Goal: Information Seeking & Learning: Learn about a topic

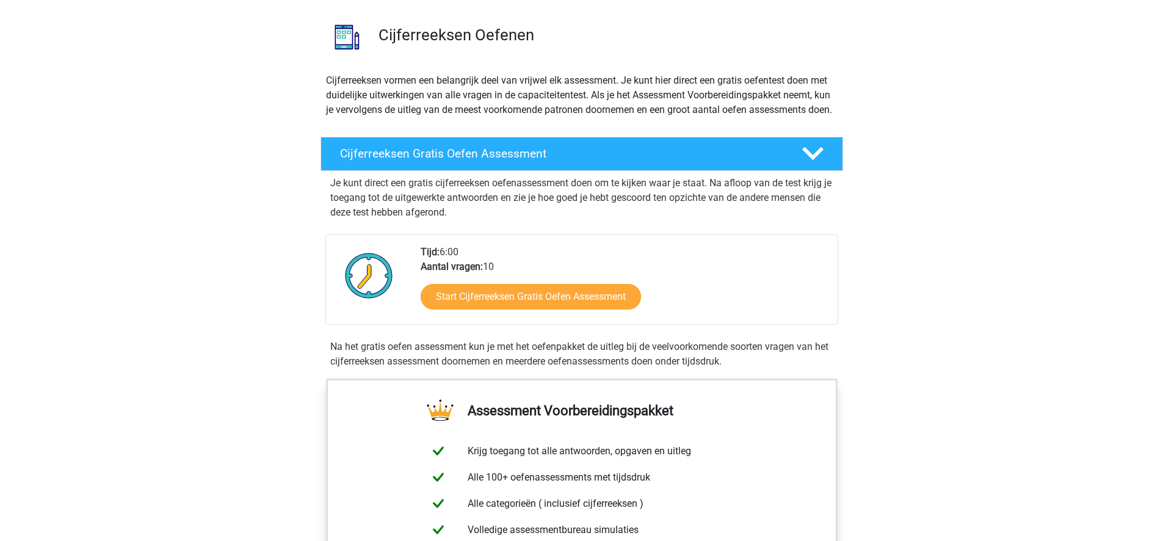
scroll to position [99, 0]
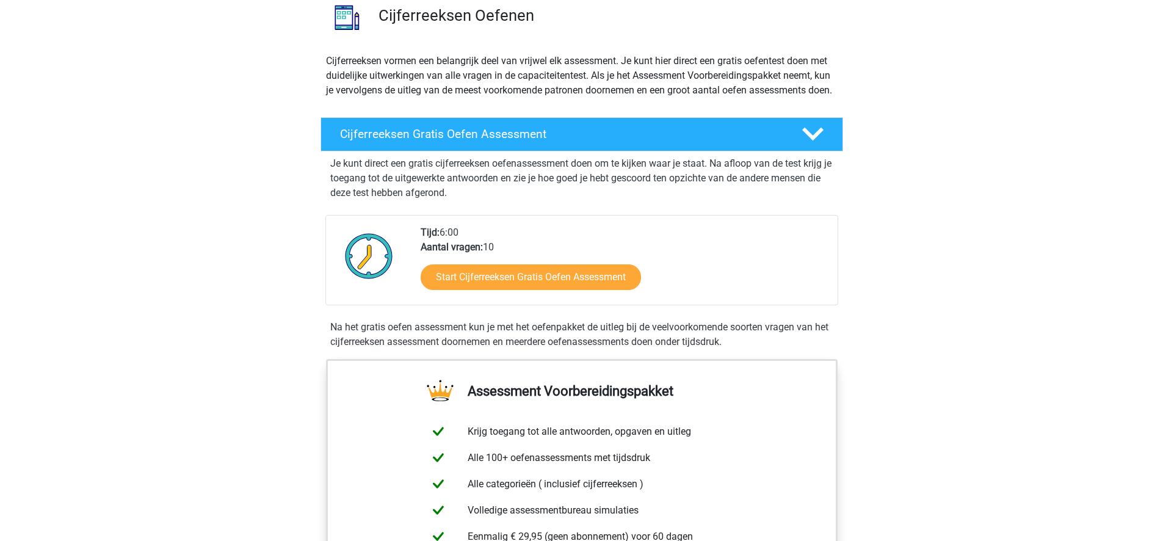
click at [587, 305] on div "Start Cijferreeksen Gratis Oefen Assessment" at bounding box center [624, 280] width 407 height 50
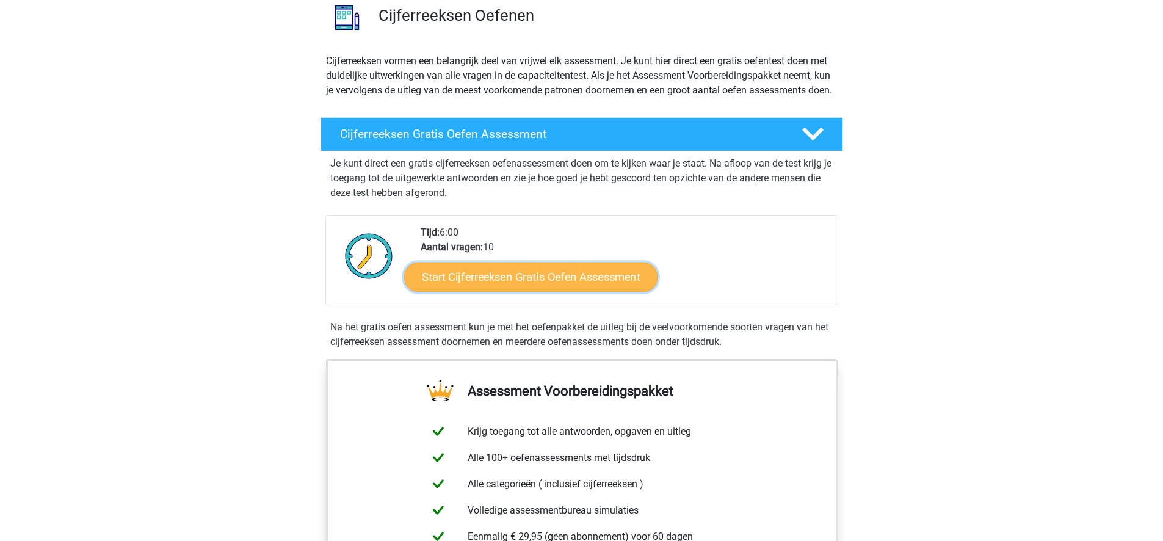
click at [594, 291] on link "Start Cijferreeksen Gratis Oefen Assessment" at bounding box center [530, 276] width 253 height 29
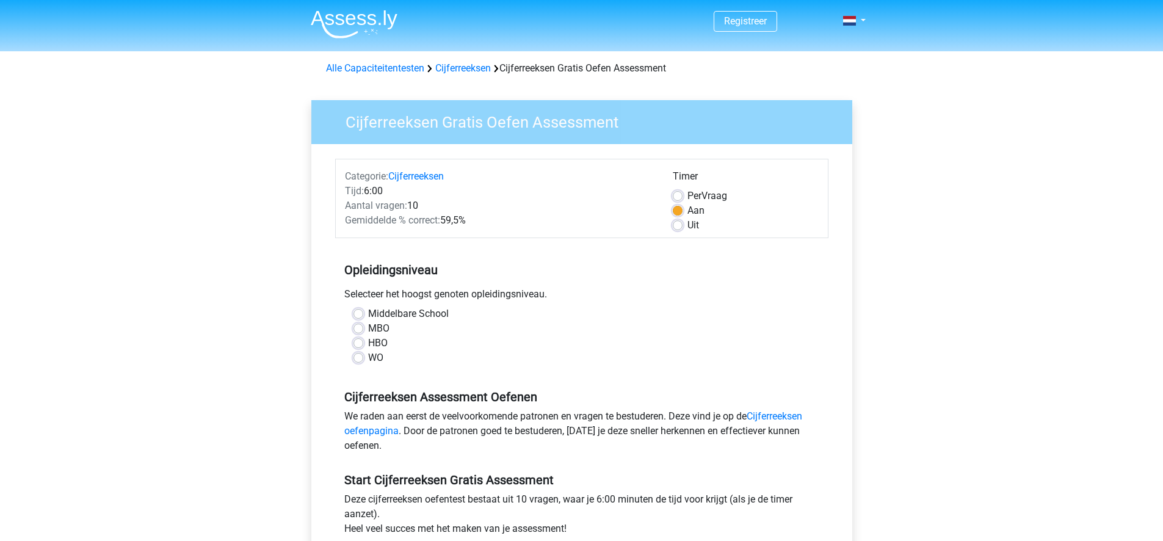
click at [370, 357] on label "WO" at bounding box center [375, 357] width 15 height 15
click at [363, 357] on input "WO" at bounding box center [359, 356] width 10 height 12
radio input "true"
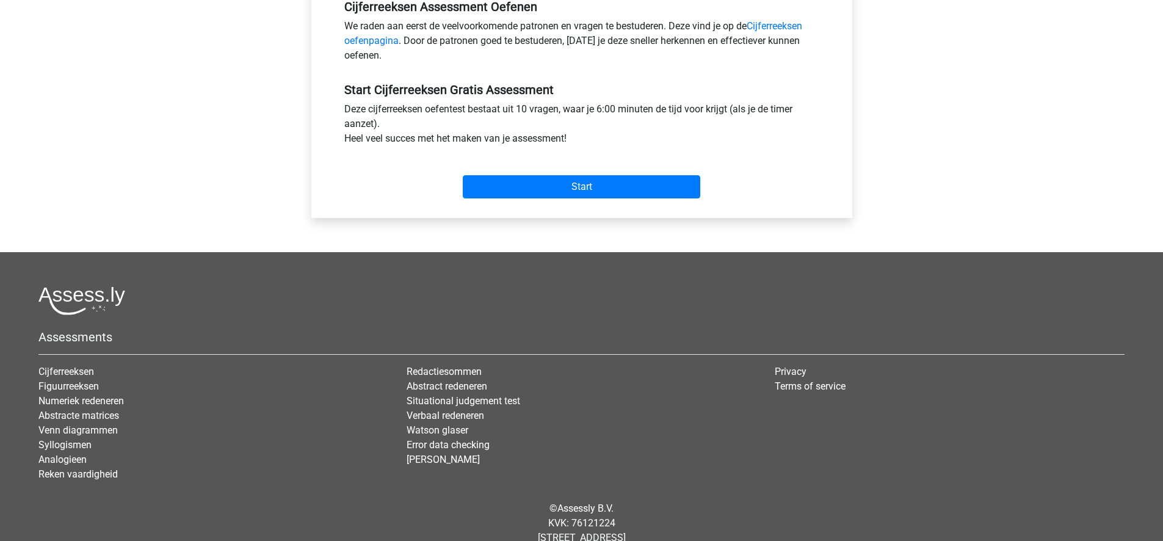
scroll to position [388, 0]
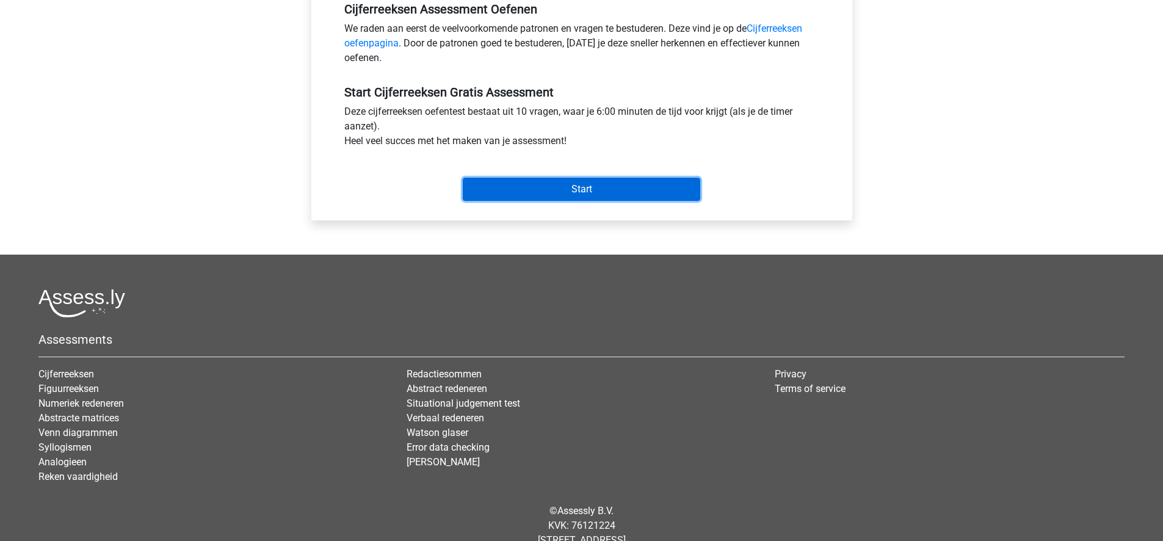
click at [594, 194] on input "Start" at bounding box center [582, 189] width 238 height 23
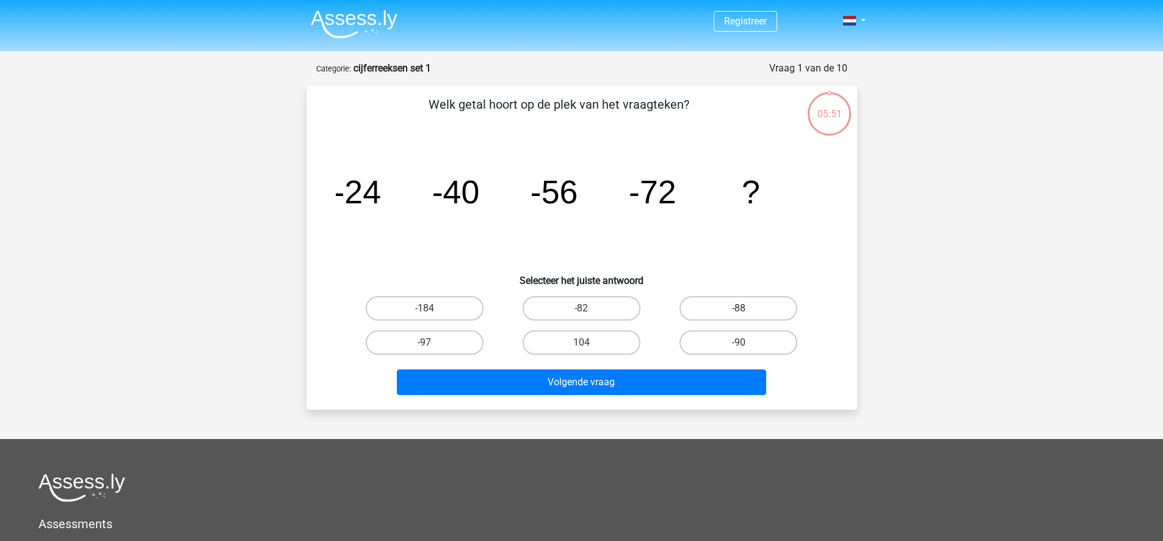
click at [726, 302] on label "-88" at bounding box center [739, 308] width 118 height 24
click at [739, 308] on input "-88" at bounding box center [743, 312] width 8 height 8
radio input "true"
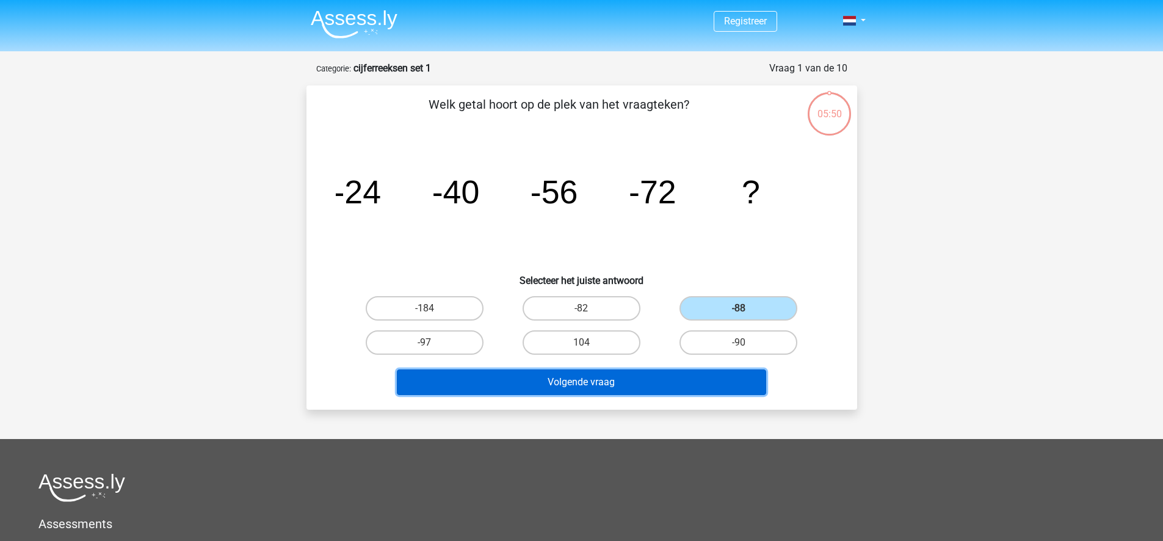
click at [715, 377] on button "Volgende vraag" at bounding box center [581, 382] width 369 height 26
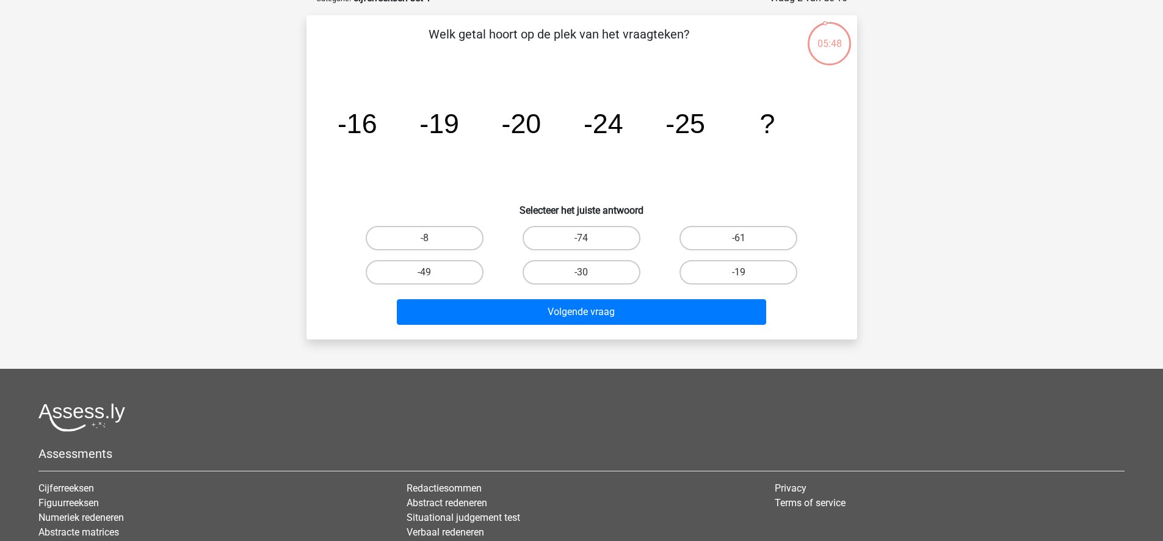
scroll to position [53, 0]
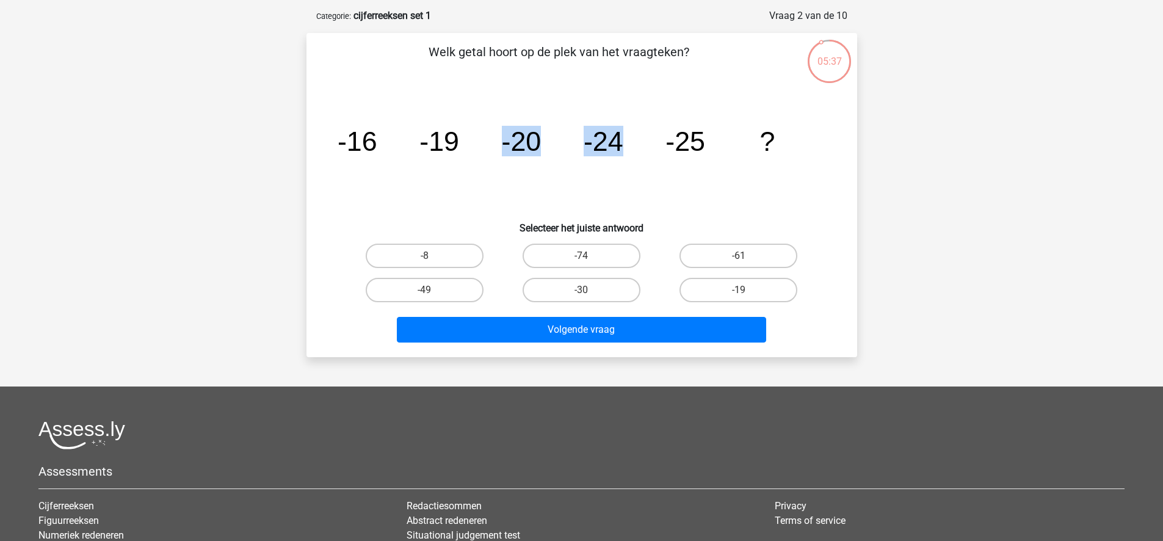
drag, startPoint x: 501, startPoint y: 136, endPoint x: 632, endPoint y: 153, distance: 132.3
click at [632, 153] on icon "image/svg+xml -16 -19 -20 -24 -25 ?" at bounding box center [582, 150] width 492 height 123
click at [673, 138] on tspan "-25" at bounding box center [685, 141] width 40 height 31
drag, startPoint x: 673, startPoint y: 138, endPoint x: 737, endPoint y: 142, distance: 63.6
click at [737, 142] on icon "image/svg+xml -16 -19 -20 -24 -25 ?" at bounding box center [582, 150] width 492 height 123
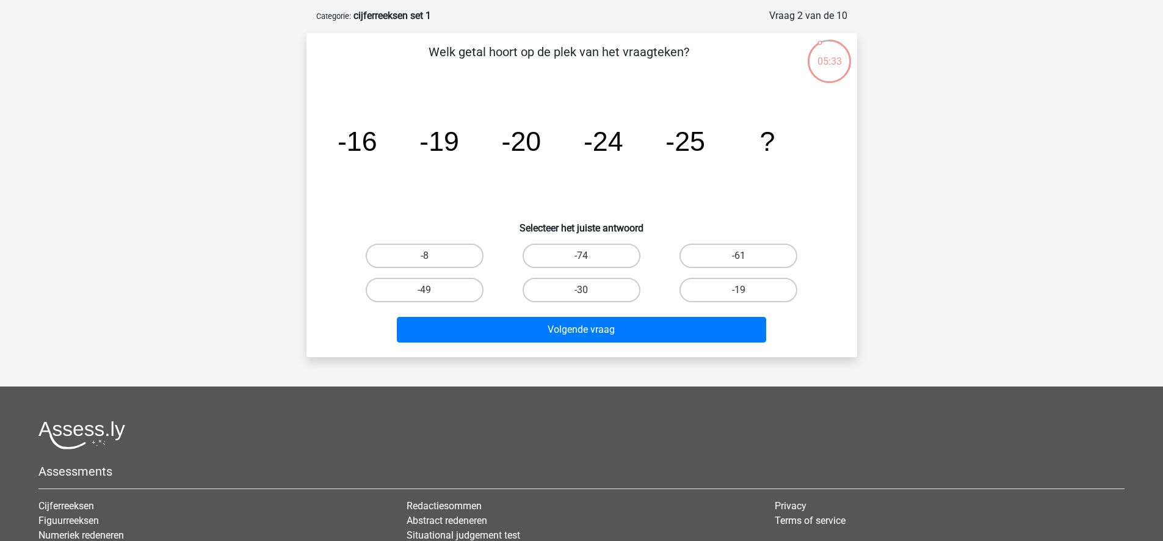
click at [885, 183] on div "Registreer Nederlands English" at bounding box center [581, 327] width 1163 height 761
click at [595, 287] on label "-30" at bounding box center [582, 290] width 118 height 24
click at [589, 290] on input "-30" at bounding box center [585, 294] width 8 height 8
radio input "true"
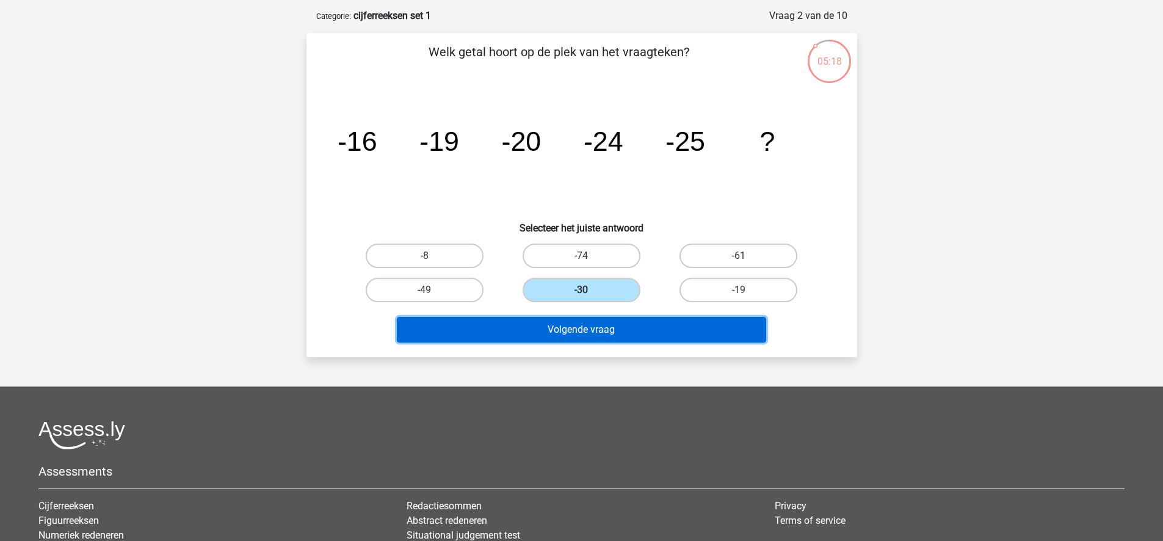
click at [626, 338] on button "Volgende vraag" at bounding box center [581, 330] width 369 height 26
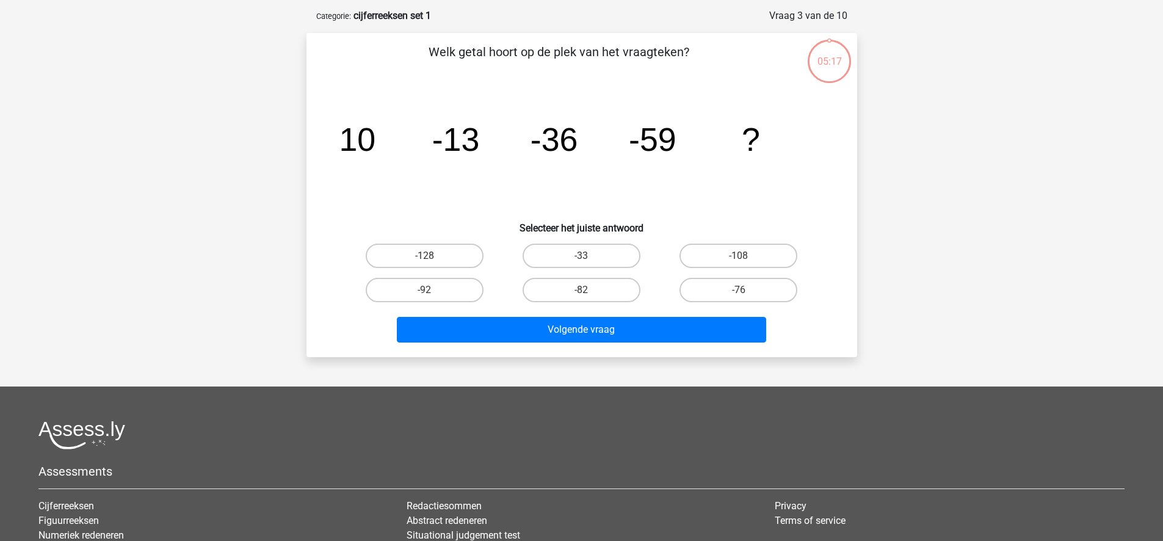
scroll to position [61, 0]
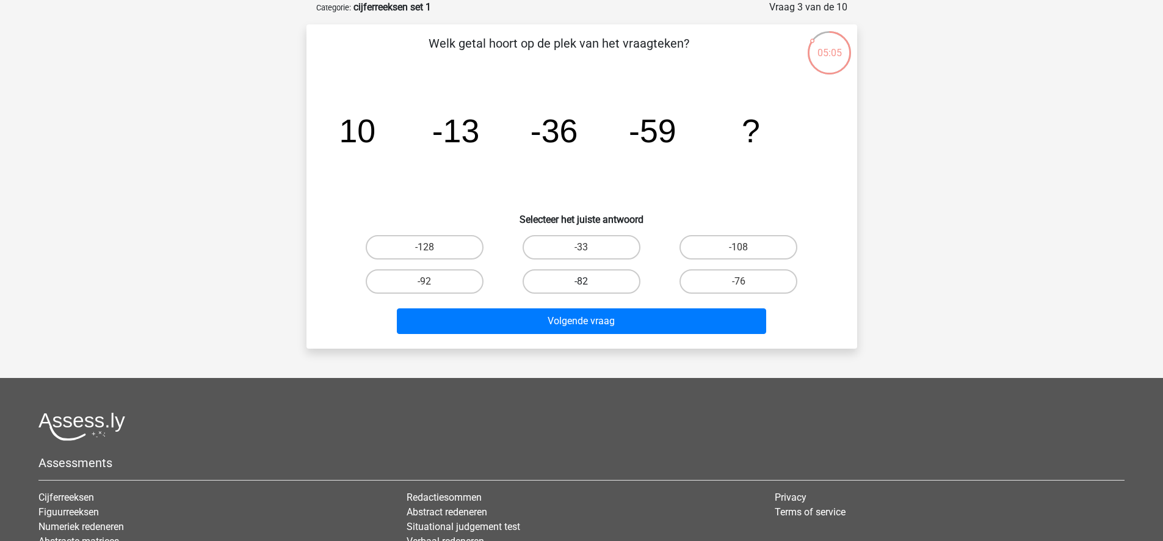
click at [596, 276] on label "-82" at bounding box center [582, 281] width 118 height 24
click at [589, 281] on input "-82" at bounding box center [585, 285] width 8 height 8
radio input "true"
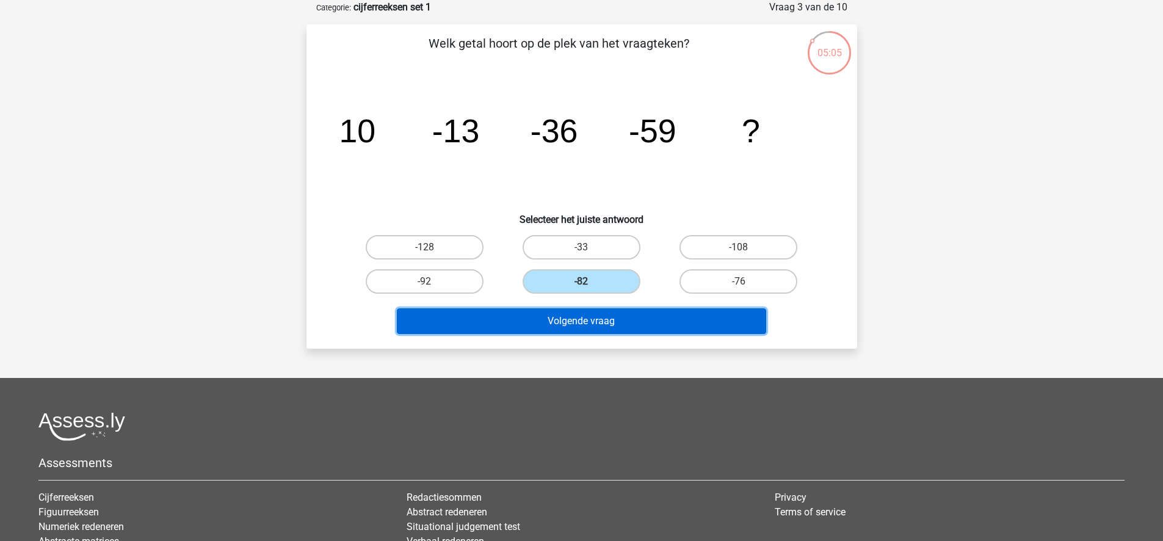
click at [624, 328] on button "Volgende vraag" at bounding box center [581, 321] width 369 height 26
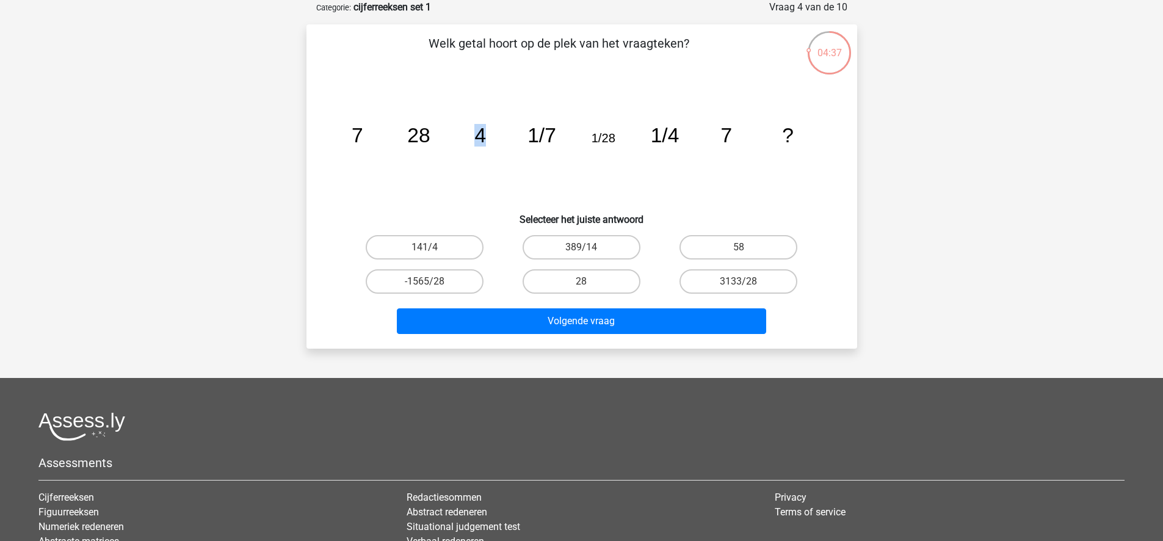
drag, startPoint x: 486, startPoint y: 134, endPoint x: 476, endPoint y: 134, distance: 10.4
click at [476, 134] on icon "image/svg+xml 7 28 4 1/7 1/28 1/4 7 ?" at bounding box center [582, 142] width 492 height 123
click at [484, 134] on tspan "4" at bounding box center [480, 135] width 12 height 23
drag, startPoint x: 654, startPoint y: 134, endPoint x: 693, endPoint y: 134, distance: 39.1
click at [693, 134] on icon "image/svg+xml 7 28 4 1/7 1/28 1/4 7 ?" at bounding box center [582, 142] width 492 height 123
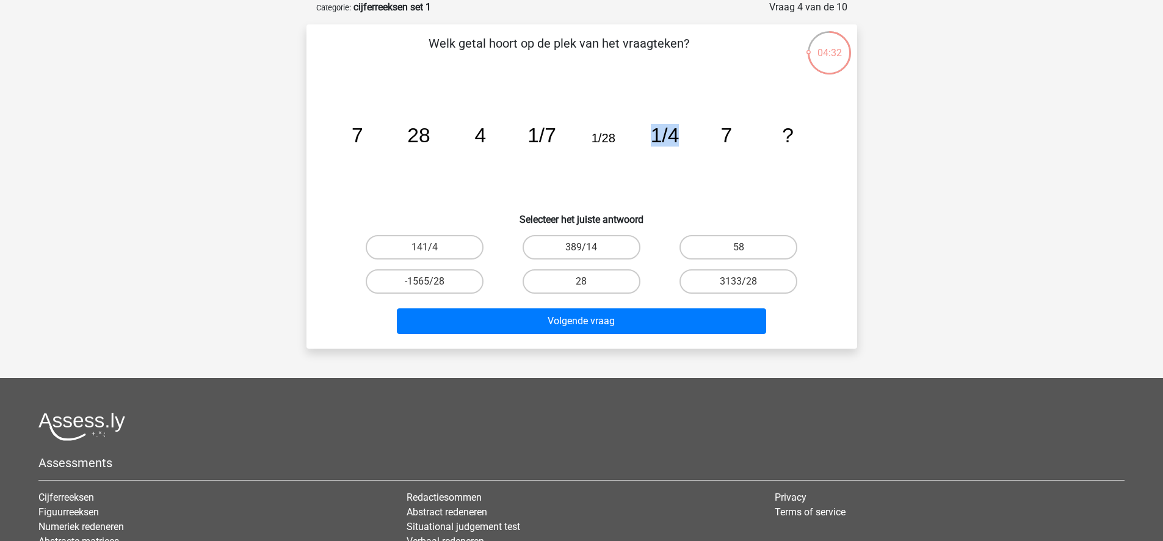
click at [738, 131] on icon "image/svg+xml 7 28 4 1/7 1/28 1/4 7 ?" at bounding box center [582, 142] width 492 height 123
click at [584, 278] on label "28" at bounding box center [582, 281] width 118 height 24
click at [584, 281] on input "28" at bounding box center [585, 285] width 8 height 8
radio input "true"
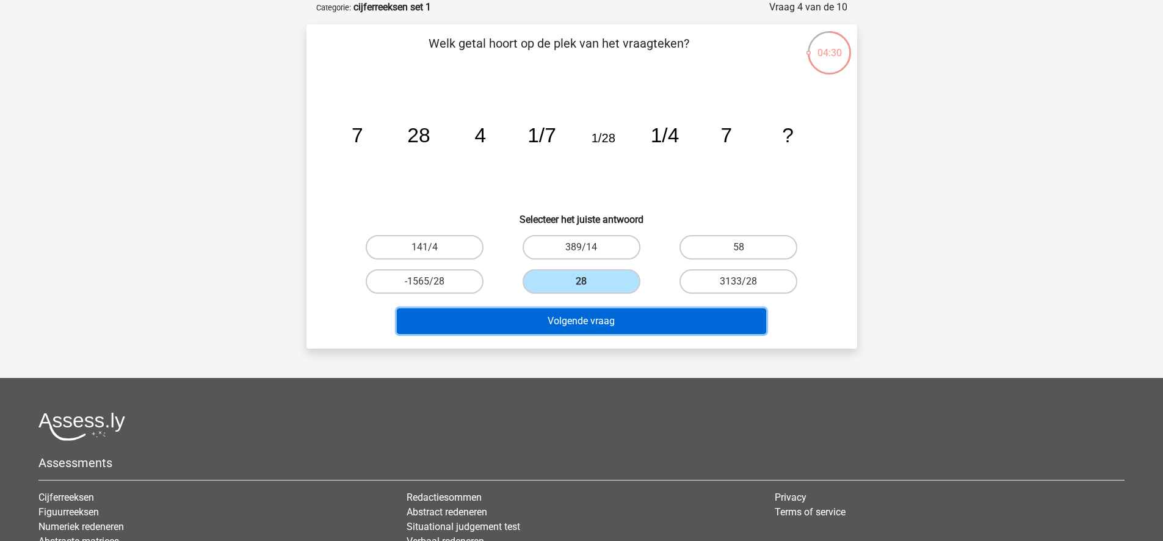
click at [619, 317] on button "Volgende vraag" at bounding box center [581, 321] width 369 height 26
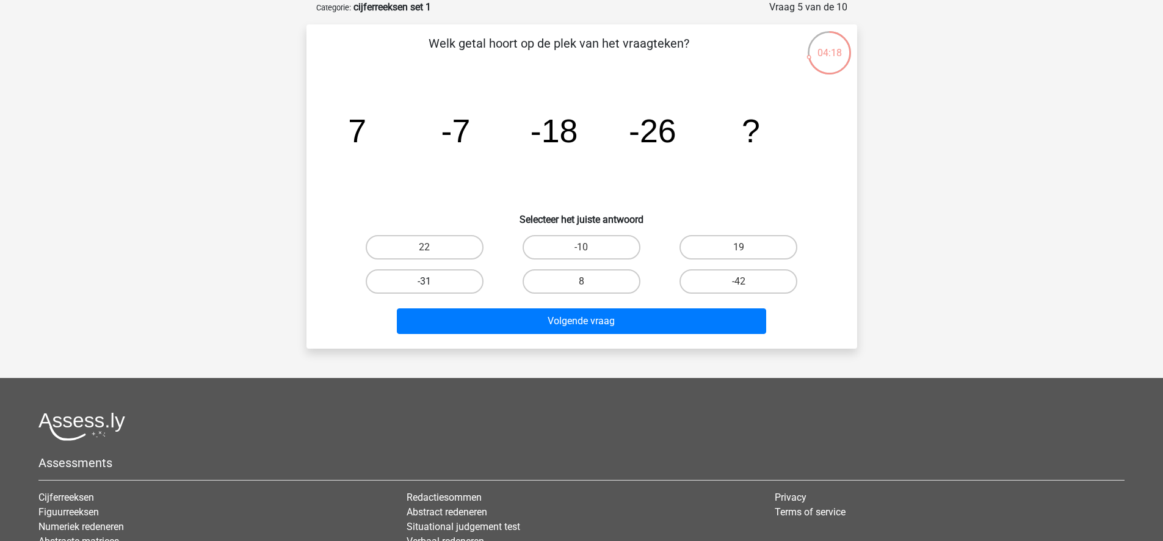
click at [446, 288] on label "-31" at bounding box center [425, 281] width 118 height 24
click at [432, 288] on input "-31" at bounding box center [428, 285] width 8 height 8
radio input "true"
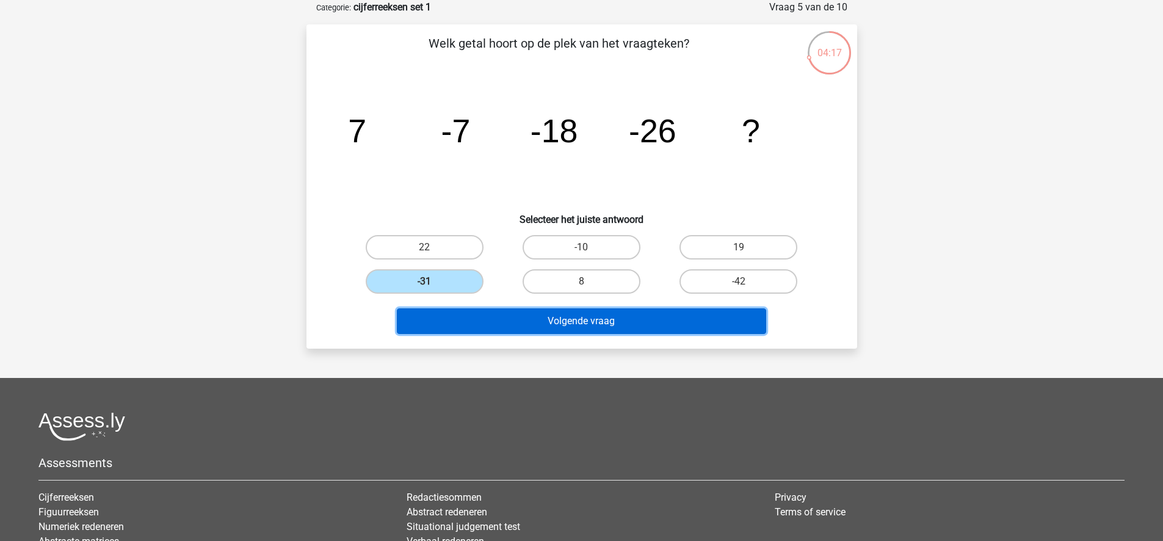
click at [529, 319] on button "Volgende vraag" at bounding box center [581, 321] width 369 height 26
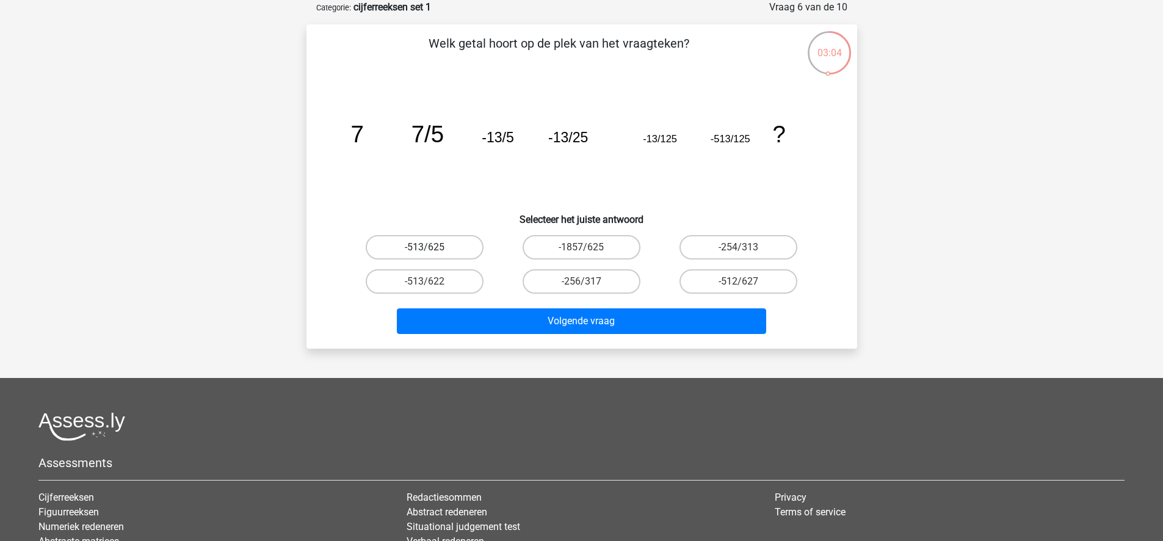
click at [458, 248] on label "-513/625" at bounding box center [425, 247] width 118 height 24
click at [432, 248] on input "-513/625" at bounding box center [428, 251] width 8 height 8
radio input "true"
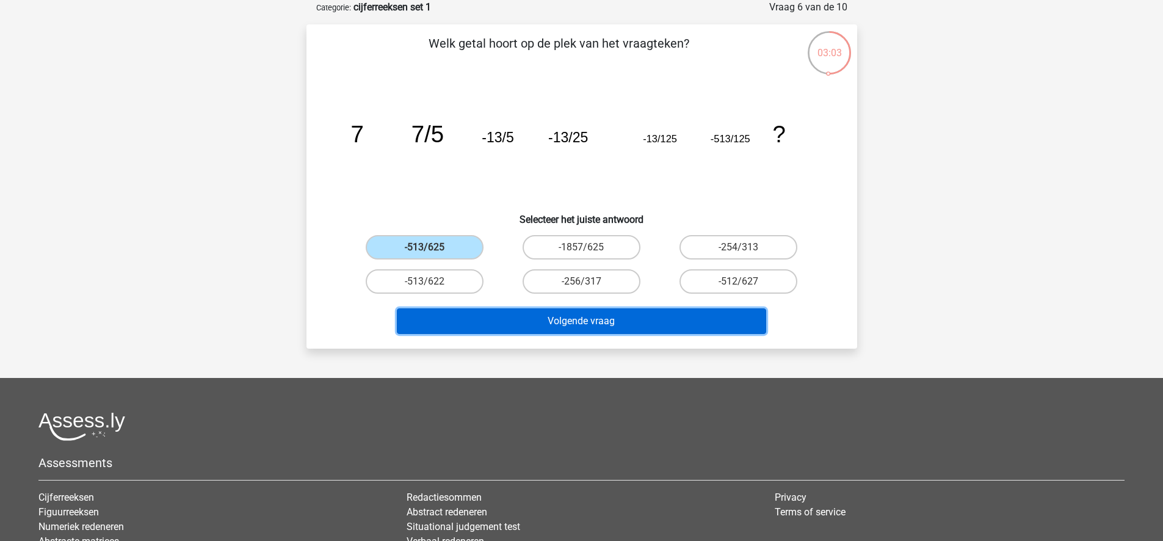
click at [642, 320] on button "Volgende vraag" at bounding box center [581, 321] width 369 height 26
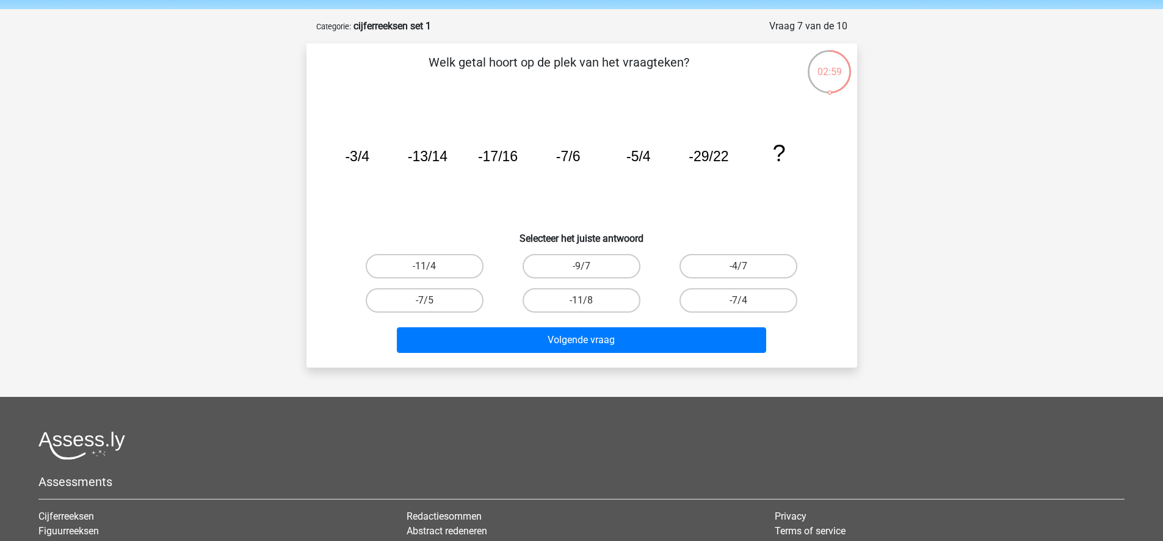
scroll to position [37, 0]
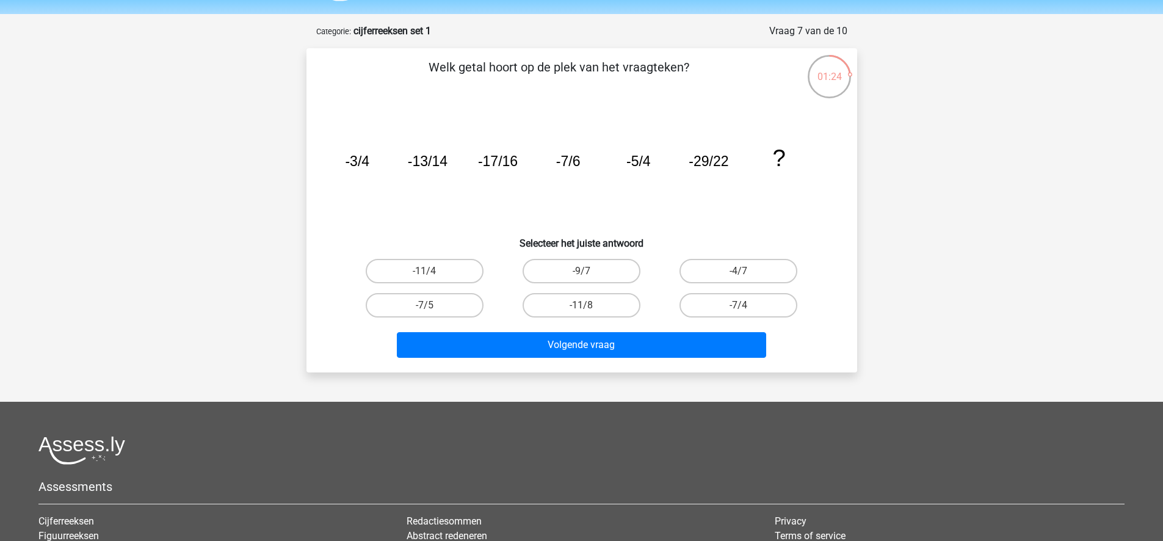
click at [584, 277] on input "-9/7" at bounding box center [585, 275] width 8 height 8
radio input "true"
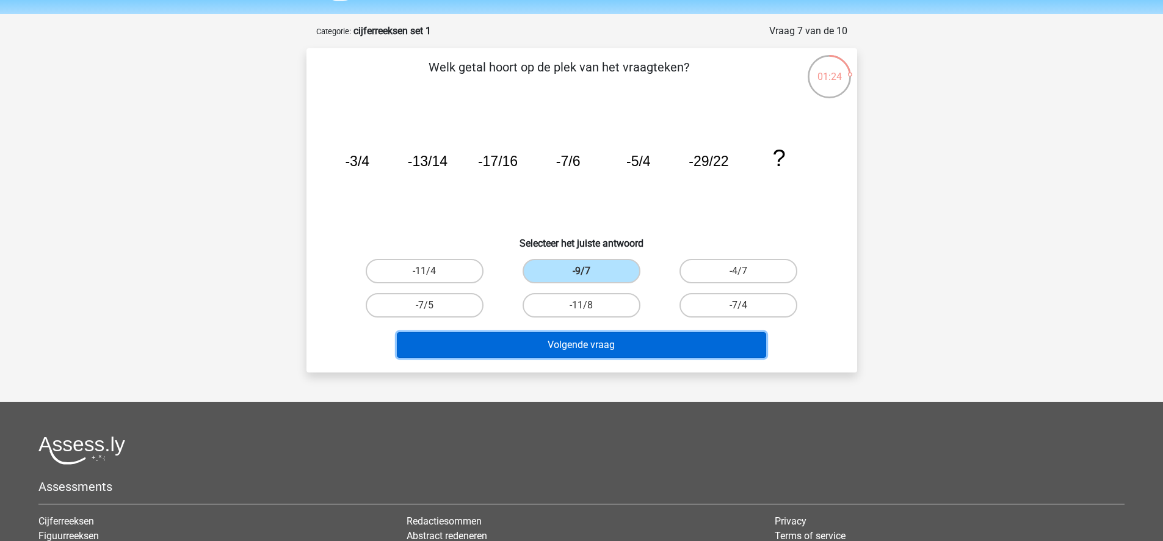
click at [653, 343] on button "Volgende vraag" at bounding box center [581, 345] width 369 height 26
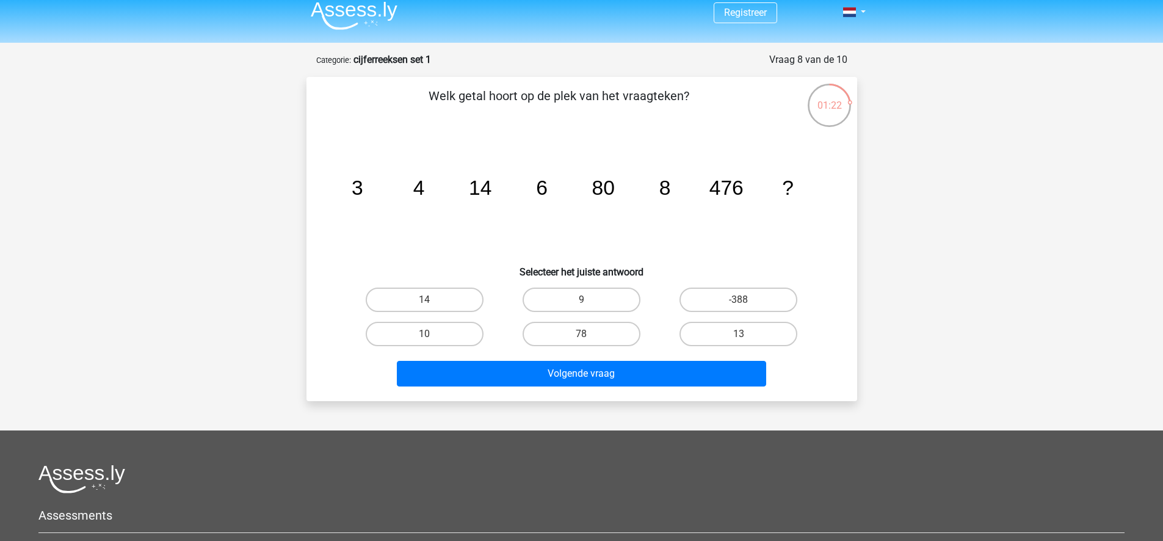
scroll to position [0, 0]
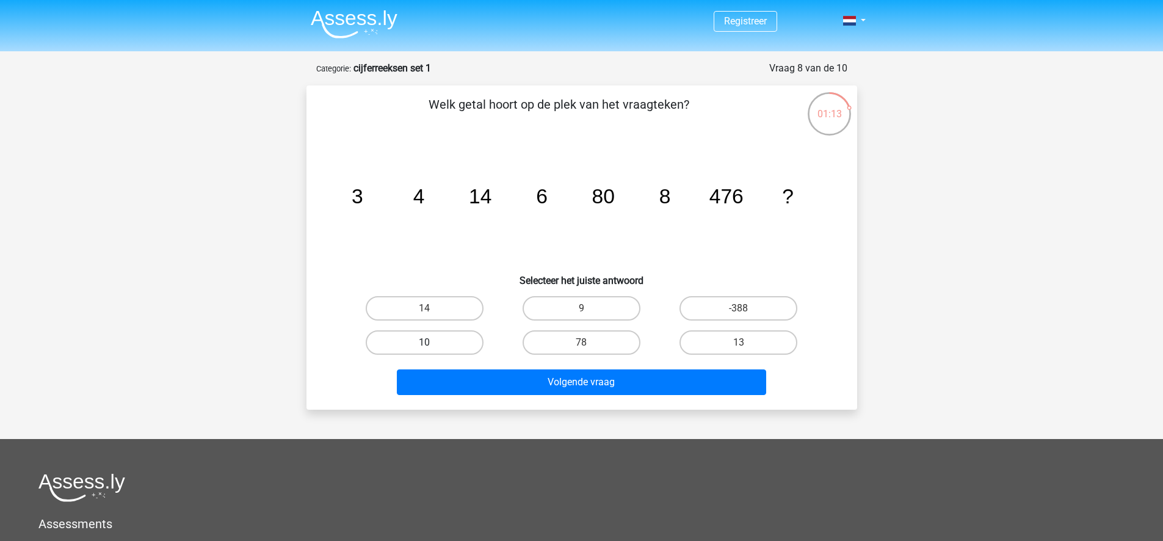
click at [435, 340] on label "10" at bounding box center [425, 342] width 118 height 24
click at [432, 343] on input "10" at bounding box center [428, 347] width 8 height 8
radio input "true"
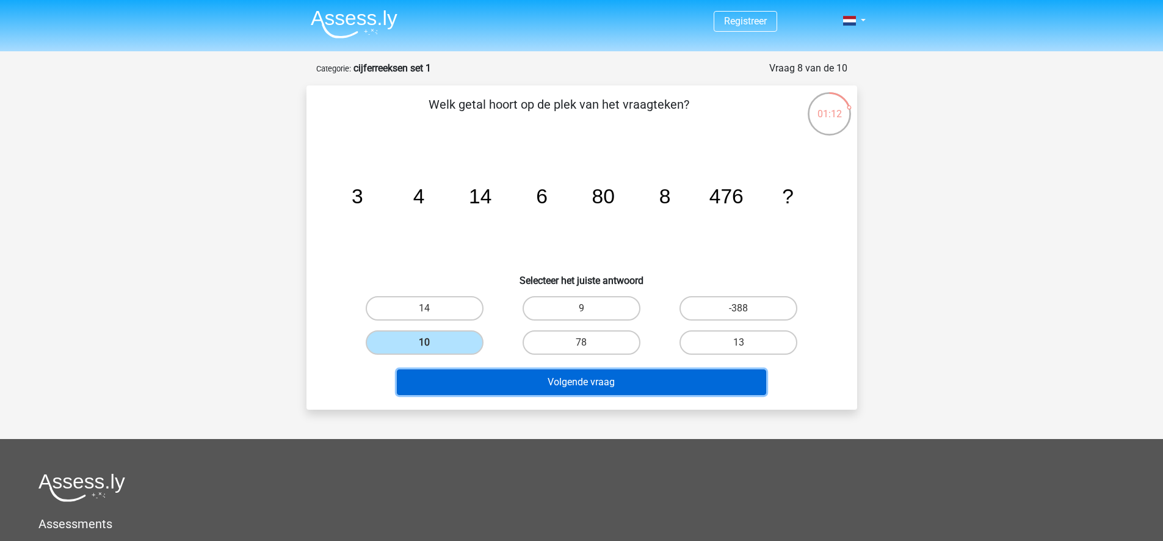
click at [582, 383] on button "Volgende vraag" at bounding box center [581, 382] width 369 height 26
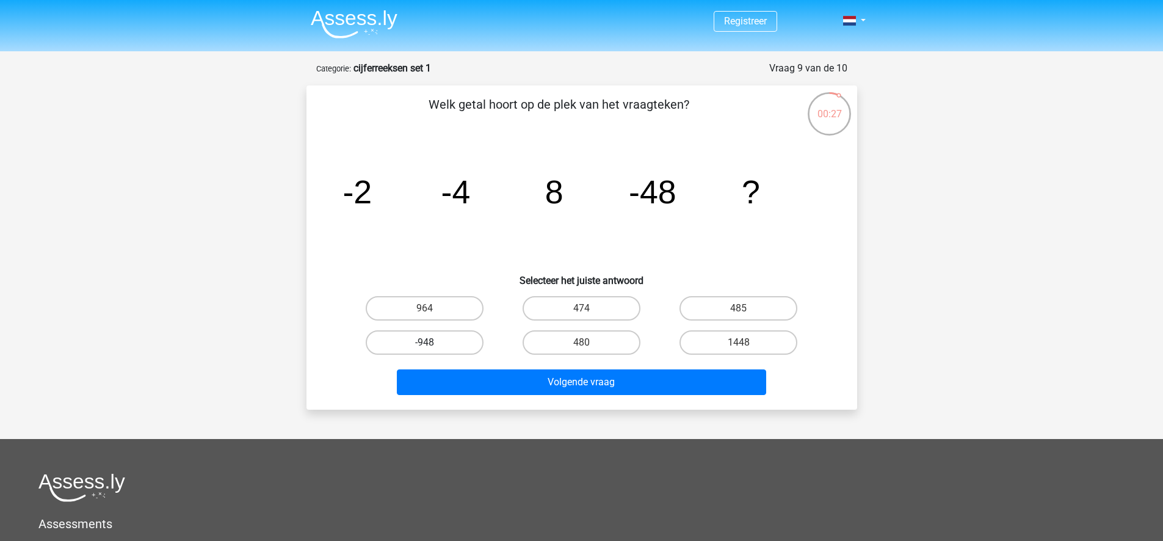
click at [446, 338] on label "-948" at bounding box center [425, 342] width 118 height 24
click at [432, 343] on input "-948" at bounding box center [428, 347] width 8 height 8
radio input "true"
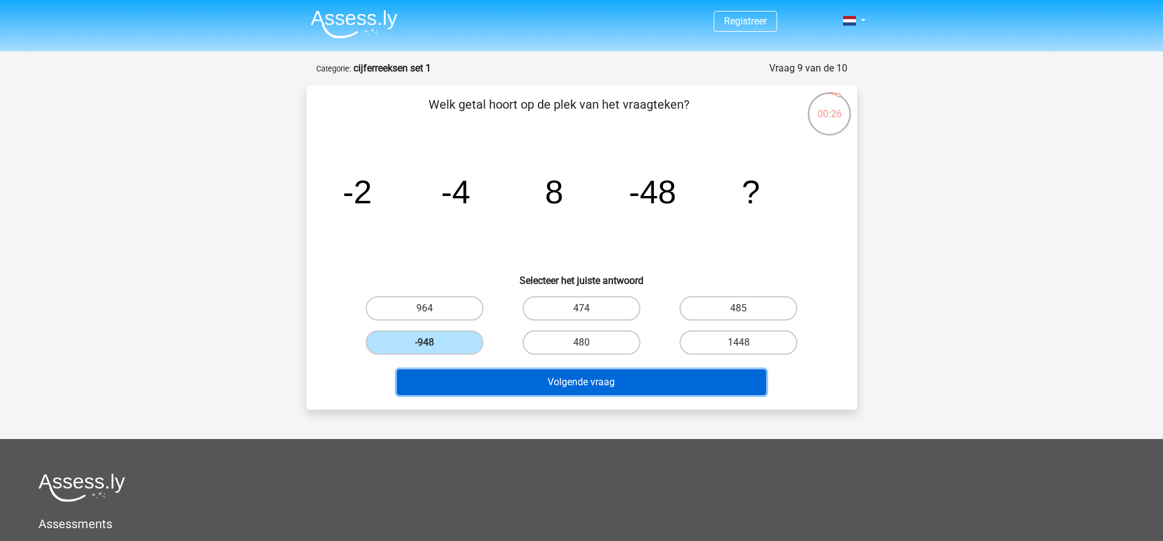
click at [508, 386] on button "Volgende vraag" at bounding box center [581, 382] width 369 height 26
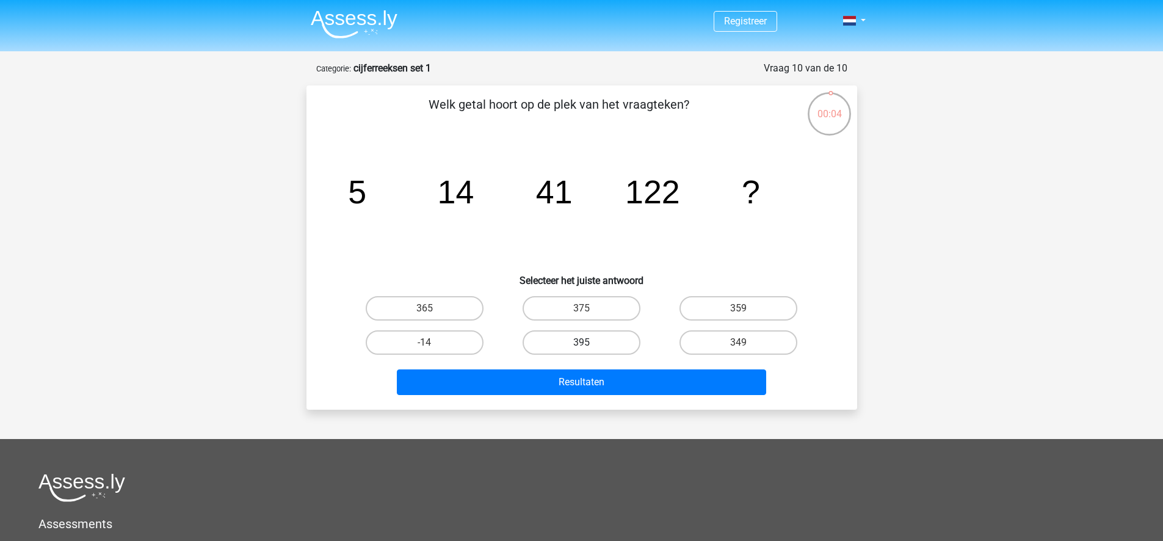
click at [625, 337] on label "395" at bounding box center [582, 342] width 118 height 24
click at [589, 343] on input "395" at bounding box center [585, 347] width 8 height 8
radio input "true"
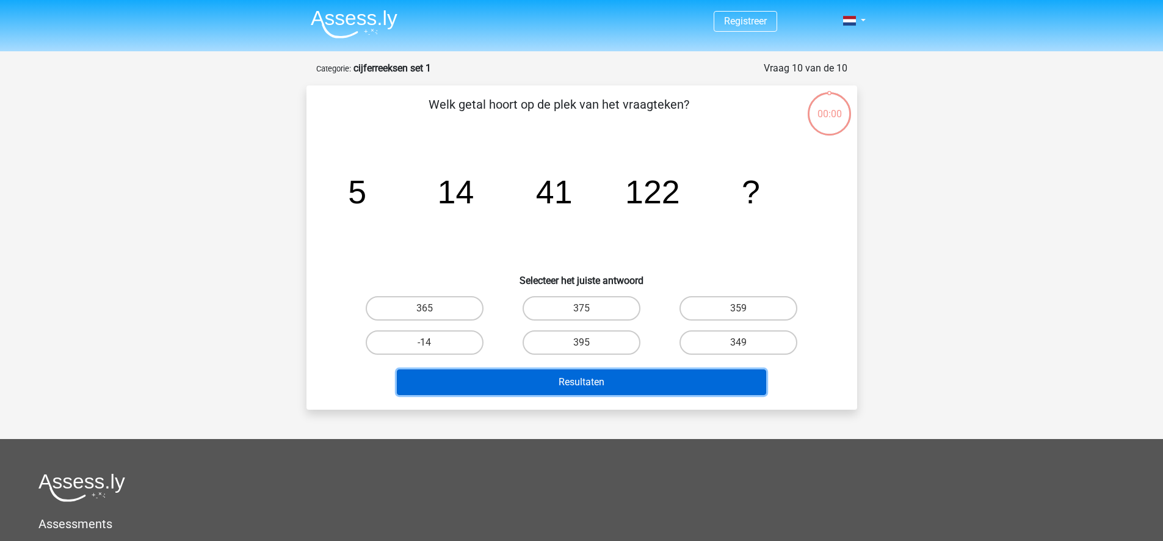
click at [629, 390] on button "Resultaten" at bounding box center [581, 382] width 369 height 26
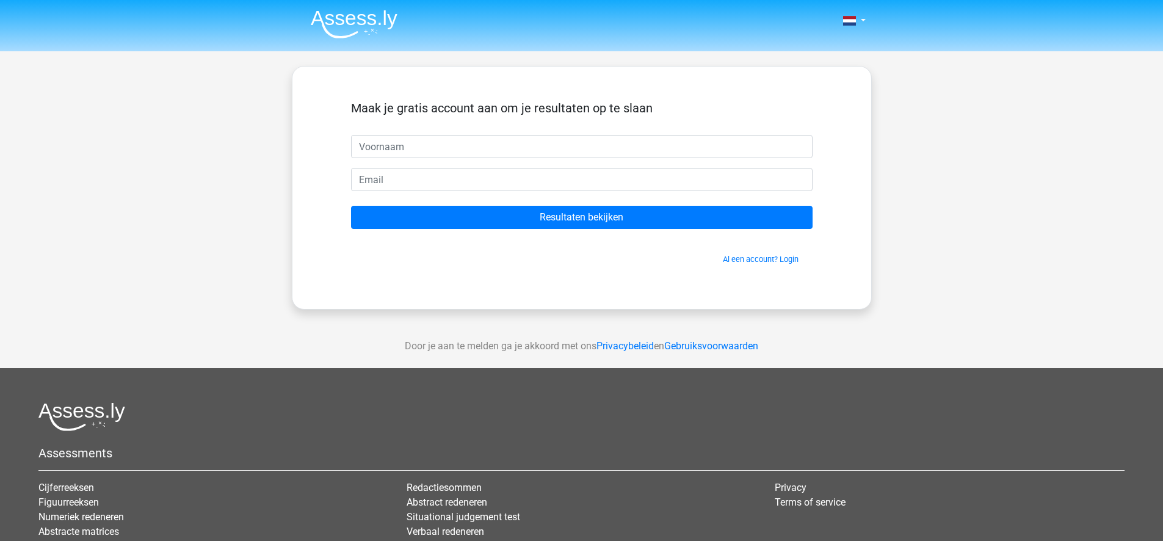
click at [493, 151] on input "text" at bounding box center [582, 146] width 462 height 23
type input "Pepijn"
click at [473, 176] on input "email" at bounding box center [582, 179] width 462 height 23
drag, startPoint x: 391, startPoint y: 180, endPoint x: 271, endPoint y: 181, distance: 120.3
click at [271, 182] on div "Nederlands English" at bounding box center [581, 345] width 1163 height 691
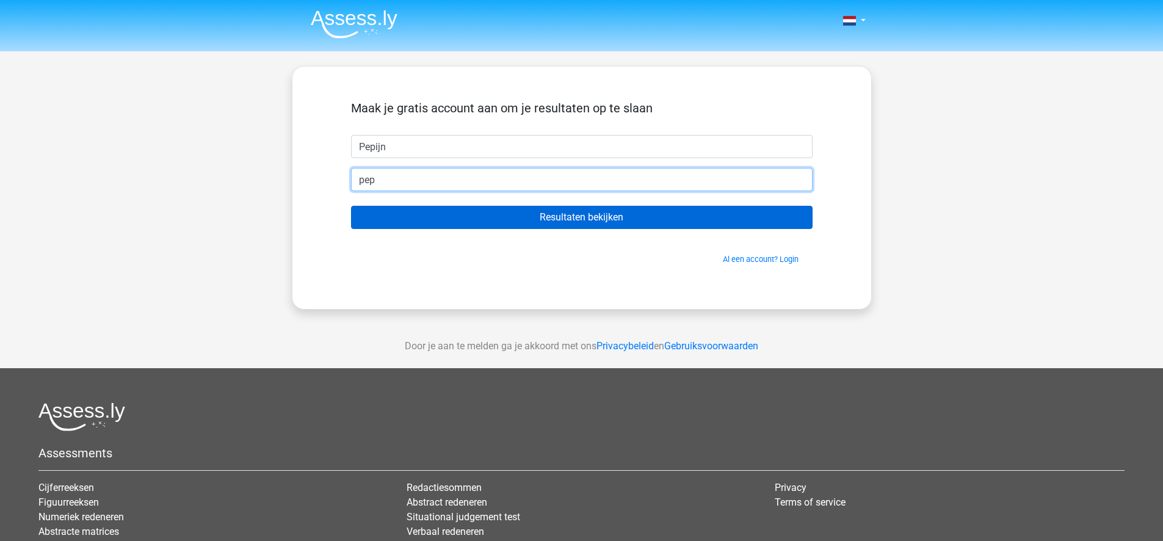
type input "[PERSON_NAME][EMAIL_ADDRESS][DOMAIN_NAME]"
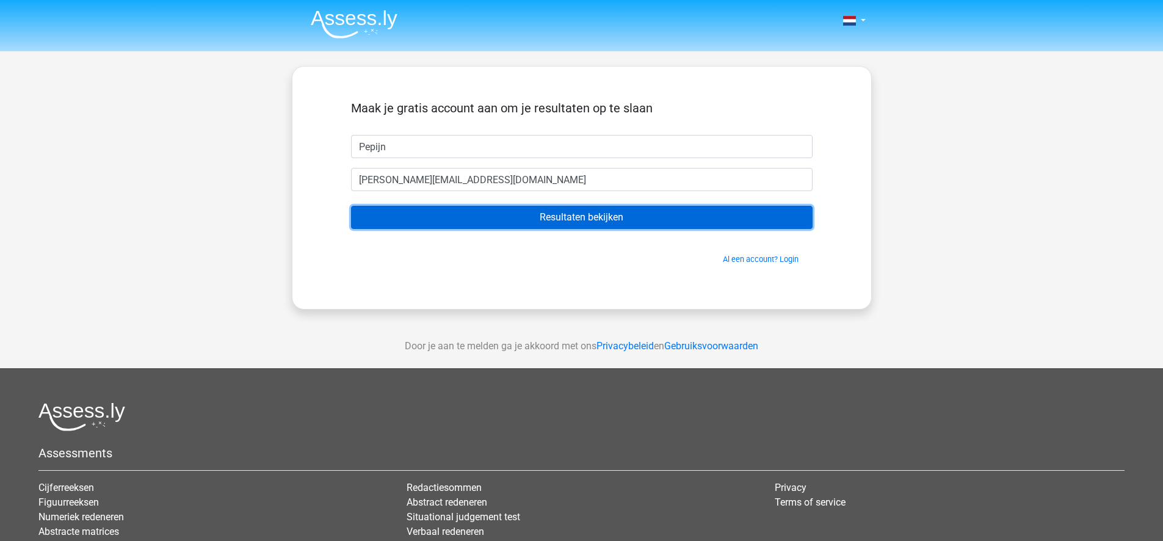
click at [469, 217] on input "Resultaten bekijken" at bounding box center [582, 217] width 462 height 23
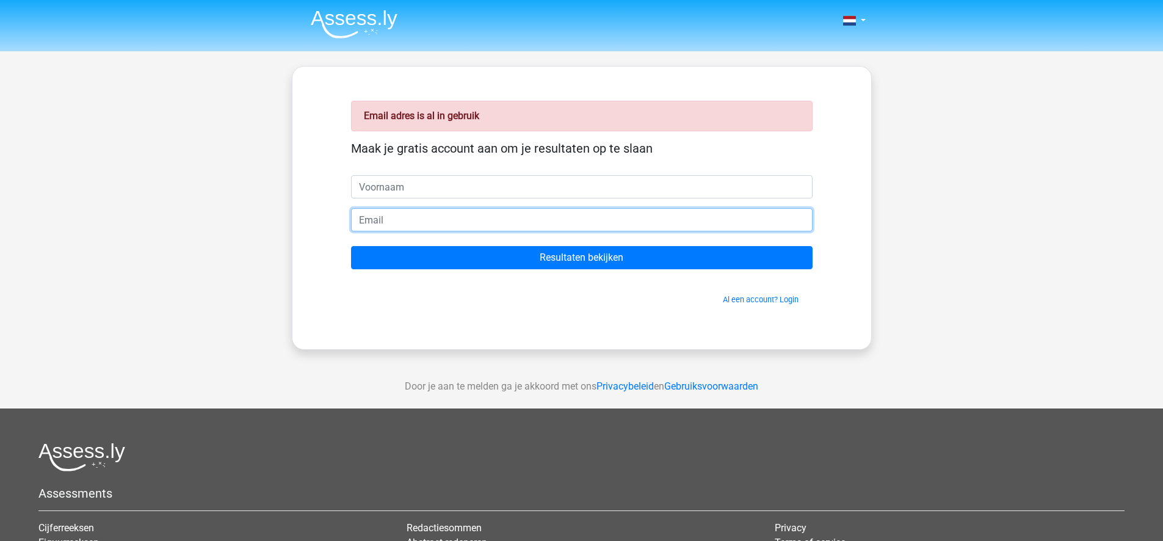
click at [505, 228] on input "email" at bounding box center [582, 219] width 462 height 23
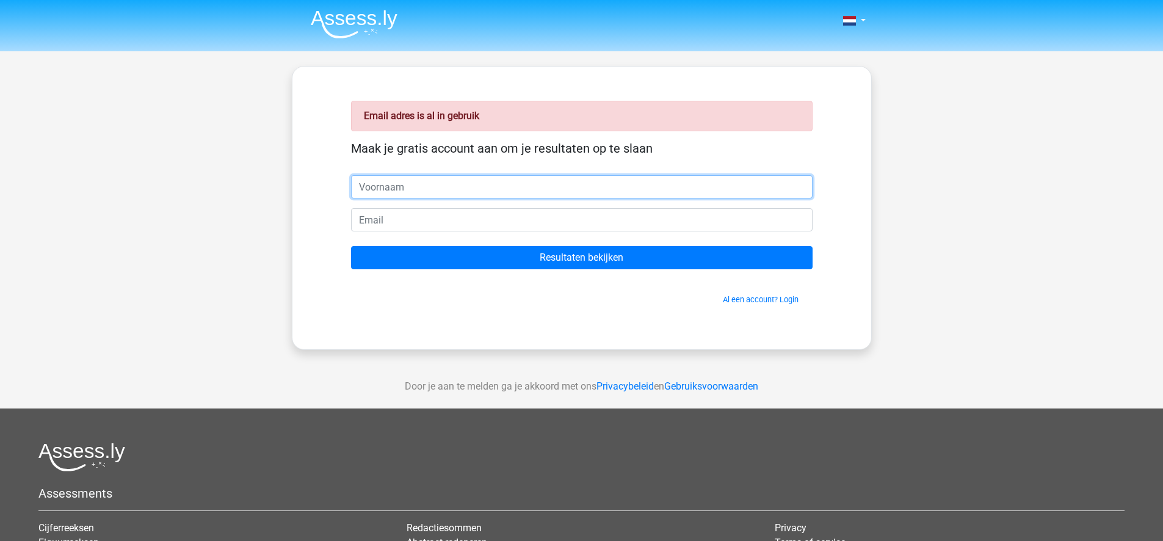
click at [501, 186] on input "text" at bounding box center [582, 186] width 462 height 23
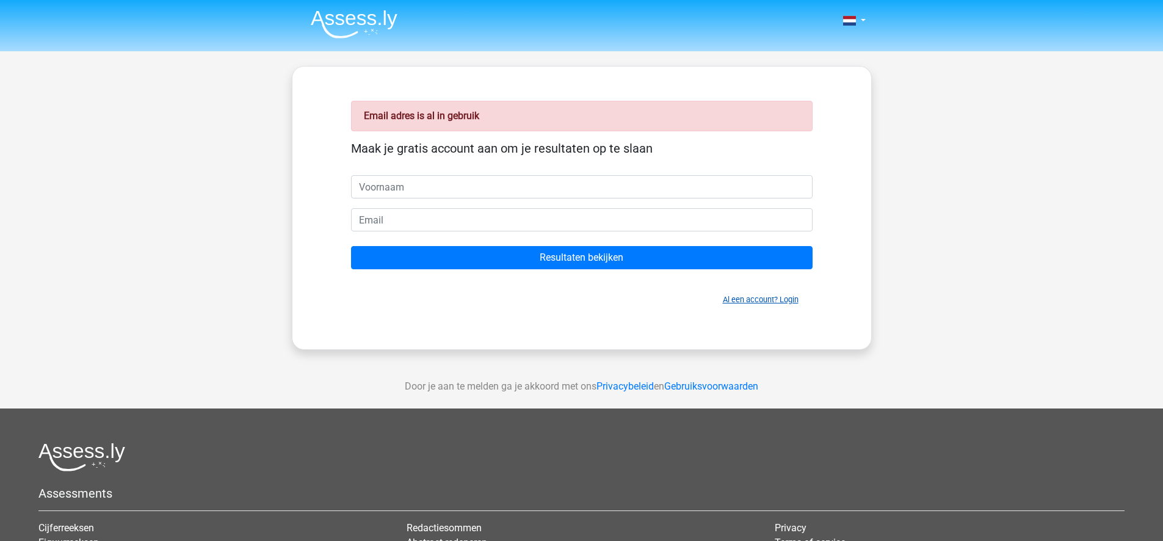
click at [723, 298] on link "Al een account? Login" at bounding box center [761, 299] width 76 height 9
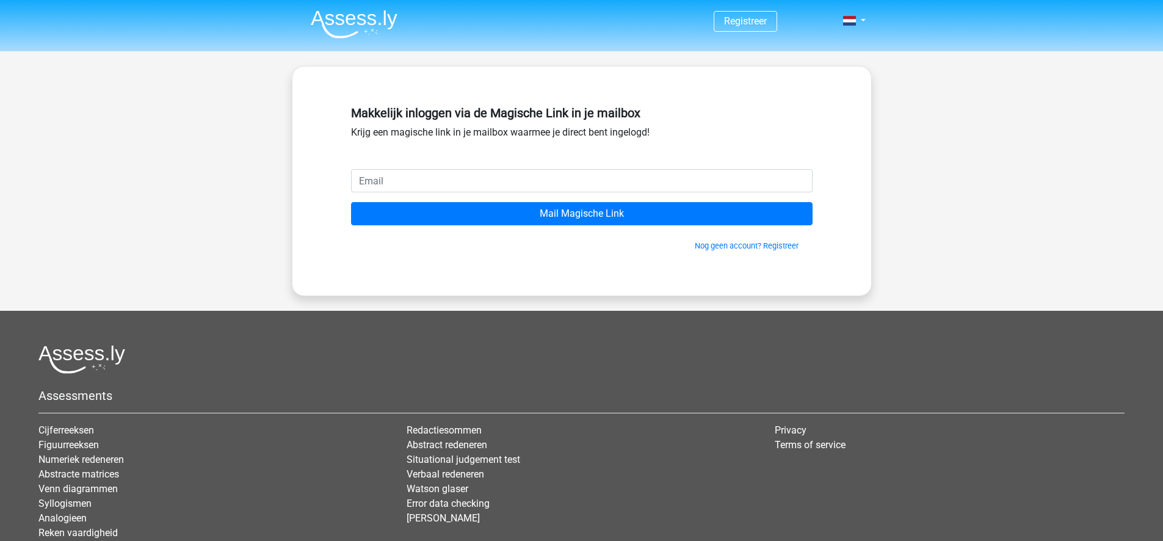
click at [508, 168] on div "Makkelijk inloggen via de Magische Link in je mailbox Krijg een magische link i…" at bounding box center [582, 135] width 462 height 68
click at [509, 178] on input "email" at bounding box center [582, 180] width 462 height 23
type input "pepijn.sijbring@hotmail.com"
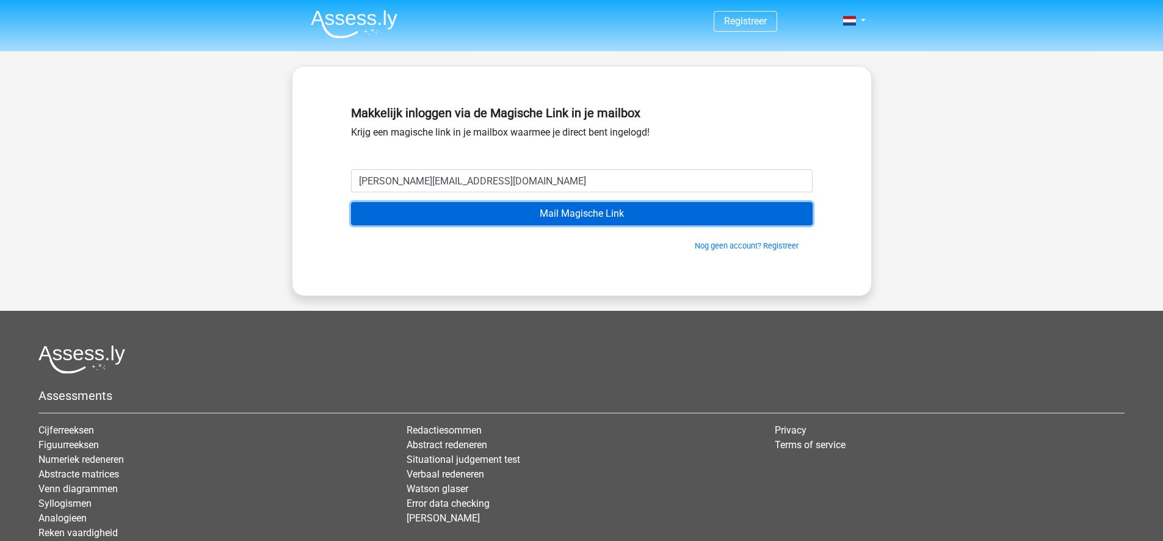
click at [588, 218] on input "Mail Magische Link" at bounding box center [582, 213] width 462 height 23
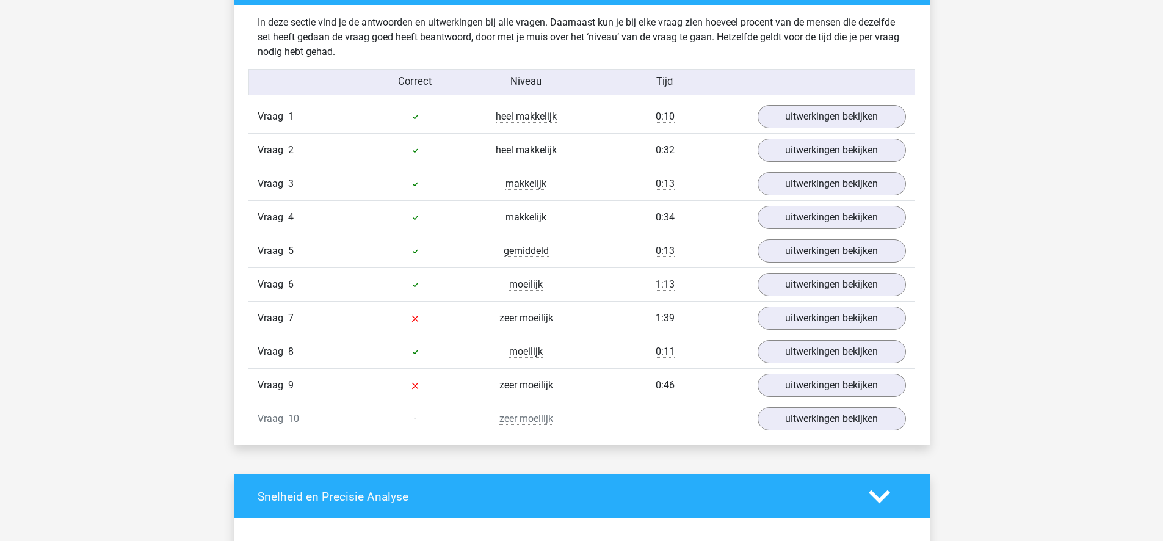
scroll to position [1029, 0]
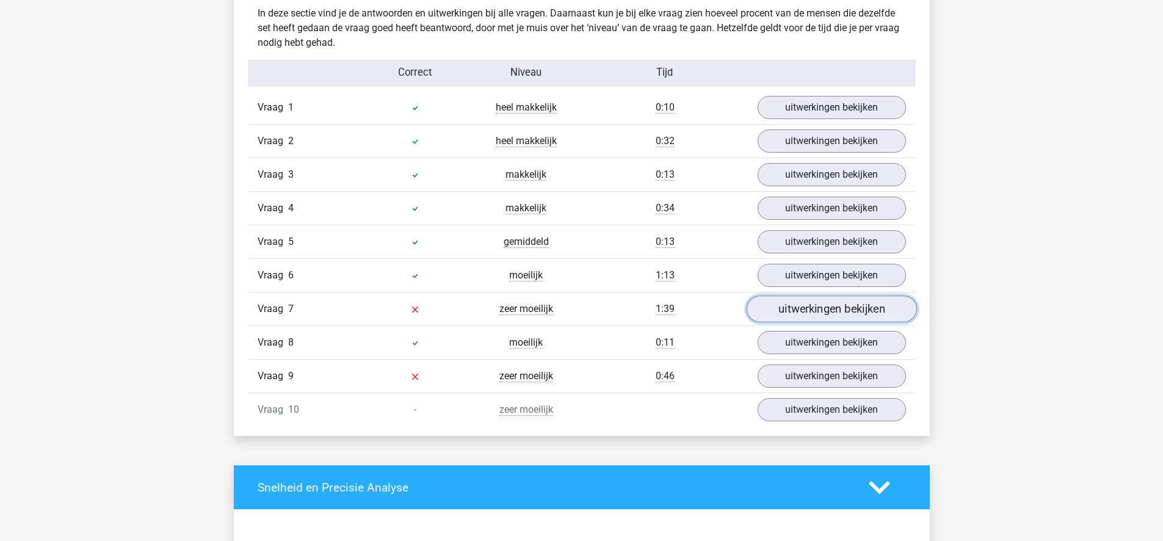
click at [818, 314] on link "uitwerkingen bekijken" at bounding box center [831, 309] width 170 height 27
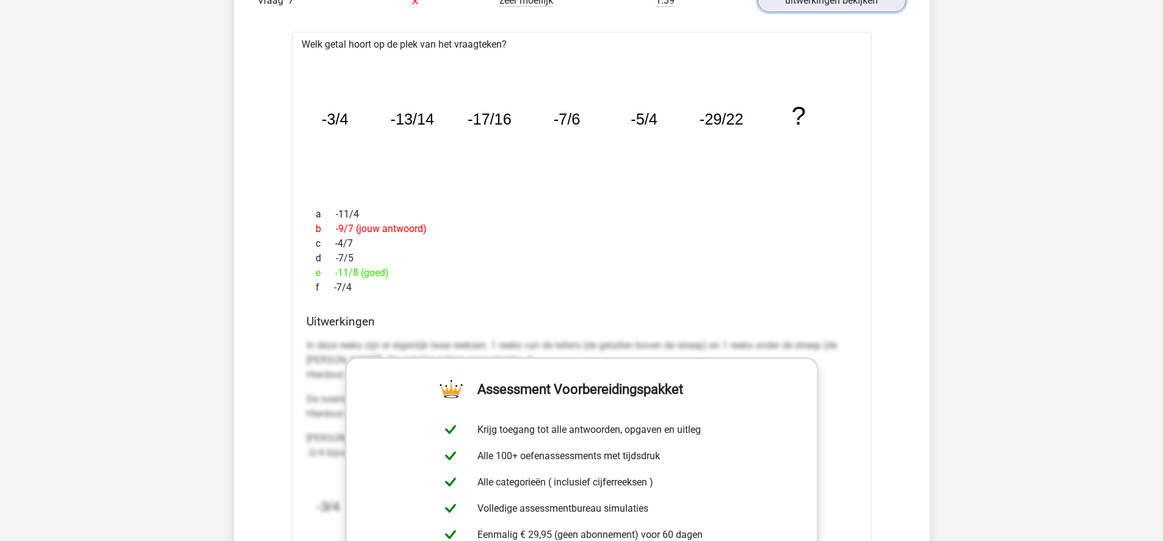
scroll to position [1240, 0]
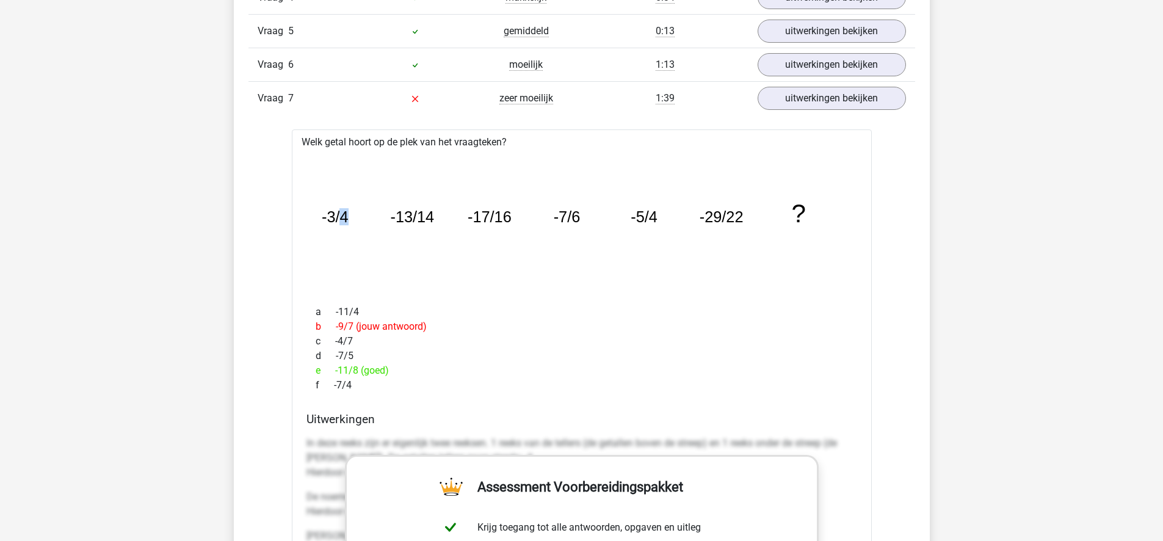
drag, startPoint x: 343, startPoint y: 214, endPoint x: 375, endPoint y: 216, distance: 32.4
click at [375, 216] on icon "image/svg+xml -3/4 -13/14 -17/16 -7/6 -5/4 -29/22 ?" at bounding box center [581, 222] width 541 height 136
click at [410, 214] on tspan "-13/14" at bounding box center [412, 216] width 44 height 17
drag, startPoint x: 422, startPoint y: 216, endPoint x: 457, endPoint y: 220, distance: 35.6
click at [457, 220] on icon "image/svg+xml -3/4 -13/14 -17/16 -7/6 -5/4 -29/22 ?" at bounding box center [581, 222] width 541 height 136
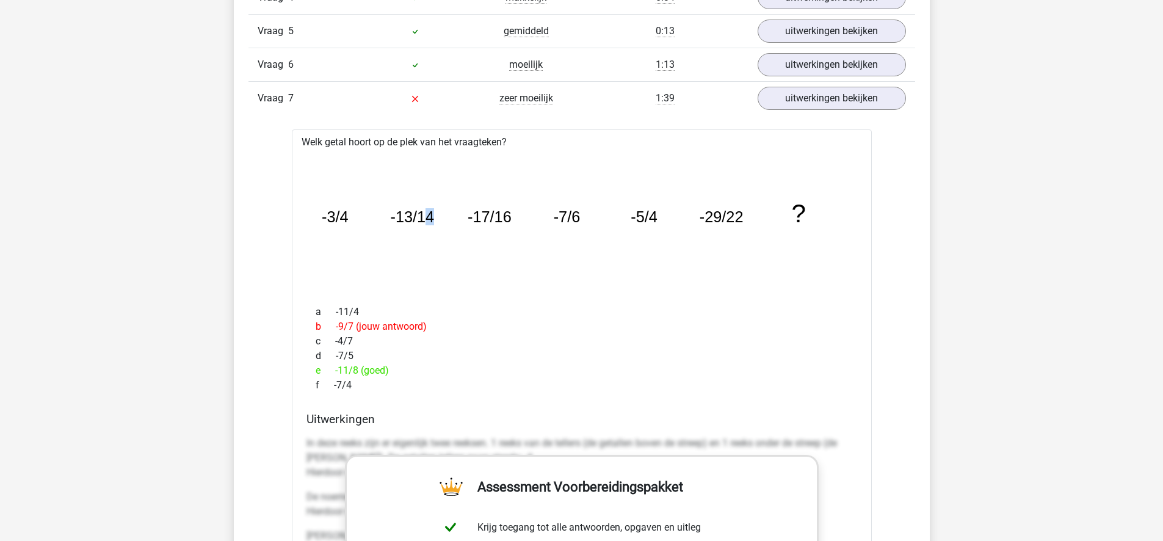
click at [457, 220] on icon "image/svg+xml -3/4 -13/14 -17/16 -7/6 -5/4 -29/22 ?" at bounding box center [581, 222] width 541 height 136
drag, startPoint x: 343, startPoint y: 216, endPoint x: 372, endPoint y: 217, distance: 28.8
click at [372, 217] on icon "image/svg+xml -3/4 -13/14 -17/16 -7/6 -5/4 -29/22 ?" at bounding box center [581, 222] width 541 height 136
click at [500, 215] on tspan "-17/16" at bounding box center [490, 216] width 44 height 17
click at [651, 215] on tspan "-5/4" at bounding box center [644, 216] width 27 height 17
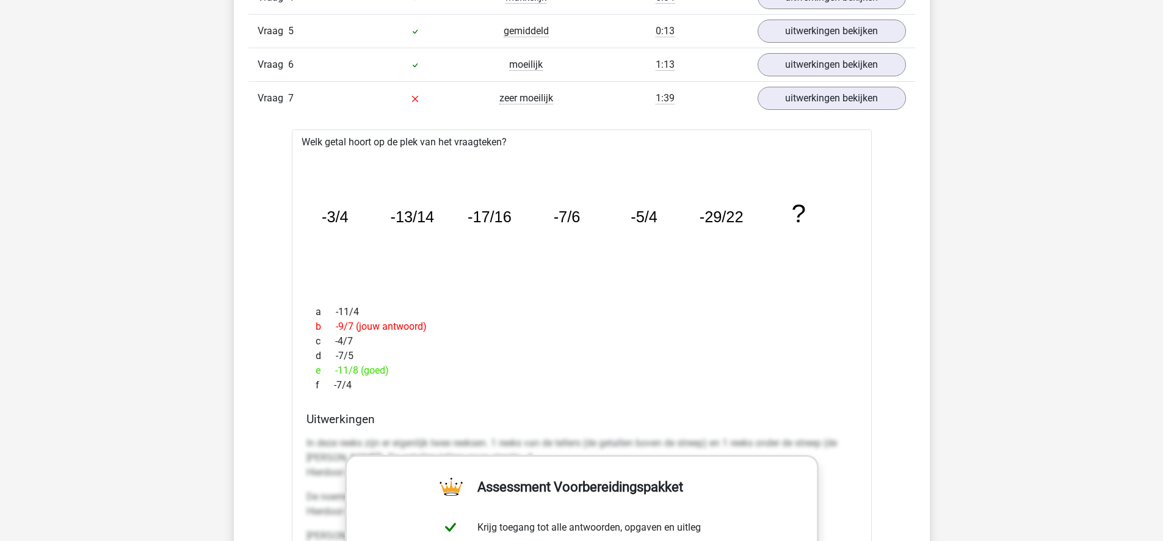
click at [352, 219] on icon "image/svg+xml -3/4 -13/14 -17/16 -7/6 -5/4 -29/22 ?" at bounding box center [581, 222] width 541 height 136
click at [349, 219] on icon "image/svg+xml -3/4 -13/14 -17/16 -7/6 -5/4 -29/22 ?" at bounding box center [581, 222] width 541 height 136
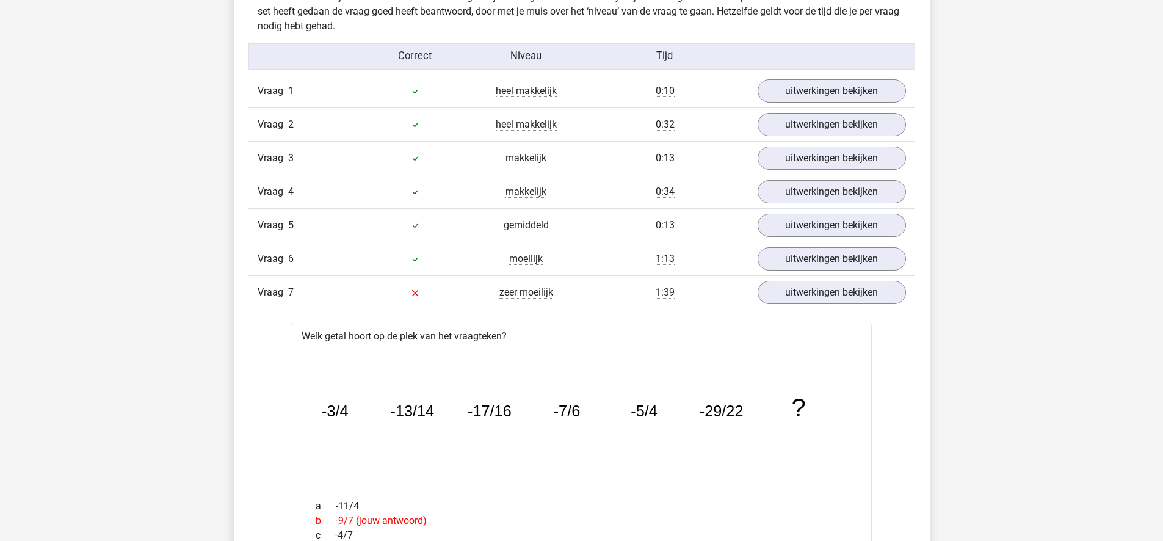
scroll to position [1004, 0]
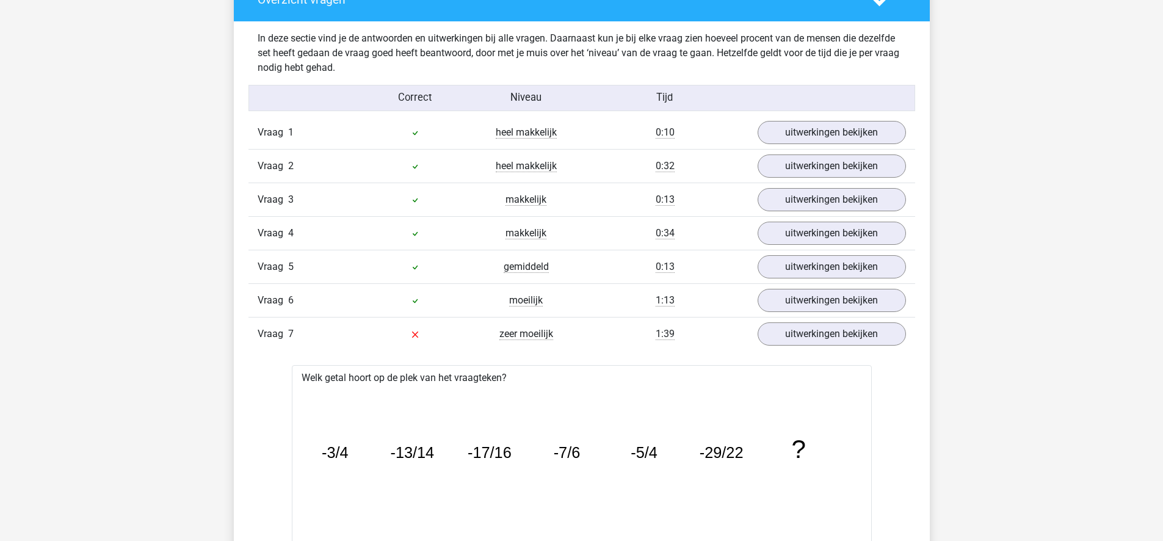
click at [578, 331] on div "zeer moeilijk" at bounding box center [526, 334] width 111 height 15
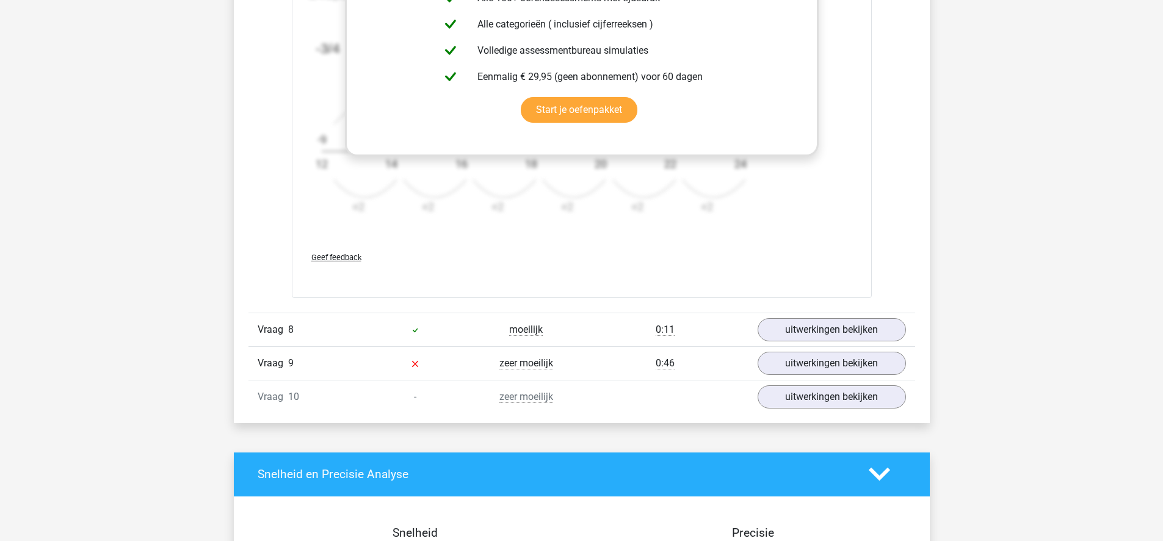
scroll to position [1858, 0]
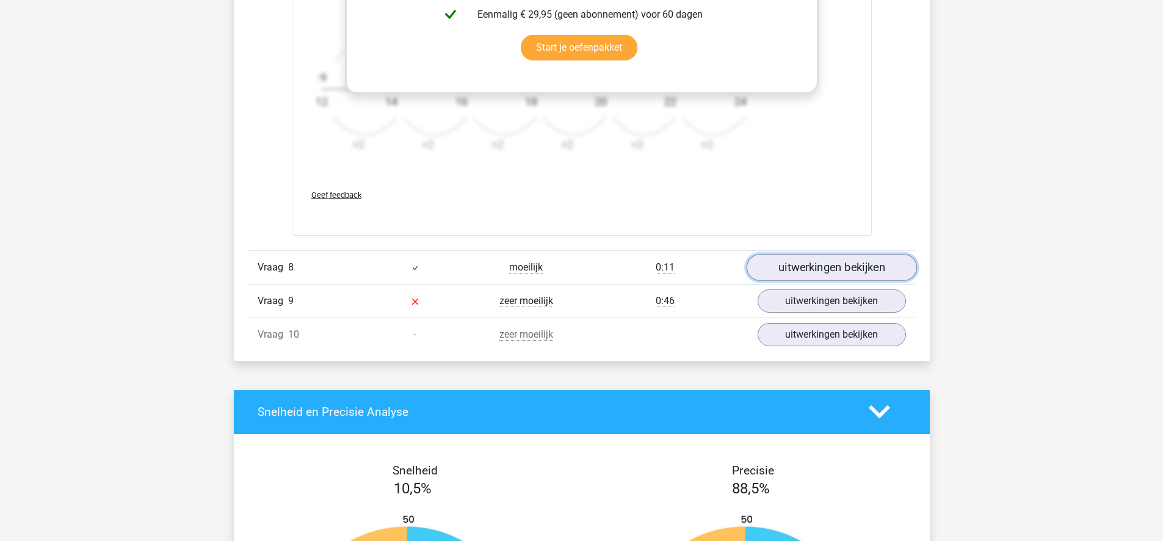
click at [780, 265] on link "uitwerkingen bekijken" at bounding box center [831, 267] width 170 height 27
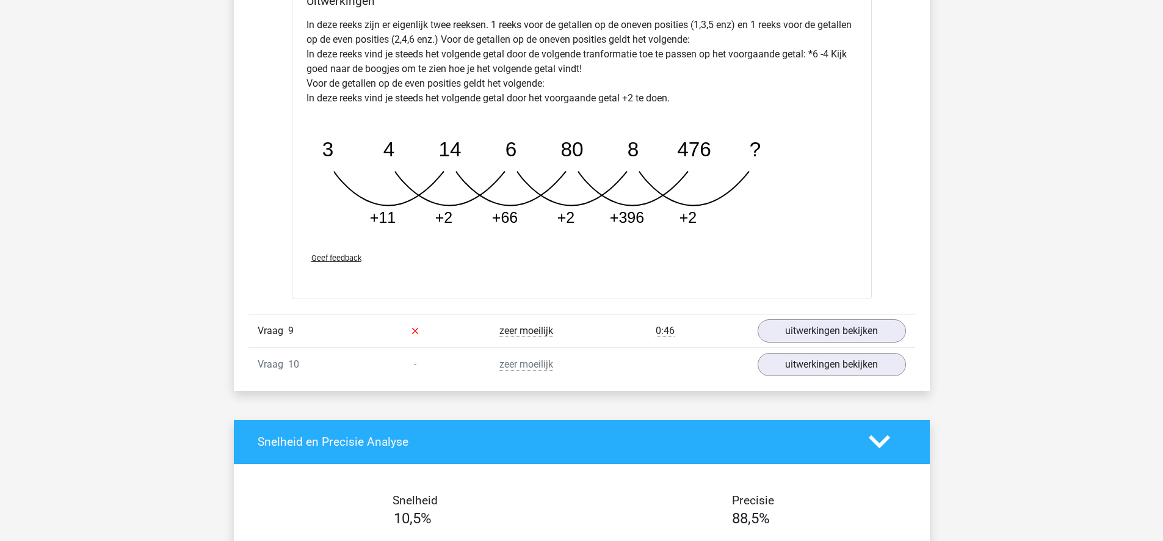
scroll to position [2447, 0]
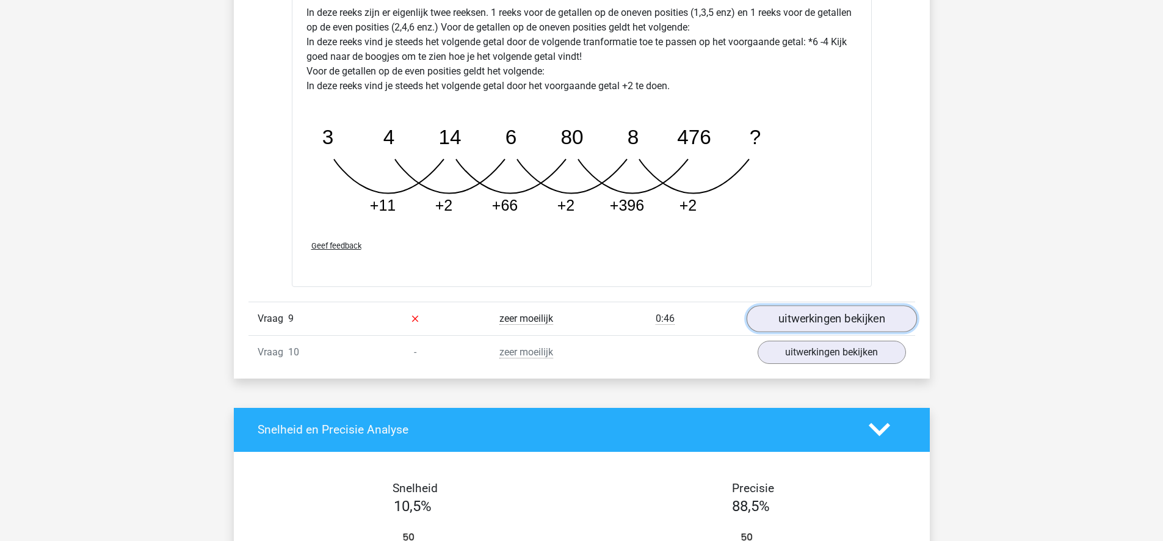
click at [800, 312] on link "uitwerkingen bekijken" at bounding box center [831, 318] width 170 height 27
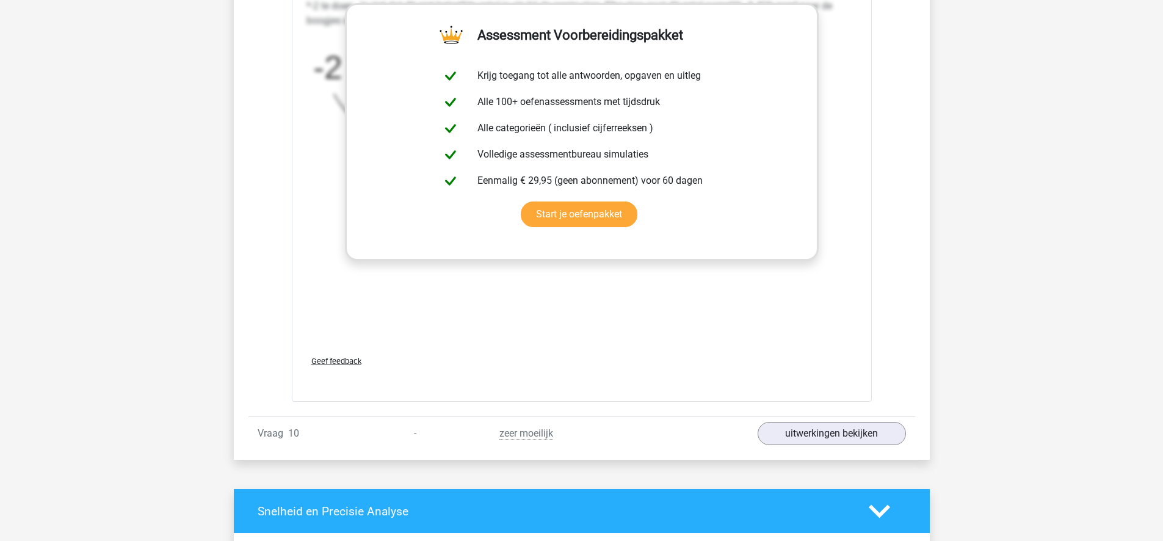
scroll to position [3144, 0]
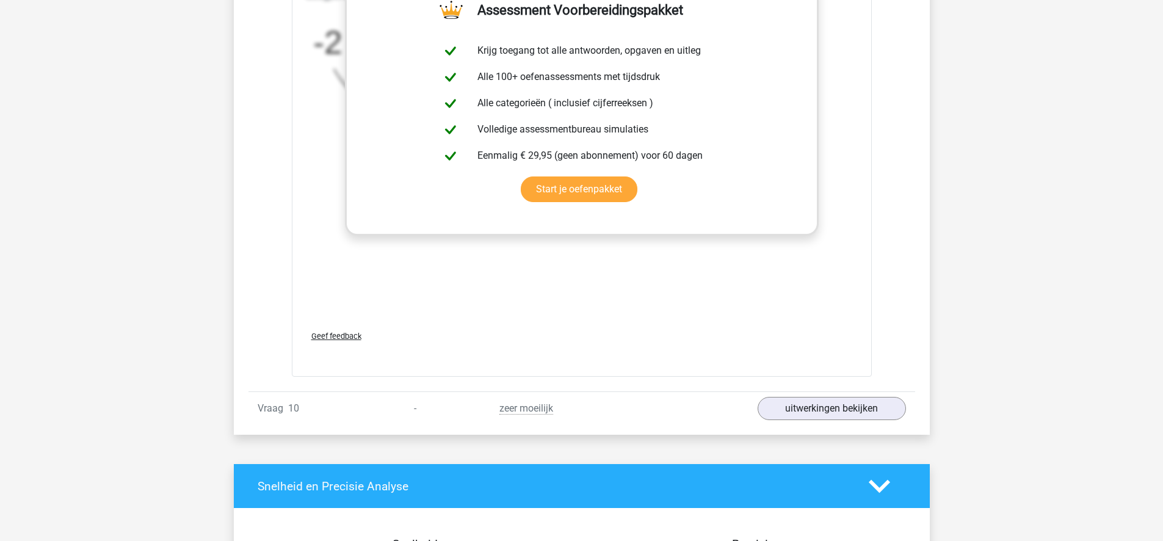
click at [584, 404] on div "Vraag 10 - zeer moeilijk uitwerkingen bekijken" at bounding box center [581, 408] width 667 height 34
click at [815, 415] on link "uitwerkingen bekijken" at bounding box center [831, 408] width 170 height 27
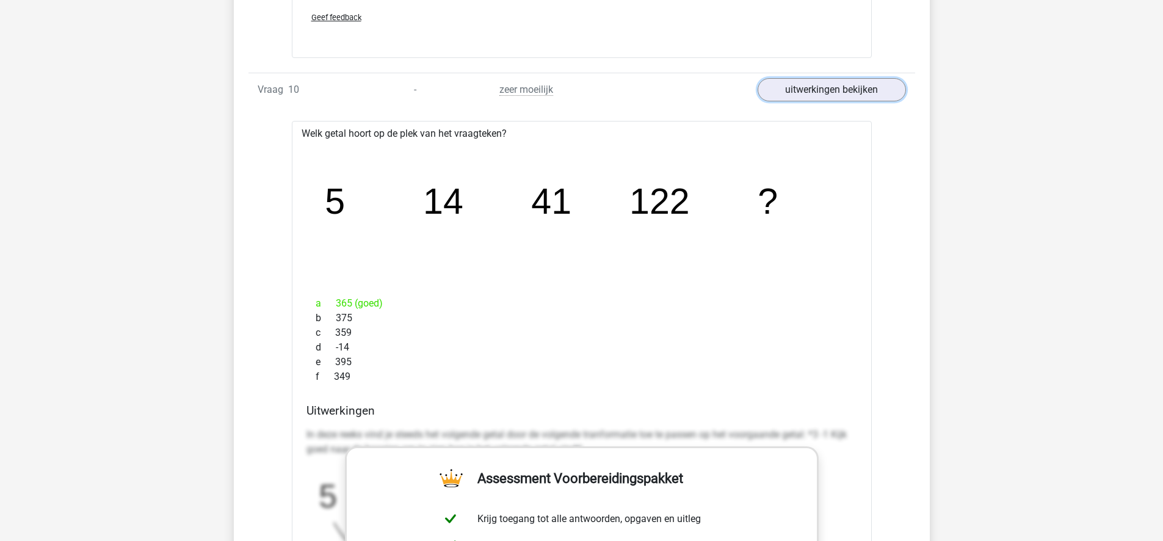
scroll to position [3465, 0]
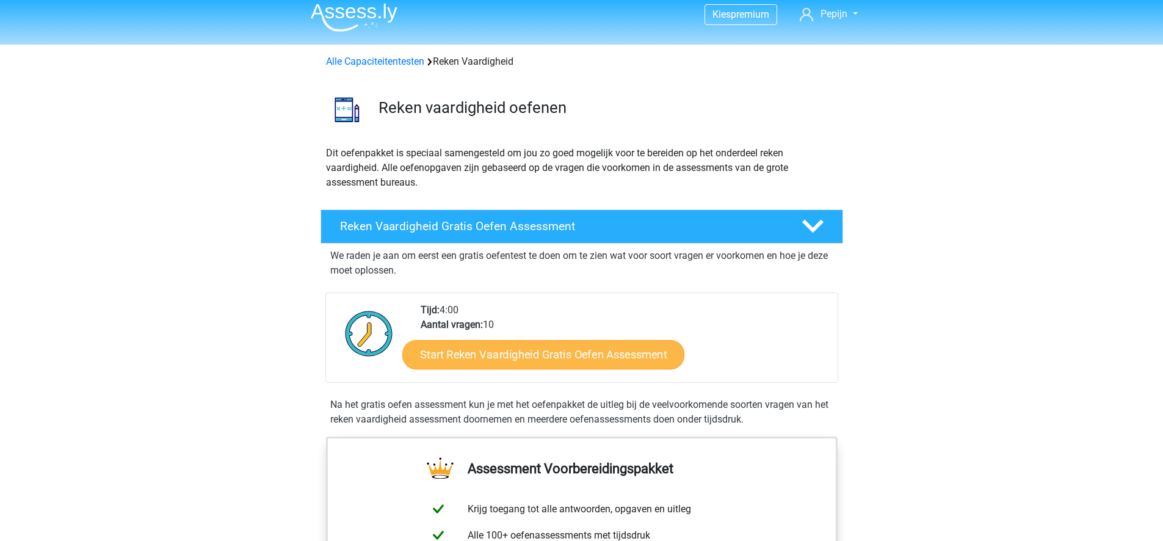
scroll to position [7, 0]
click at [579, 347] on link "Start Reken Vaardigheid Gratis Oefen Assessment" at bounding box center [543, 353] width 282 height 29
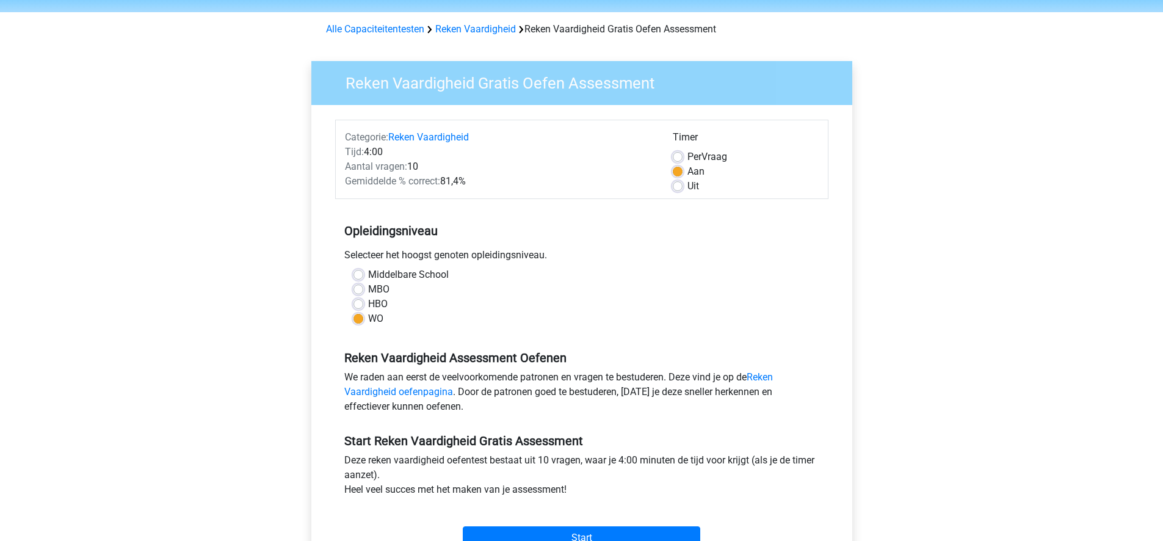
scroll to position [390, 0]
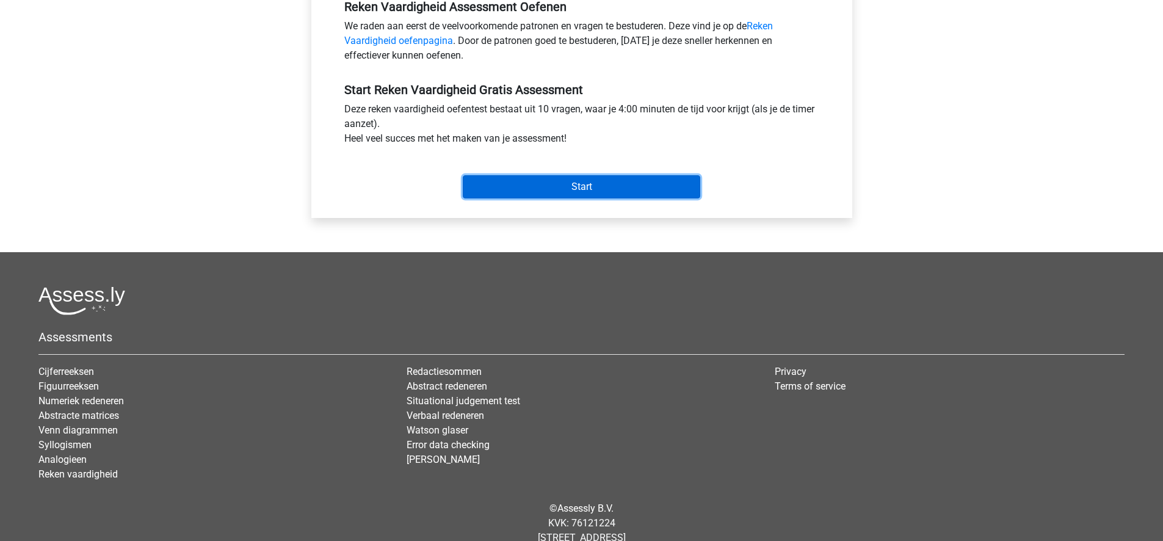
click at [564, 184] on input "Start" at bounding box center [582, 186] width 238 height 23
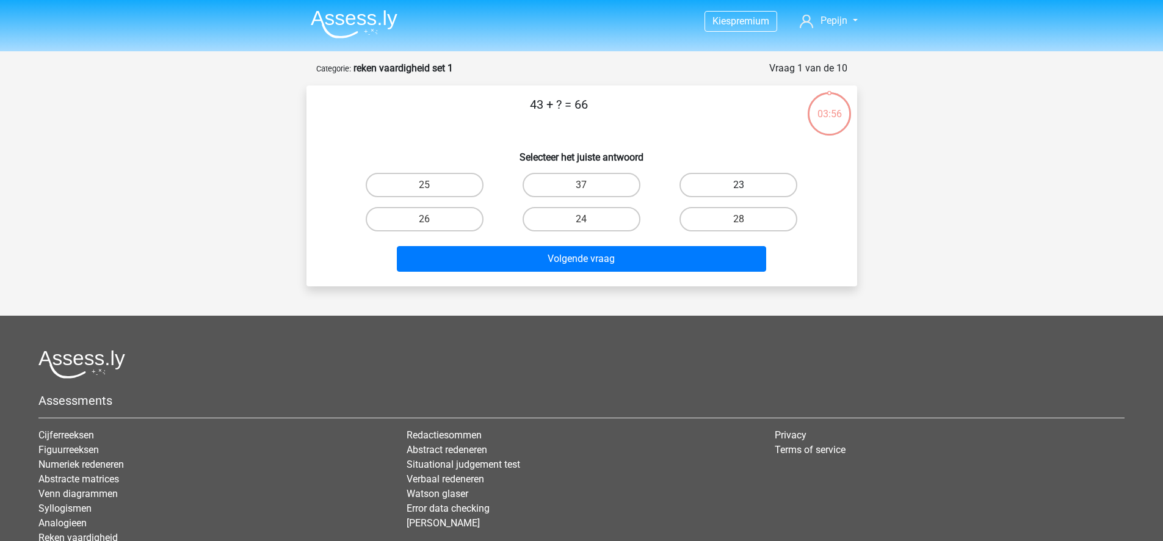
click at [762, 179] on label "23" at bounding box center [739, 185] width 118 height 24
click at [747, 185] on input "23" at bounding box center [743, 189] width 8 height 8
radio input "true"
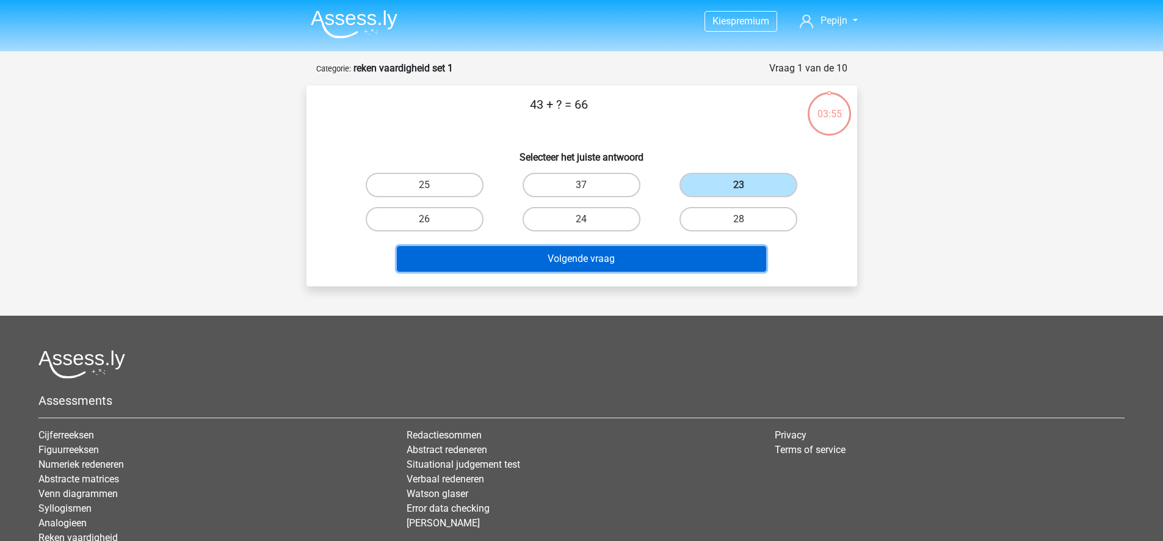
click at [628, 260] on button "Volgende vraag" at bounding box center [581, 259] width 369 height 26
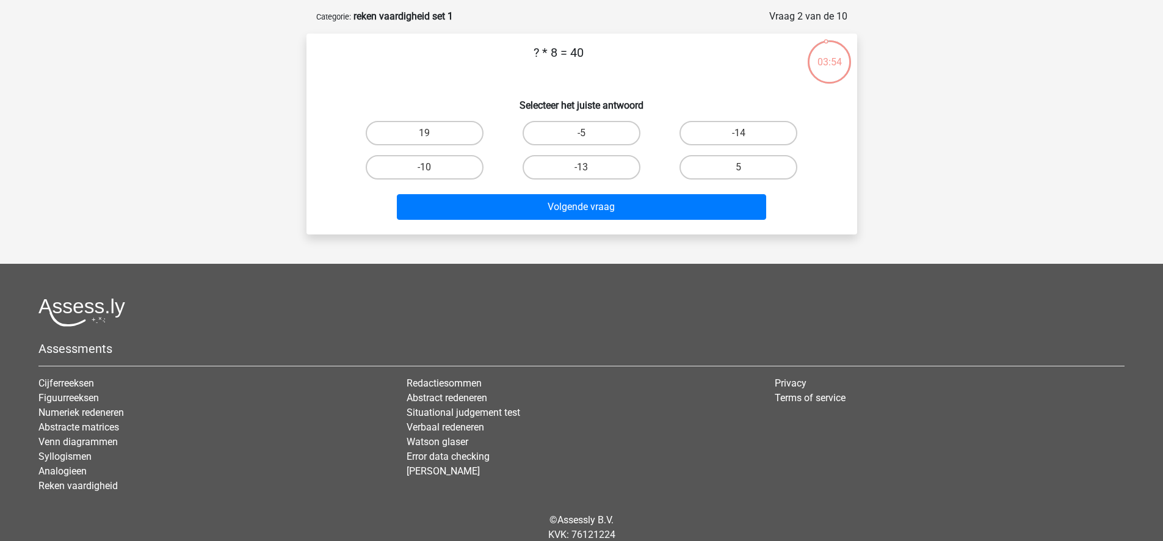
scroll to position [49, 0]
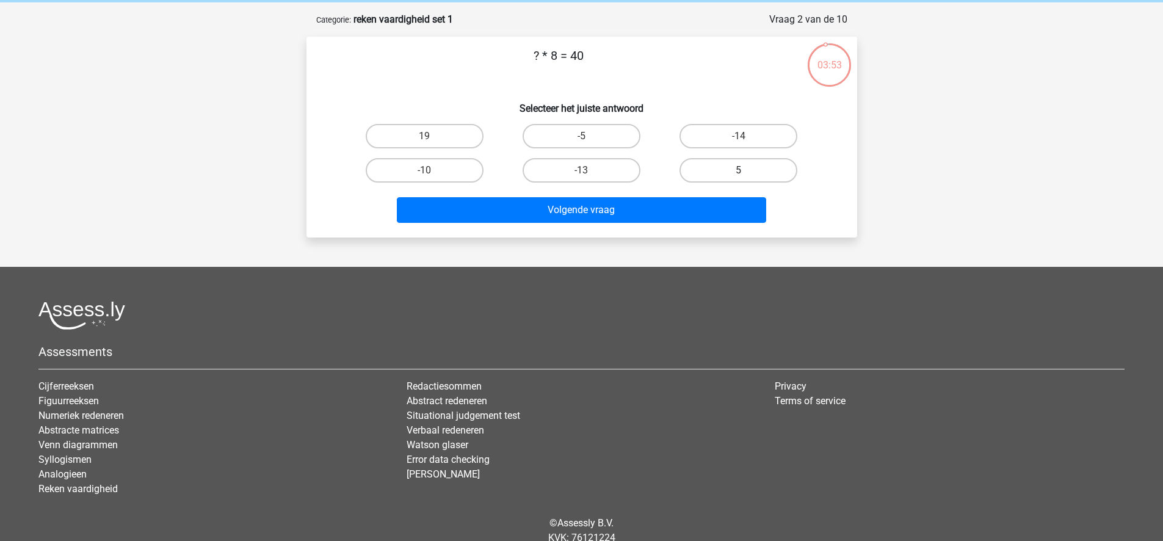
click at [723, 163] on label "5" at bounding box center [739, 170] width 118 height 24
click at [739, 170] on input "5" at bounding box center [743, 174] width 8 height 8
radio input "true"
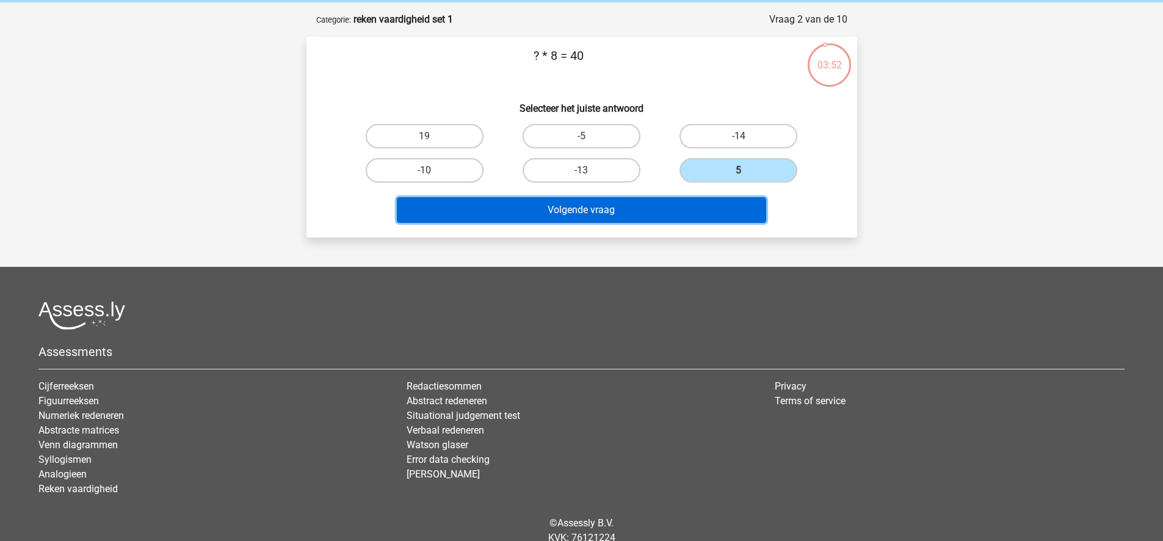
click at [647, 206] on button "Volgende vraag" at bounding box center [581, 210] width 369 height 26
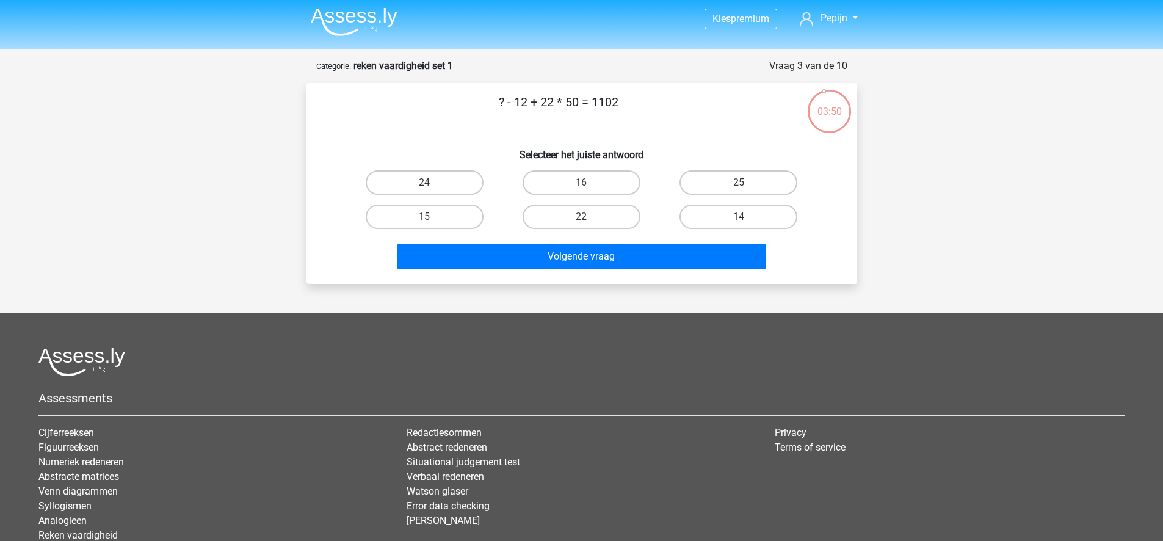
scroll to position [0, 0]
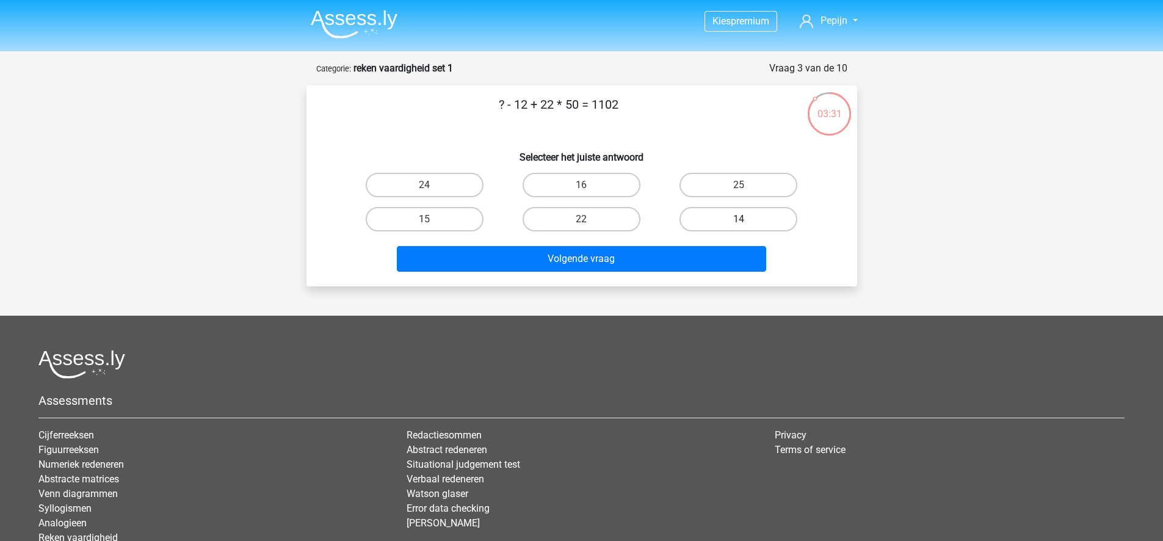
click at [753, 219] on label "14" at bounding box center [739, 219] width 118 height 24
click at [747, 219] on input "14" at bounding box center [743, 223] width 8 height 8
radio input "true"
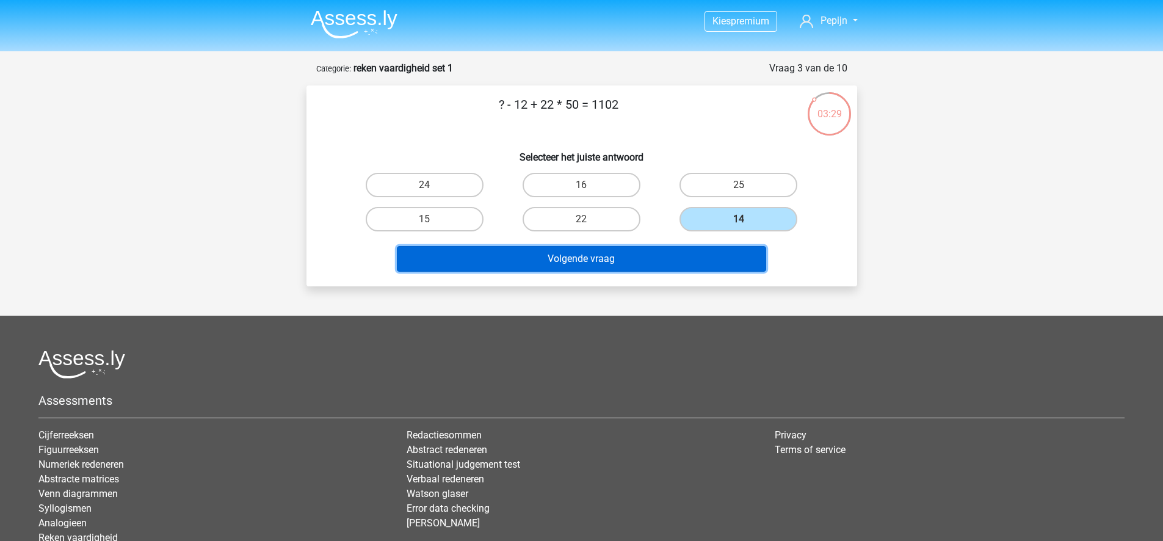
click at [600, 256] on button "Volgende vraag" at bounding box center [581, 259] width 369 height 26
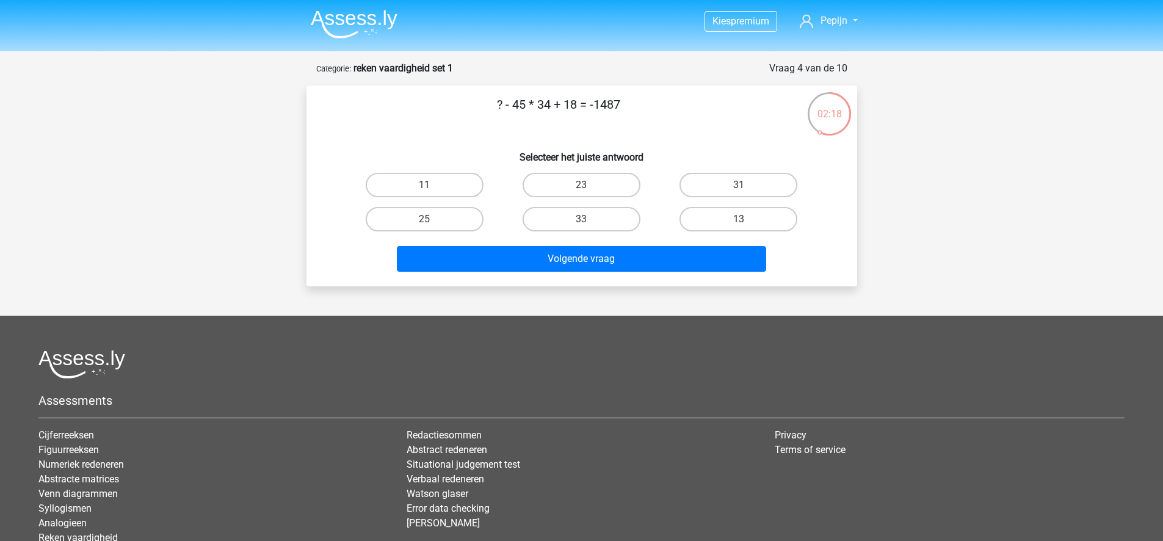
drag, startPoint x: 509, startPoint y: 106, endPoint x: 573, endPoint y: 113, distance: 64.5
click at [573, 113] on p "? - 45 * 34 + 18 = -1487" at bounding box center [559, 113] width 466 height 37
click at [593, 110] on p "? - 45 * 34 + 18 = -1487" at bounding box center [559, 113] width 466 height 37
click at [594, 212] on label "33" at bounding box center [582, 219] width 118 height 24
click at [589, 219] on input "33" at bounding box center [585, 223] width 8 height 8
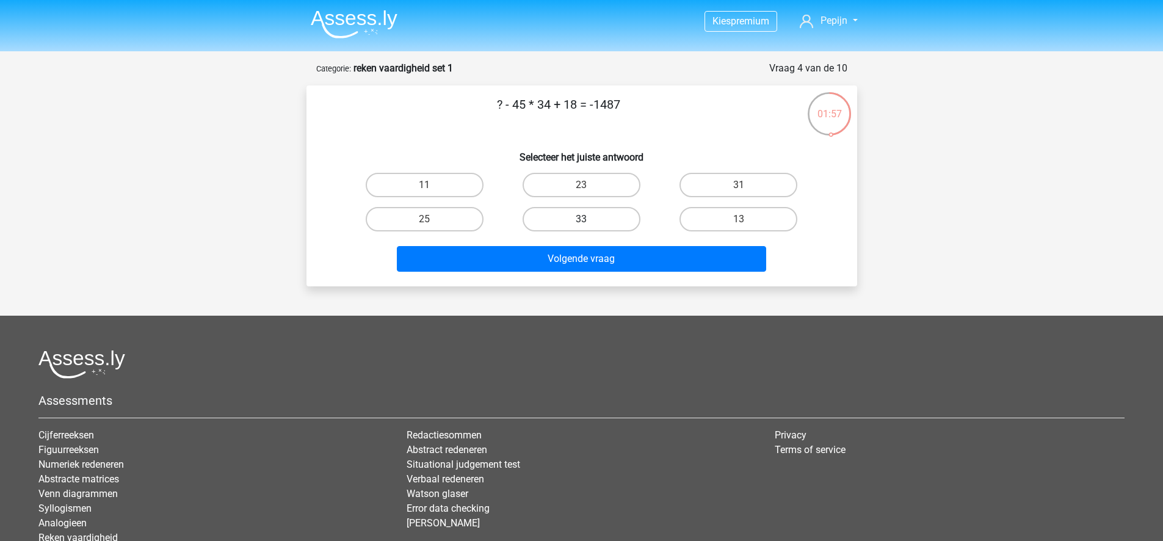
radio input "true"
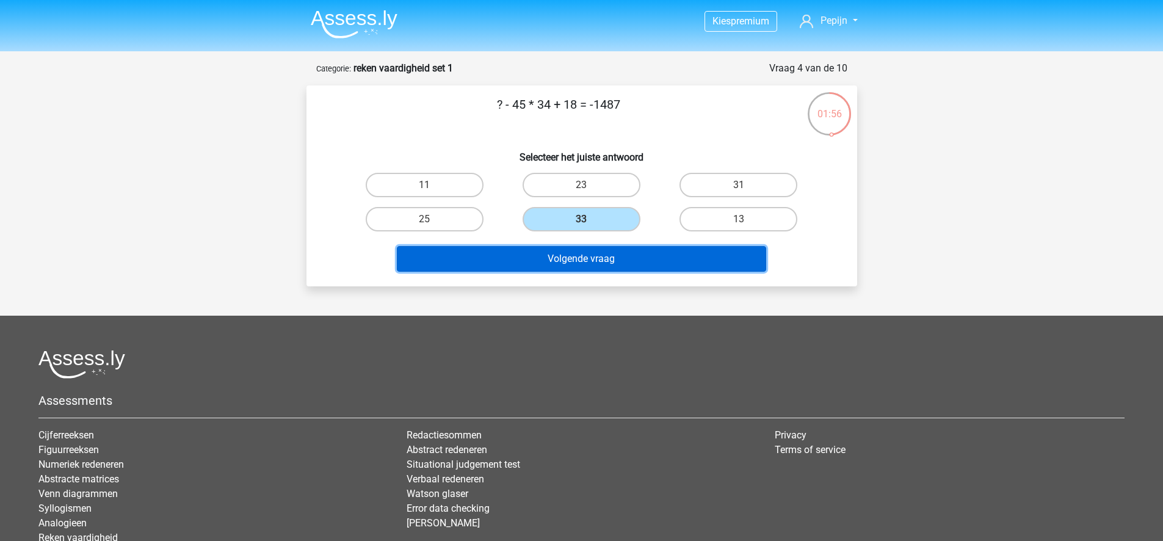
click at [607, 256] on button "Volgende vraag" at bounding box center [581, 259] width 369 height 26
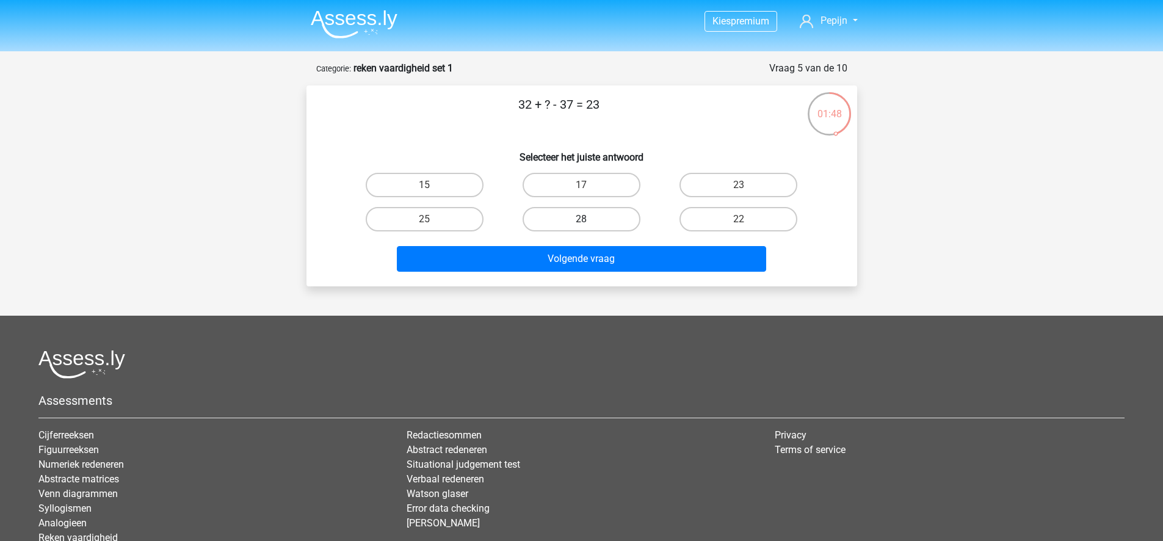
click at [603, 225] on label "28" at bounding box center [582, 219] width 118 height 24
click at [589, 225] on input "28" at bounding box center [585, 223] width 8 height 8
radio input "true"
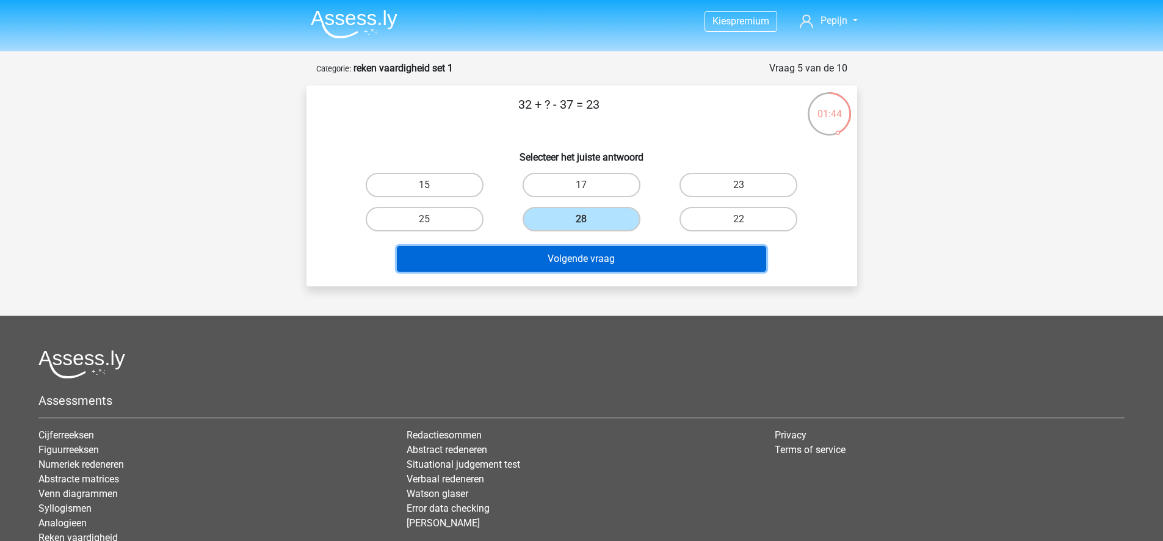
click at [653, 251] on button "Volgende vraag" at bounding box center [581, 259] width 369 height 26
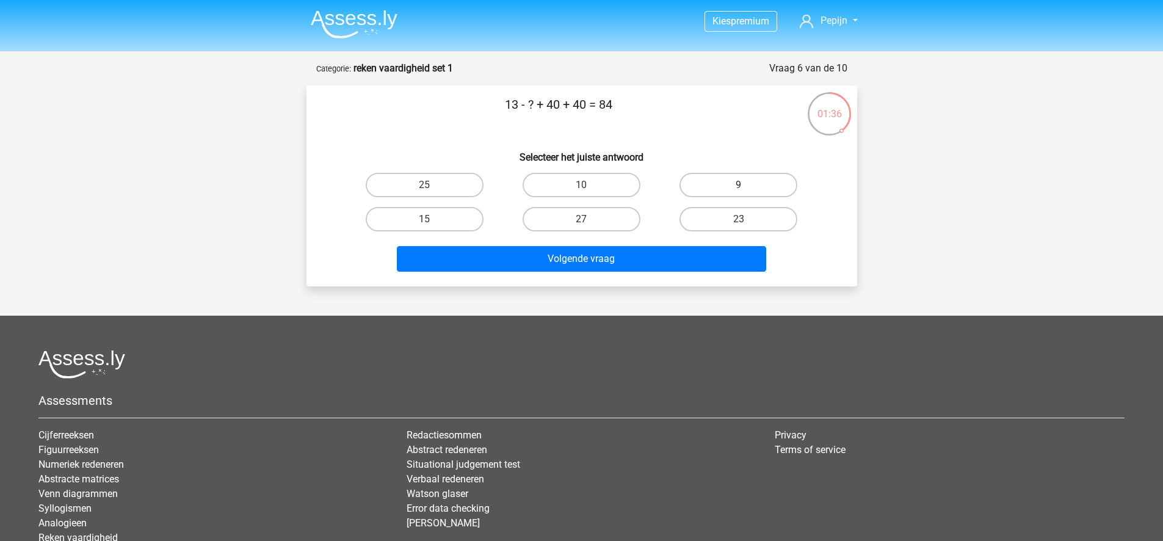
click at [725, 179] on label "9" at bounding box center [739, 185] width 118 height 24
click at [739, 185] on input "9" at bounding box center [743, 189] width 8 height 8
radio input "true"
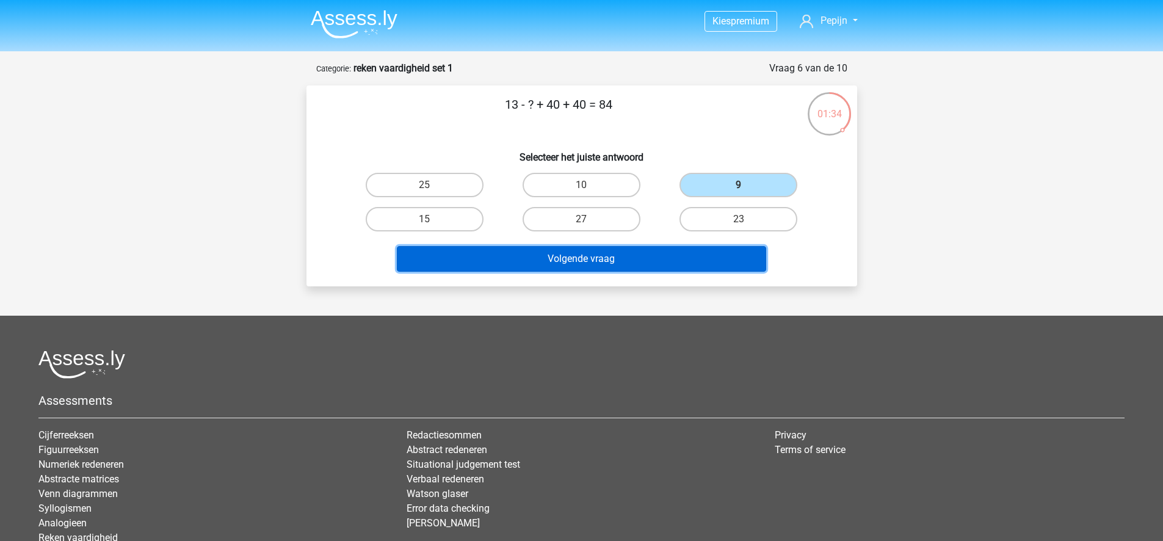
click at [621, 259] on button "Volgende vraag" at bounding box center [581, 259] width 369 height 26
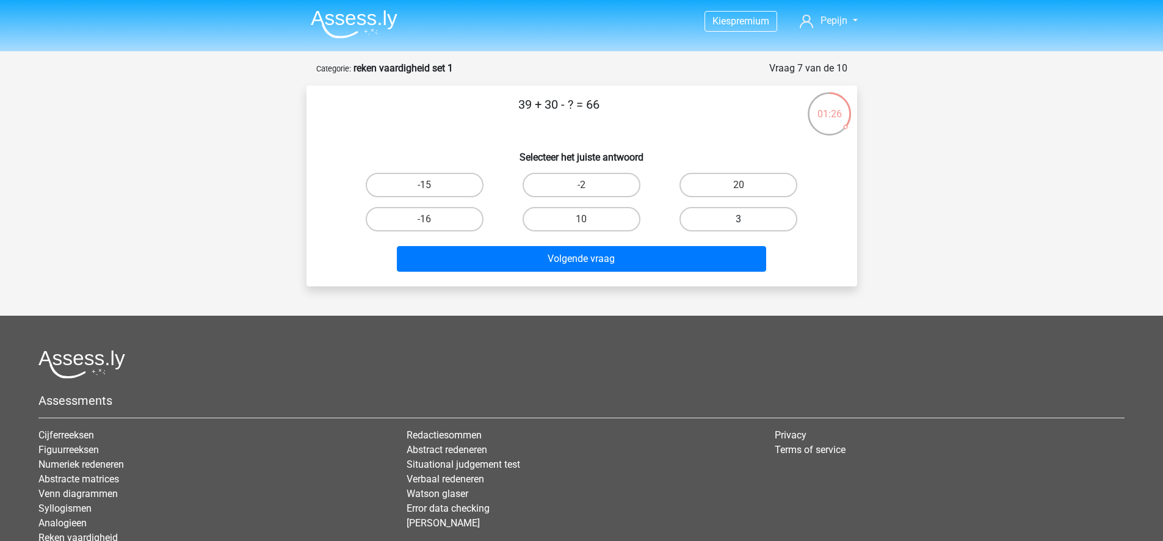
click at [745, 218] on label "3" at bounding box center [739, 219] width 118 height 24
click at [745, 219] on input "3" at bounding box center [743, 223] width 8 height 8
radio input "true"
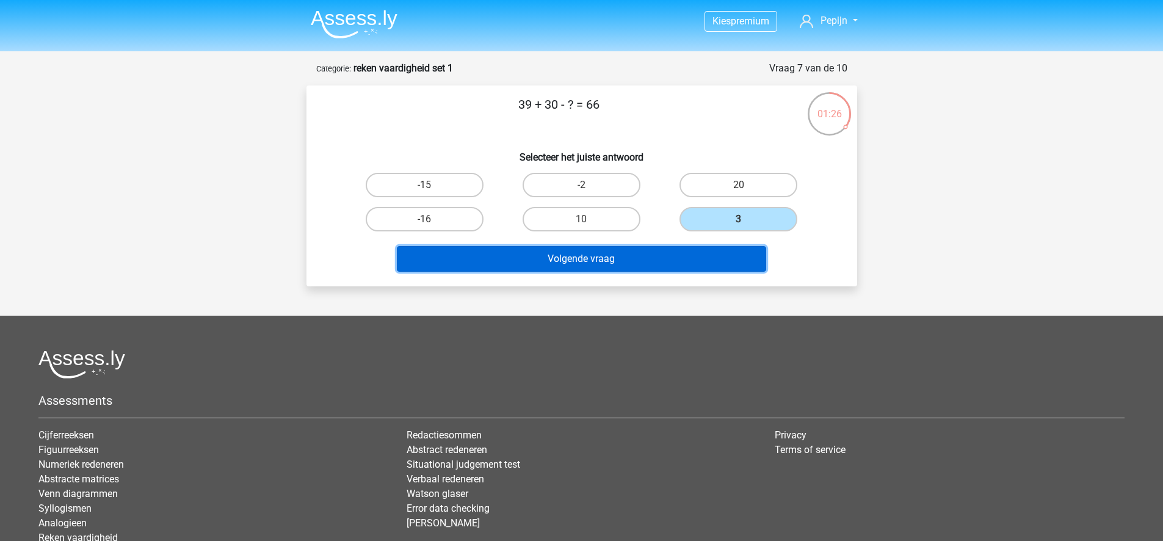
click at [671, 261] on button "Volgende vraag" at bounding box center [581, 259] width 369 height 26
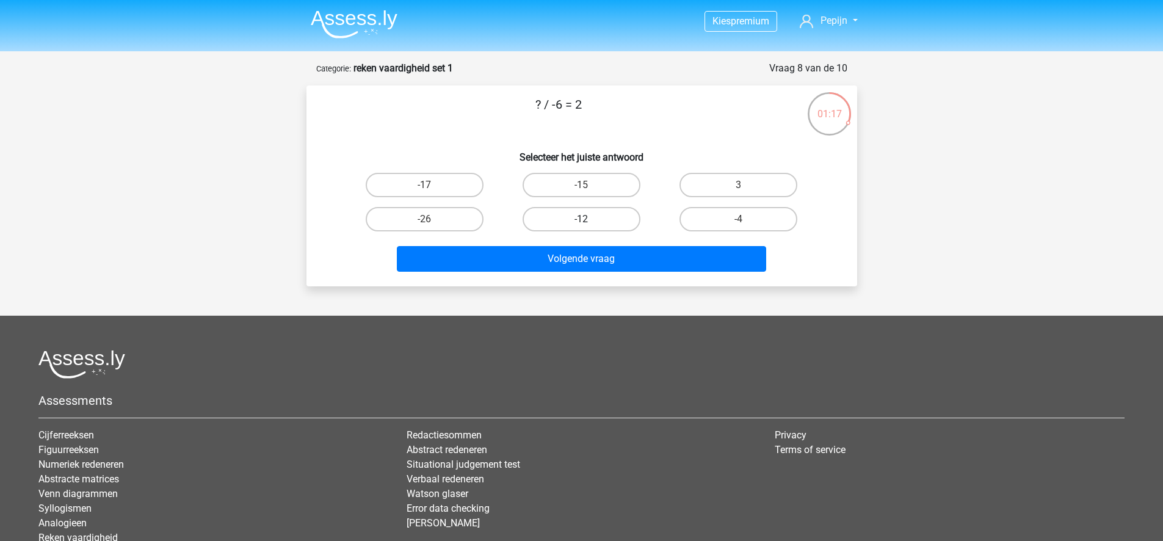
click at [575, 217] on label "-12" at bounding box center [582, 219] width 118 height 24
click at [581, 219] on input "-12" at bounding box center [585, 223] width 8 height 8
radio input "true"
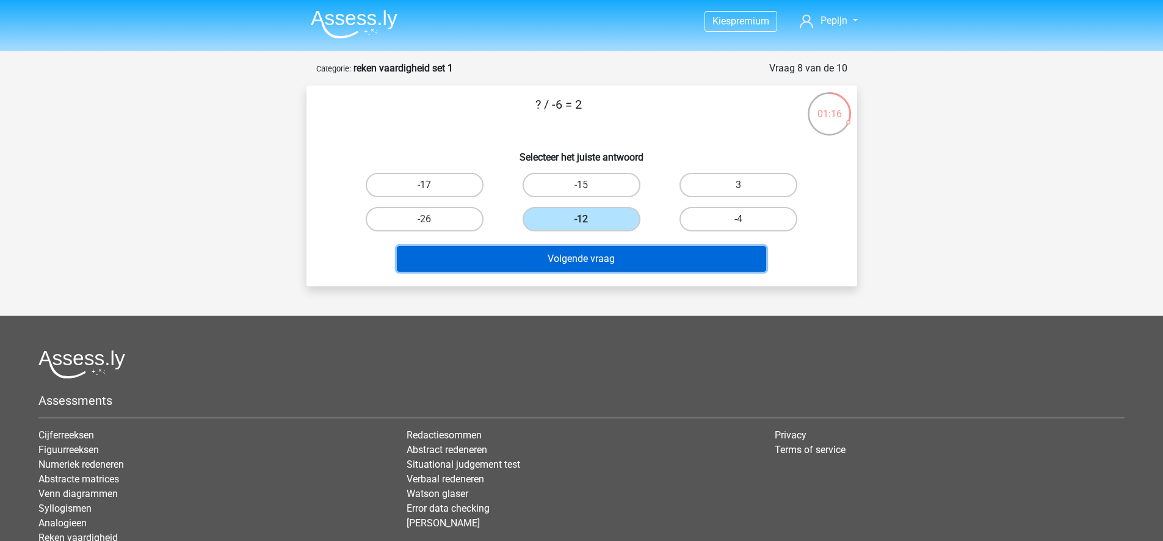
click at [677, 253] on button "Volgende vraag" at bounding box center [581, 259] width 369 height 26
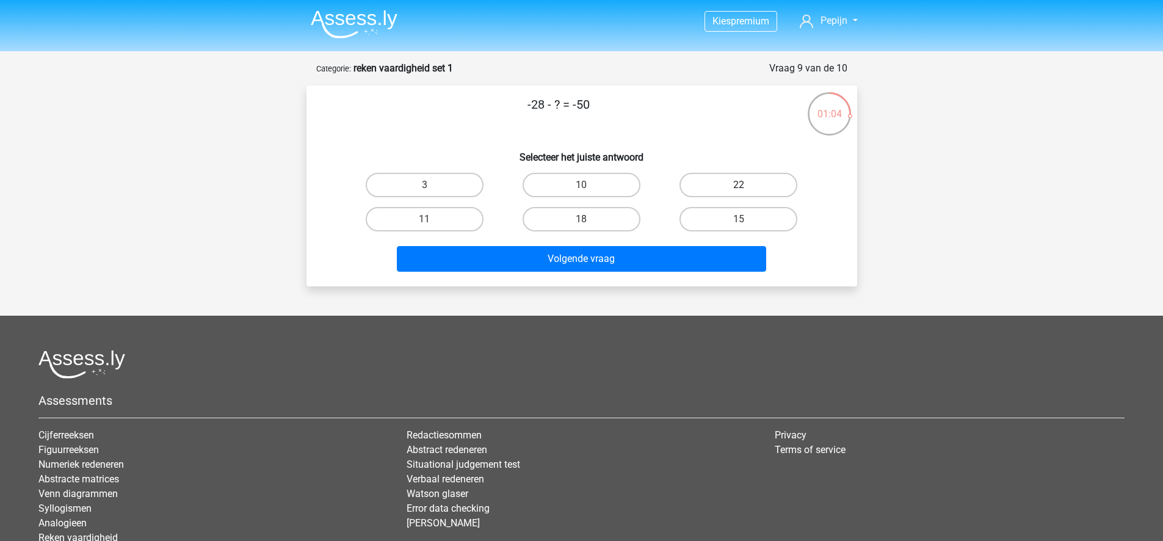
click at [768, 189] on label "22" at bounding box center [739, 185] width 118 height 24
click at [747, 189] on input "22" at bounding box center [743, 189] width 8 height 8
radio input "true"
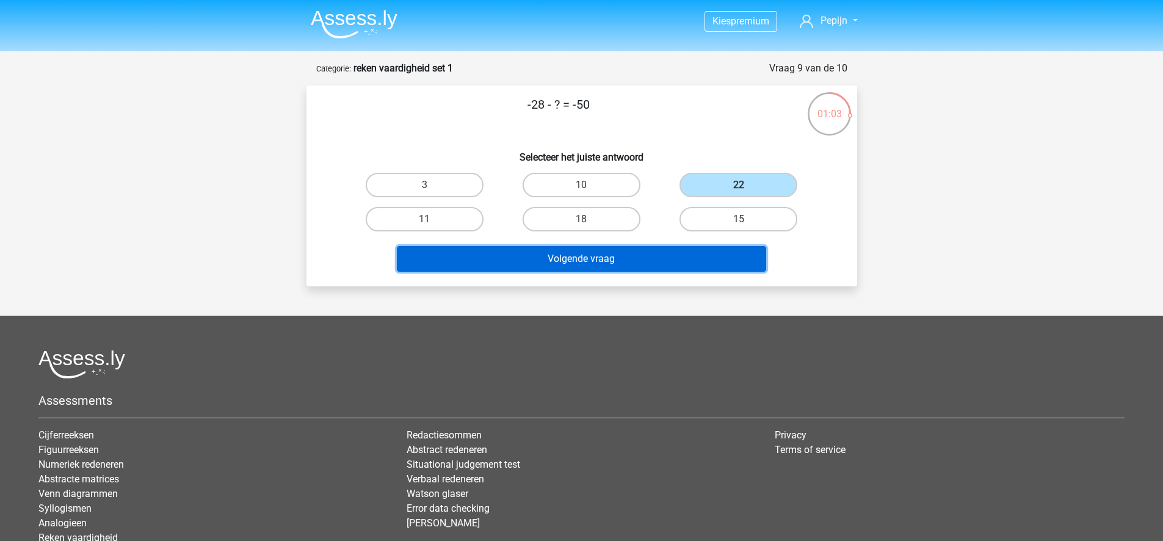
click at [701, 262] on button "Volgende vraag" at bounding box center [581, 259] width 369 height 26
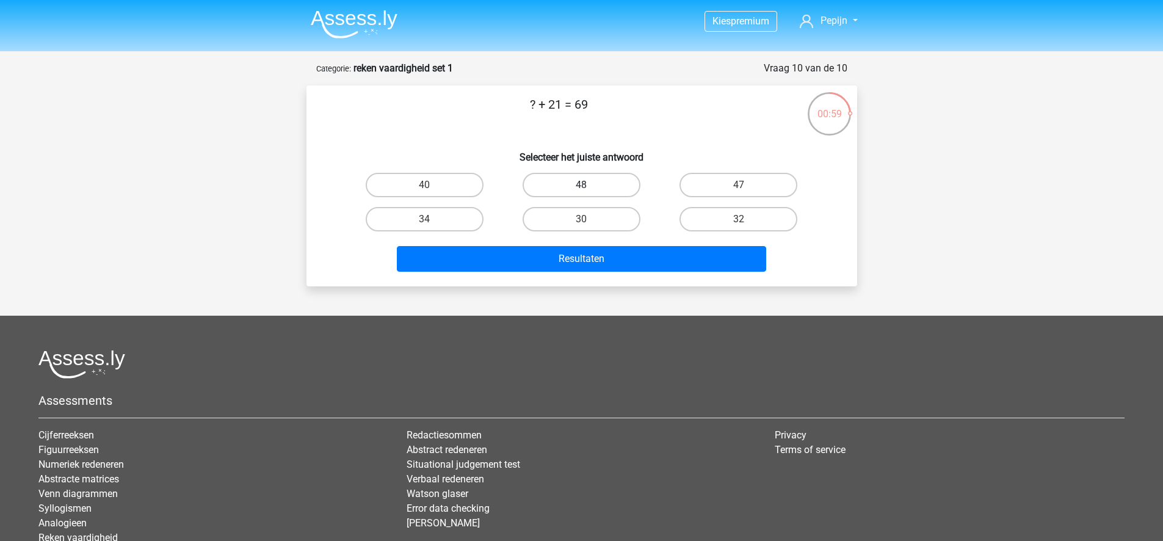
click at [621, 186] on label "48" at bounding box center [582, 185] width 118 height 24
click at [589, 186] on input "48" at bounding box center [585, 189] width 8 height 8
radio input "true"
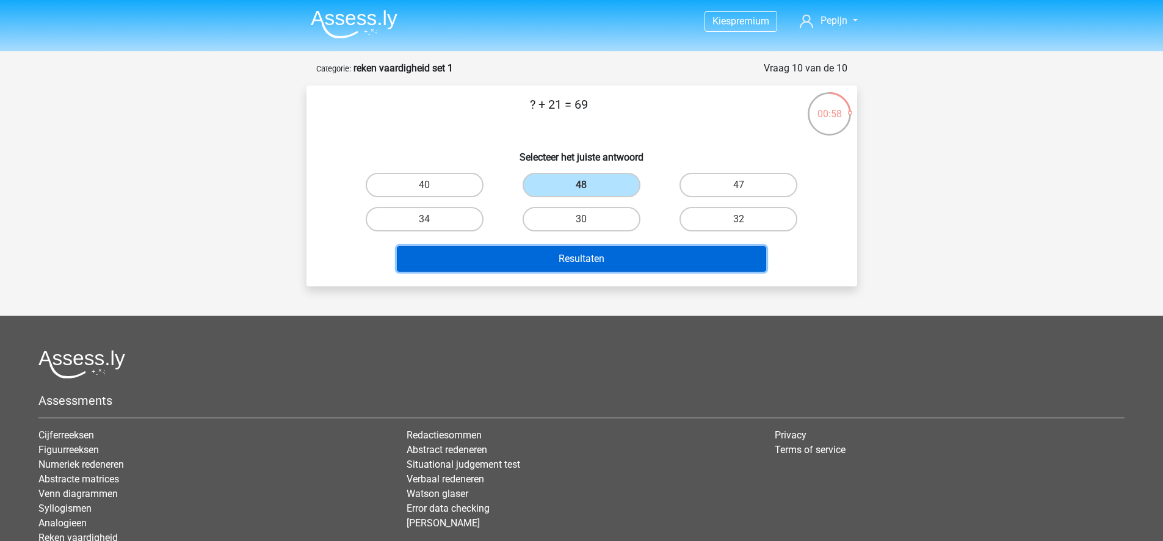
click at [632, 256] on button "Resultaten" at bounding box center [581, 259] width 369 height 26
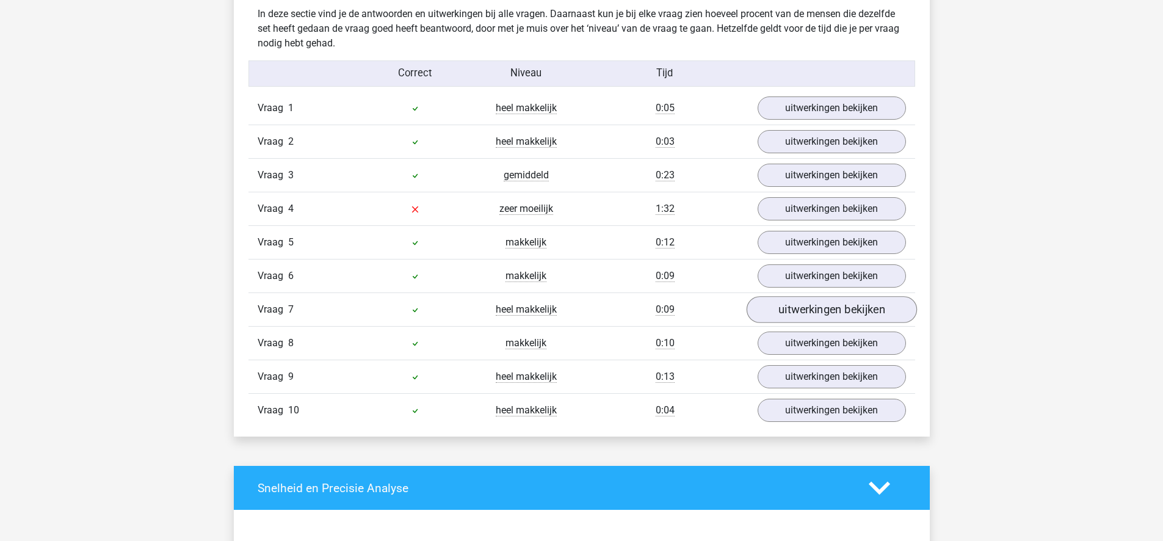
scroll to position [1011, 0]
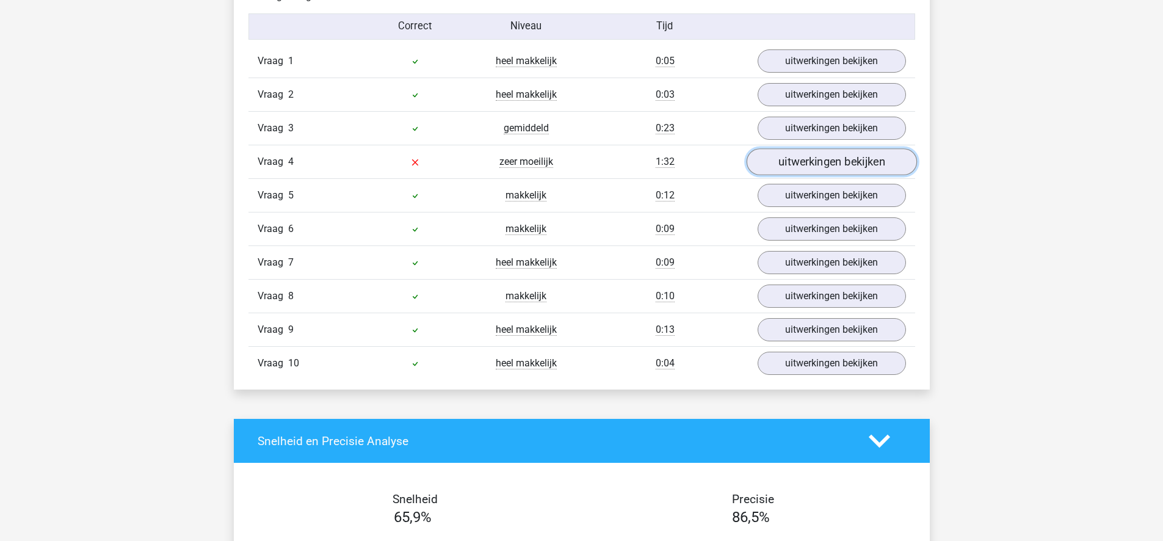
click at [798, 164] on link "uitwerkingen bekijken" at bounding box center [831, 161] width 170 height 27
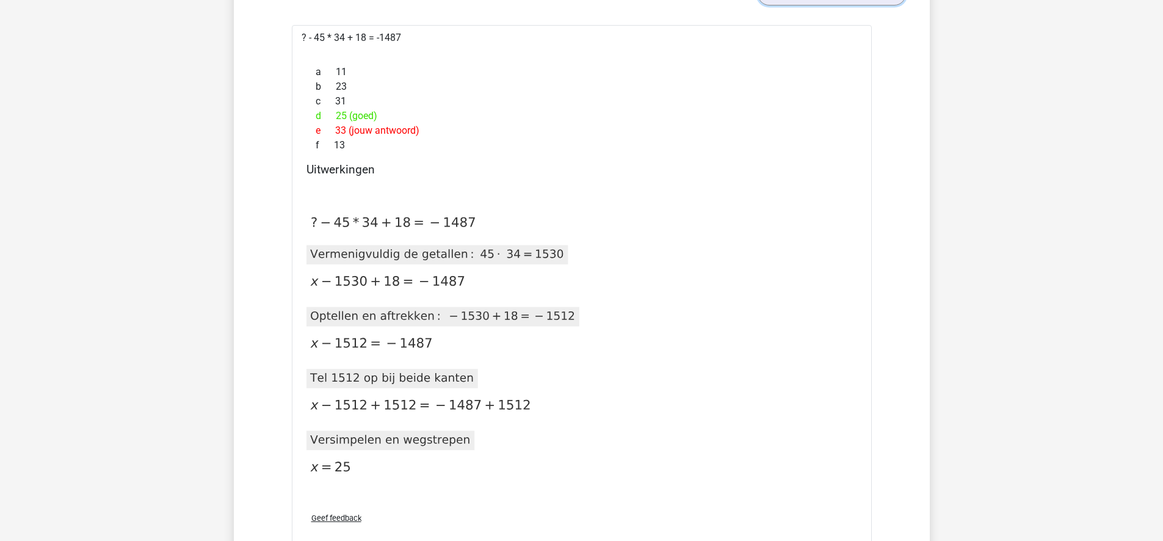
scroll to position [1181, 0]
drag, startPoint x: 311, startPoint y: 280, endPoint x: 534, endPoint y: 281, distance: 222.2
click at [534, 281] on g at bounding box center [450, 344] width 297 height 301
drag, startPoint x: 479, startPoint y: 255, endPoint x: 565, endPoint y: 261, distance: 86.3
click at [565, 263] on g at bounding box center [450, 344] width 297 height 301
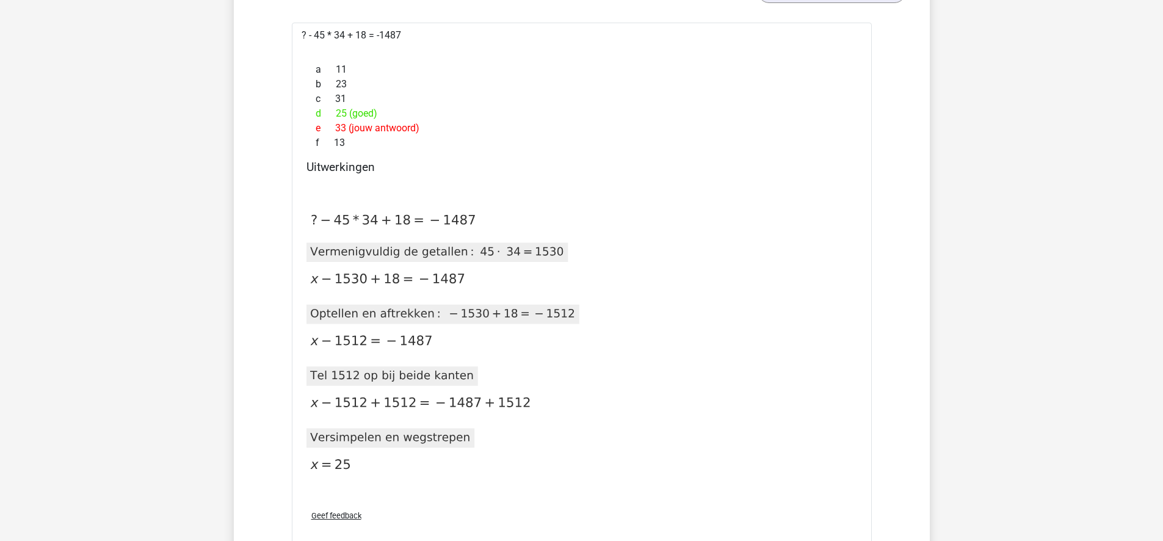
click at [561, 257] on icon at bounding box center [435, 253] width 266 height 20
click at [306, 280] on icon at bounding box center [385, 280] width 167 height 20
drag, startPoint x: 317, startPoint y: 280, endPoint x: 493, endPoint y: 292, distance: 176.2
click at [493, 292] on g at bounding box center [450, 344] width 297 height 301
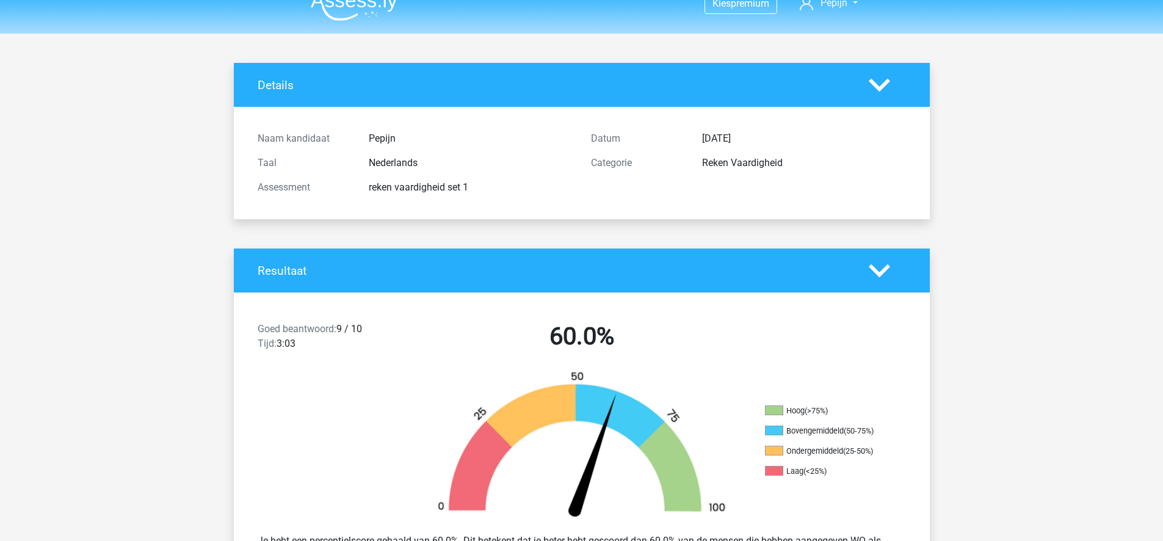
scroll to position [27, 0]
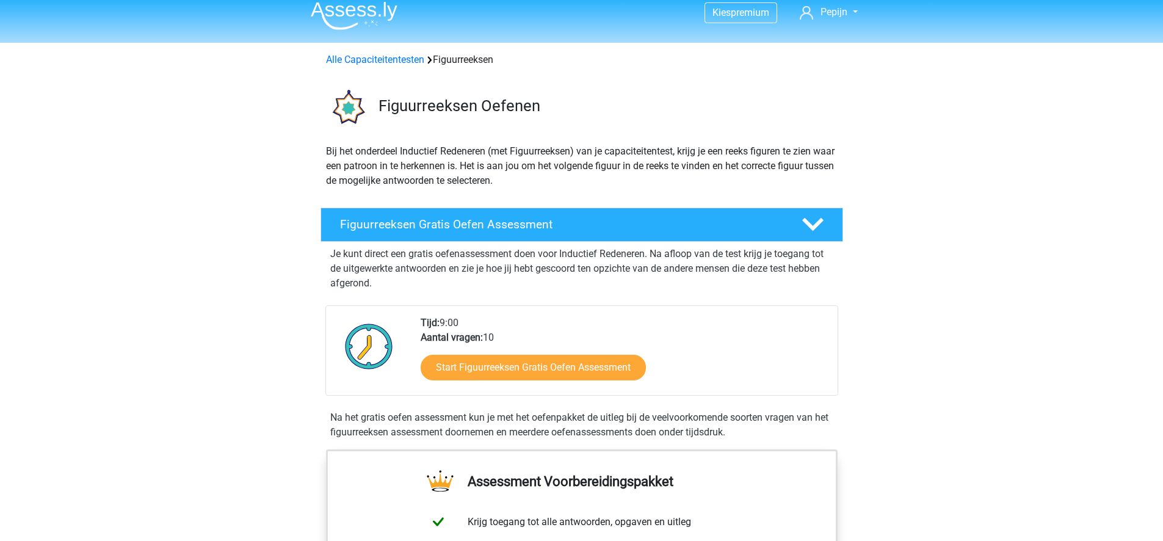
scroll to position [10, 0]
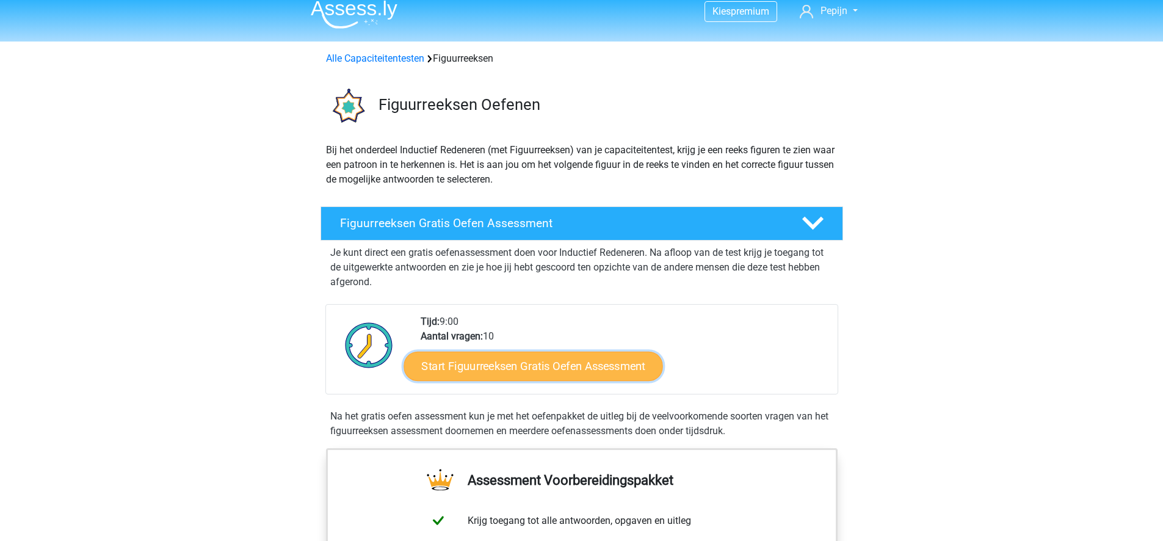
click at [572, 359] on link "Start Figuurreeksen Gratis Oefen Assessment" at bounding box center [533, 365] width 259 height 29
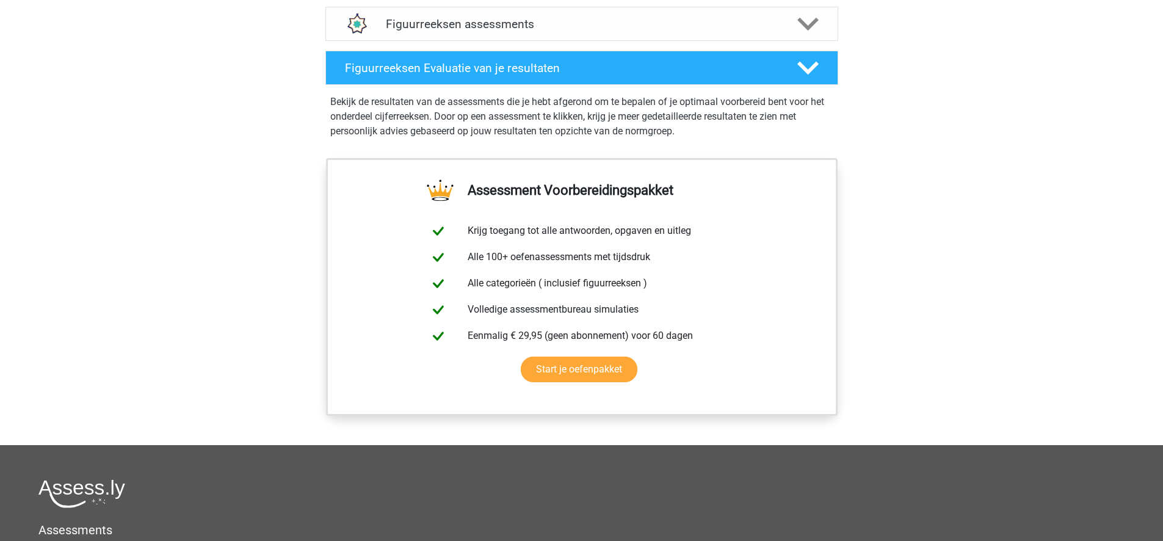
scroll to position [816, 0]
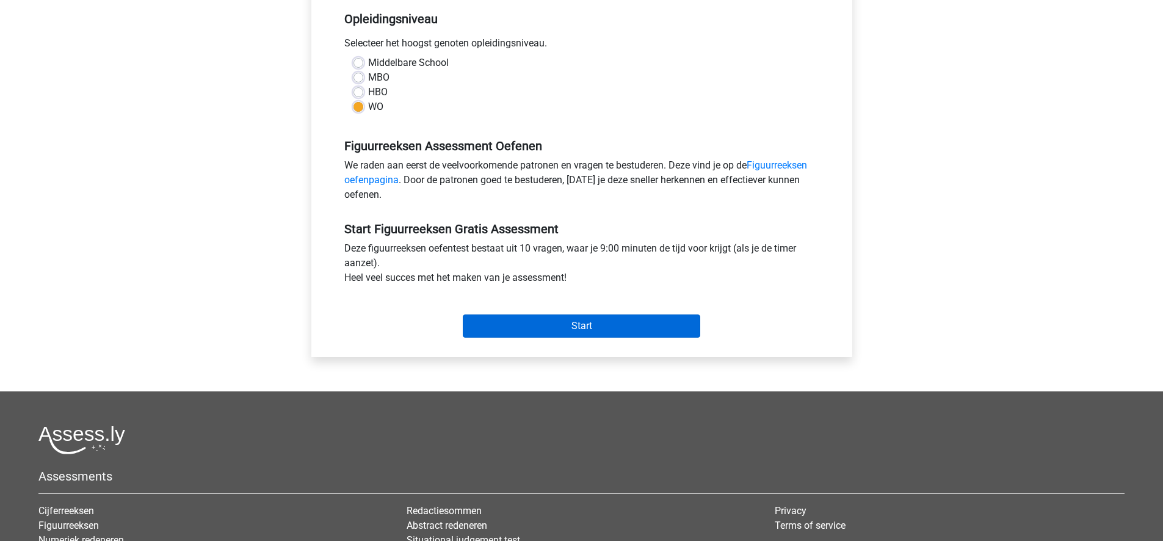
scroll to position [258, 0]
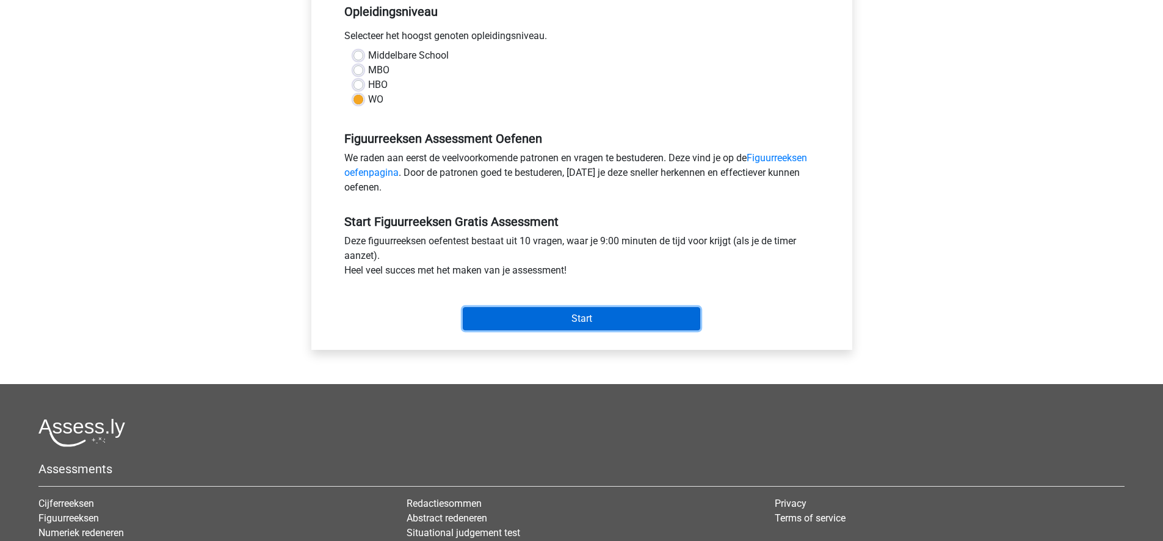
click at [551, 327] on input "Start" at bounding box center [582, 318] width 238 height 23
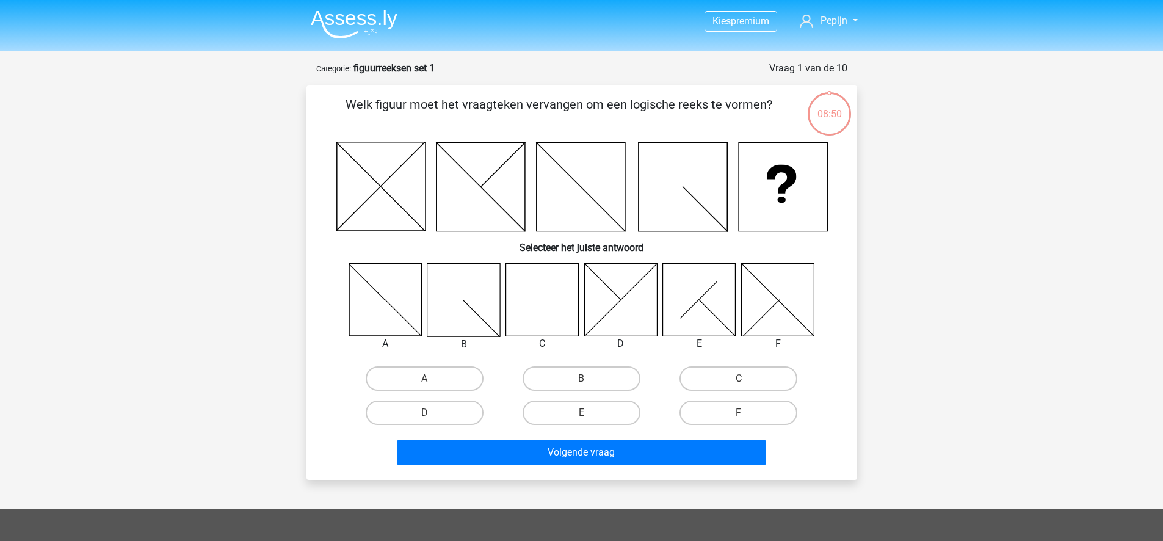
click at [569, 302] on icon at bounding box center [542, 299] width 73 height 73
click at [544, 302] on icon at bounding box center [542, 299] width 73 height 73
click at [733, 384] on label "C" at bounding box center [739, 378] width 118 height 24
click at [739, 384] on input "C" at bounding box center [743, 383] width 8 height 8
radio input "true"
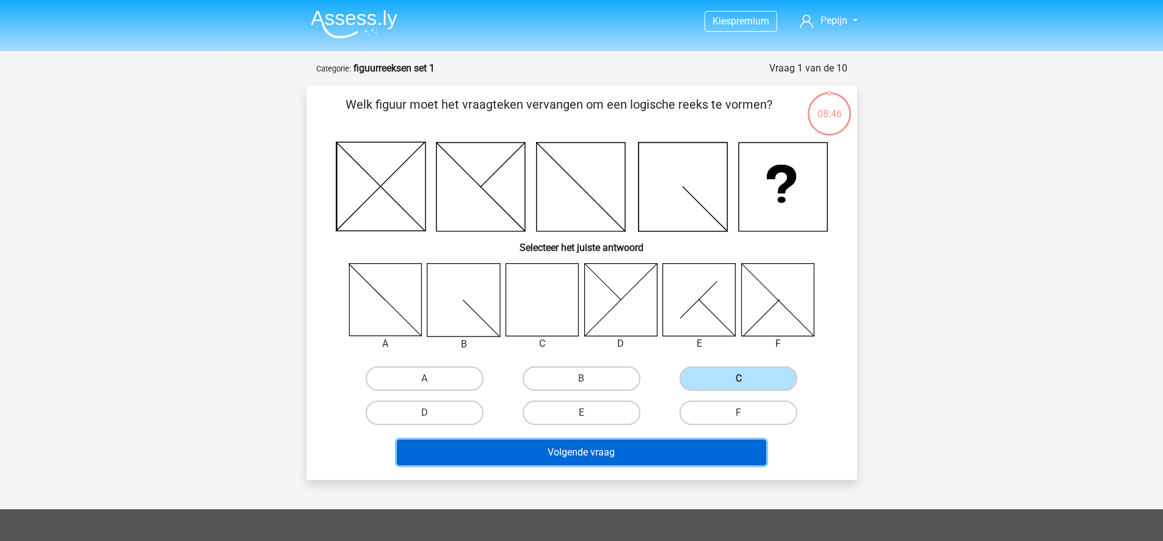
click at [698, 451] on button "Volgende vraag" at bounding box center [581, 453] width 369 height 26
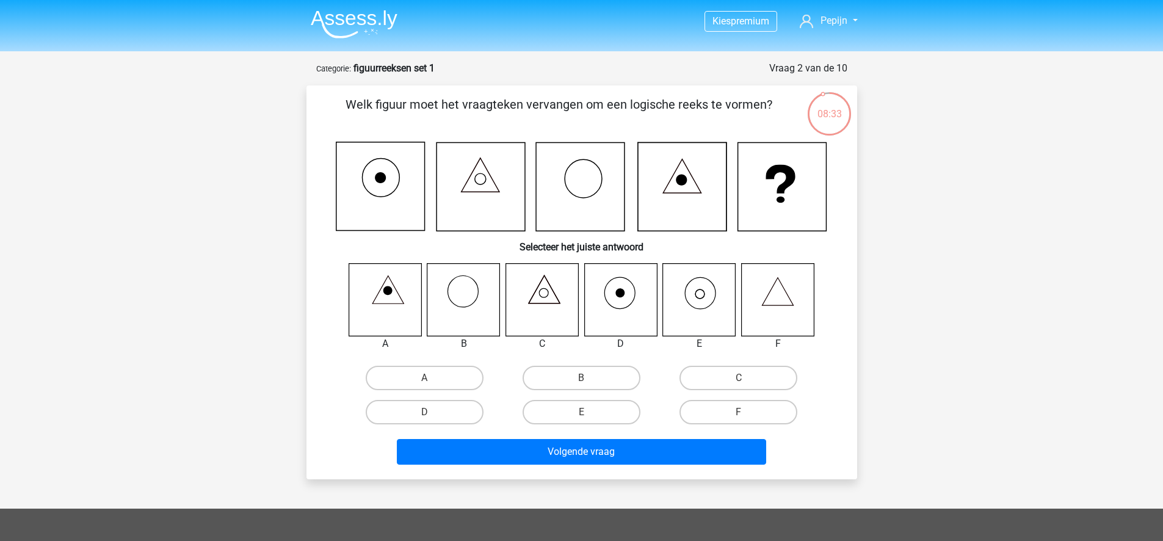
click at [709, 294] on icon at bounding box center [699, 299] width 73 height 73
click at [585, 412] on input "E" at bounding box center [585, 416] width 8 height 8
radio input "true"
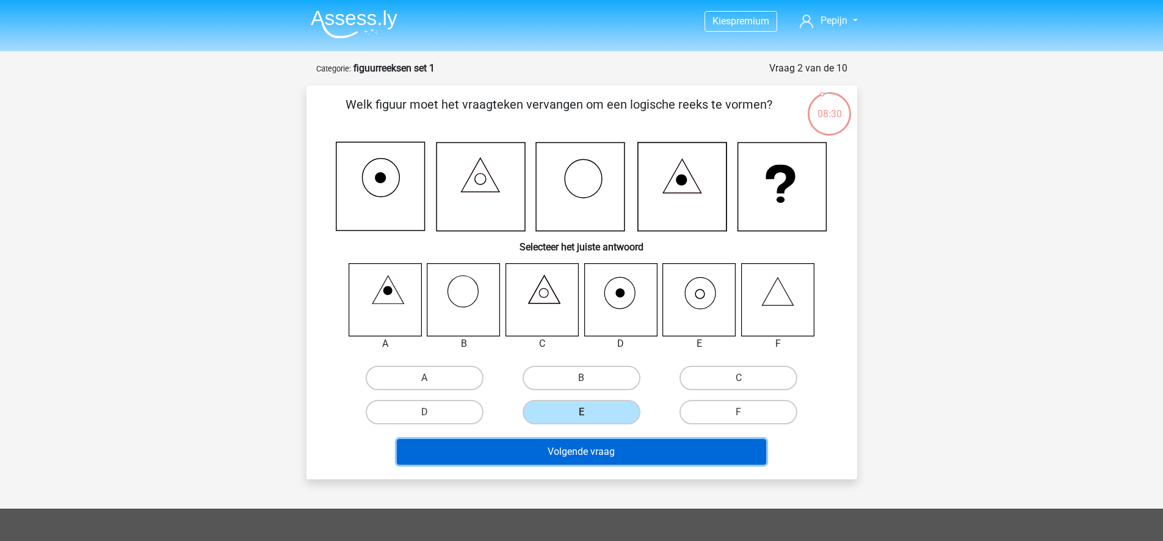
click at [629, 451] on button "Volgende vraag" at bounding box center [581, 452] width 369 height 26
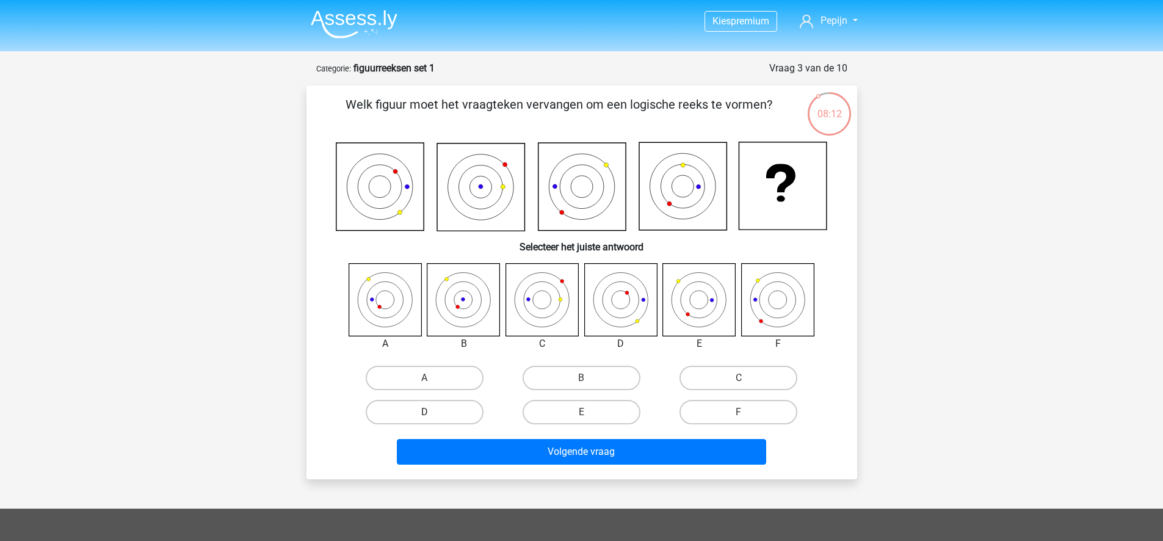
click at [425, 407] on label "D" at bounding box center [425, 412] width 118 height 24
click at [425, 412] on input "D" at bounding box center [428, 416] width 8 height 8
radio input "true"
click at [600, 374] on label "B" at bounding box center [582, 378] width 118 height 24
click at [589, 378] on input "B" at bounding box center [585, 382] width 8 height 8
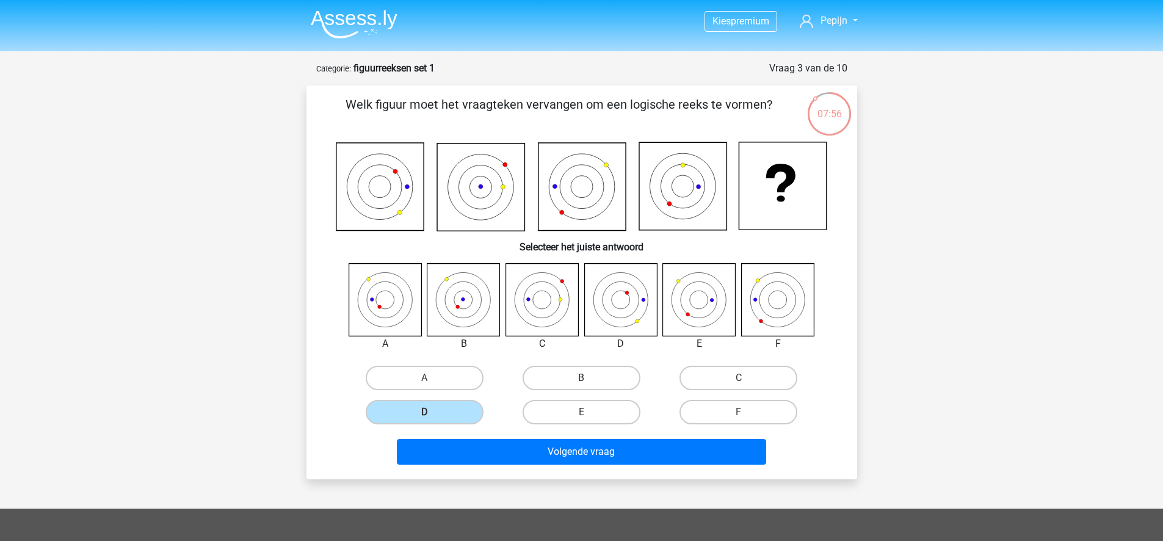
radio input "true"
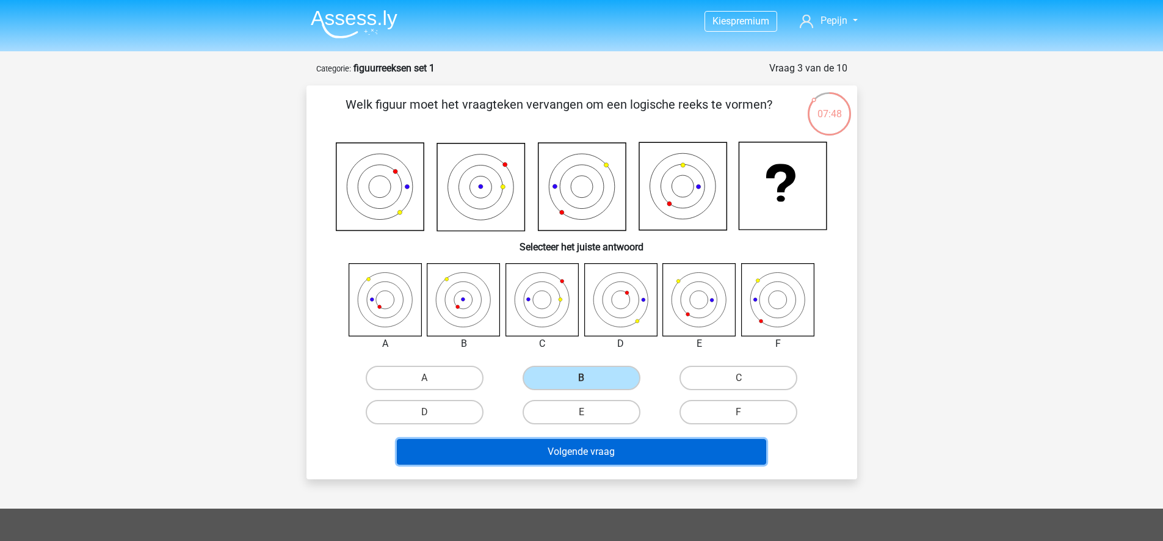
click at [623, 448] on button "Volgende vraag" at bounding box center [581, 452] width 369 height 26
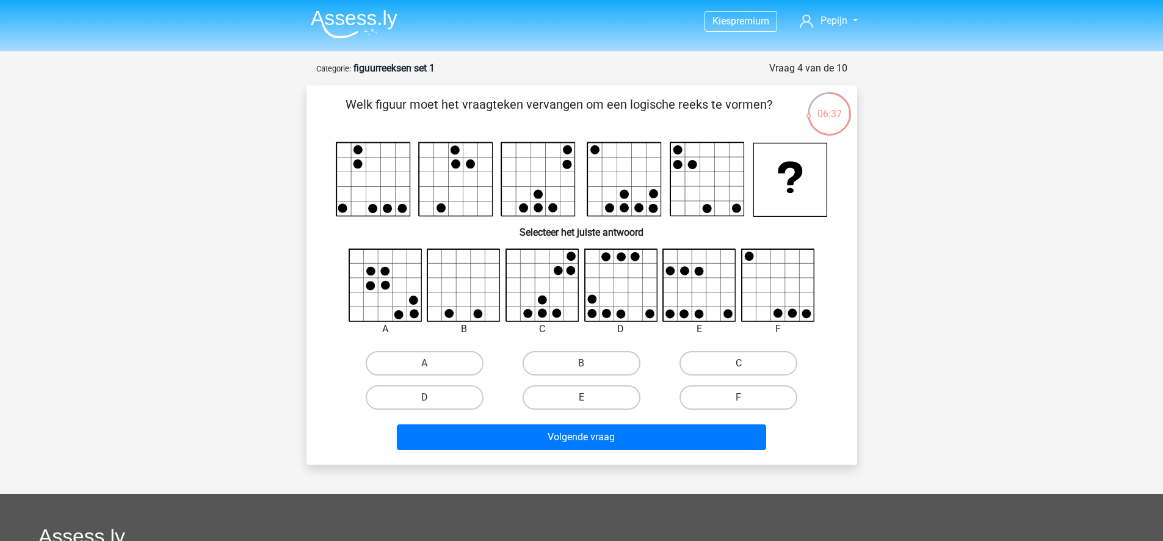
click at [717, 366] on label "C" at bounding box center [739, 363] width 118 height 24
click at [739, 366] on input "C" at bounding box center [743, 367] width 8 height 8
radio input "true"
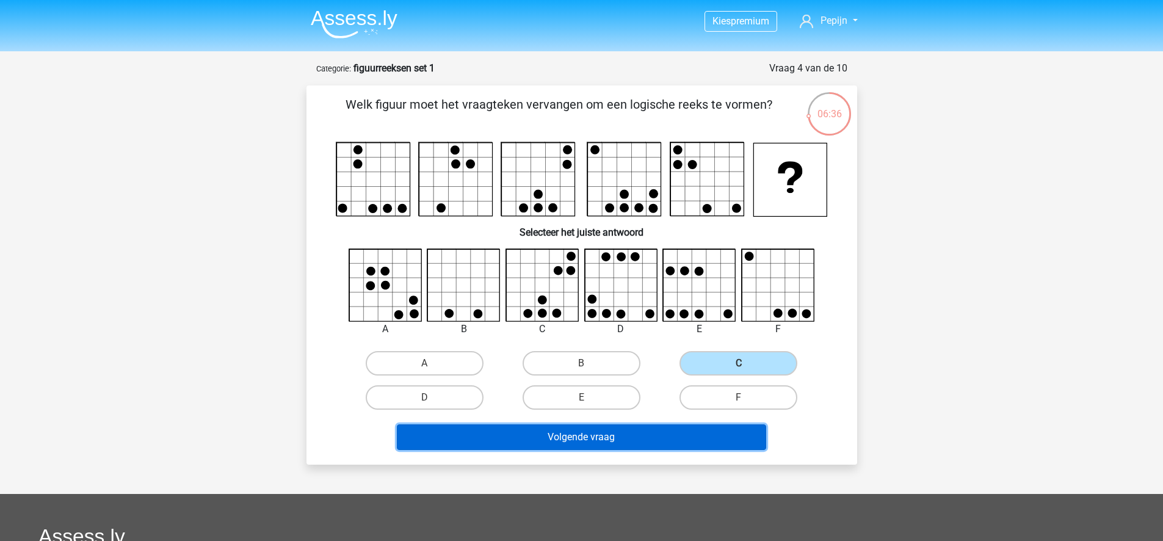
click at [687, 428] on button "Volgende vraag" at bounding box center [581, 437] width 369 height 26
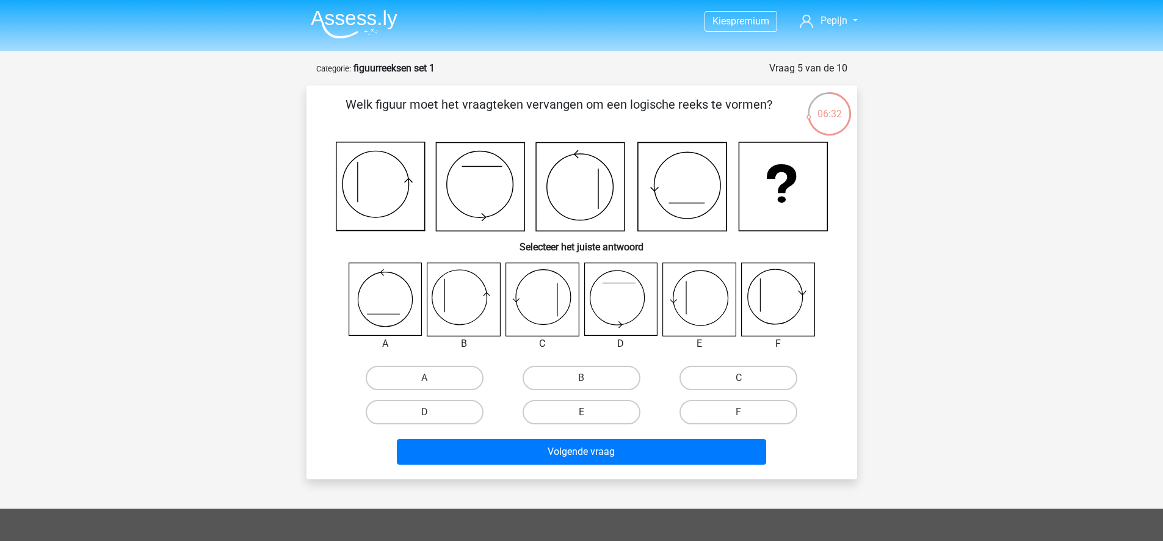
drag, startPoint x: 390, startPoint y: 106, endPoint x: 681, endPoint y: 110, distance: 291.3
click at [681, 110] on p "Welk figuur moet het vraagteken vervangen om een logische reeks te vormen?" at bounding box center [559, 113] width 466 height 37
click at [694, 111] on p "Welk figuur moet het vraagteken vervangen om een logische reeks te vormen?" at bounding box center [559, 113] width 466 height 37
click at [587, 371] on label "B" at bounding box center [582, 378] width 118 height 24
click at [587, 378] on input "B" at bounding box center [585, 382] width 8 height 8
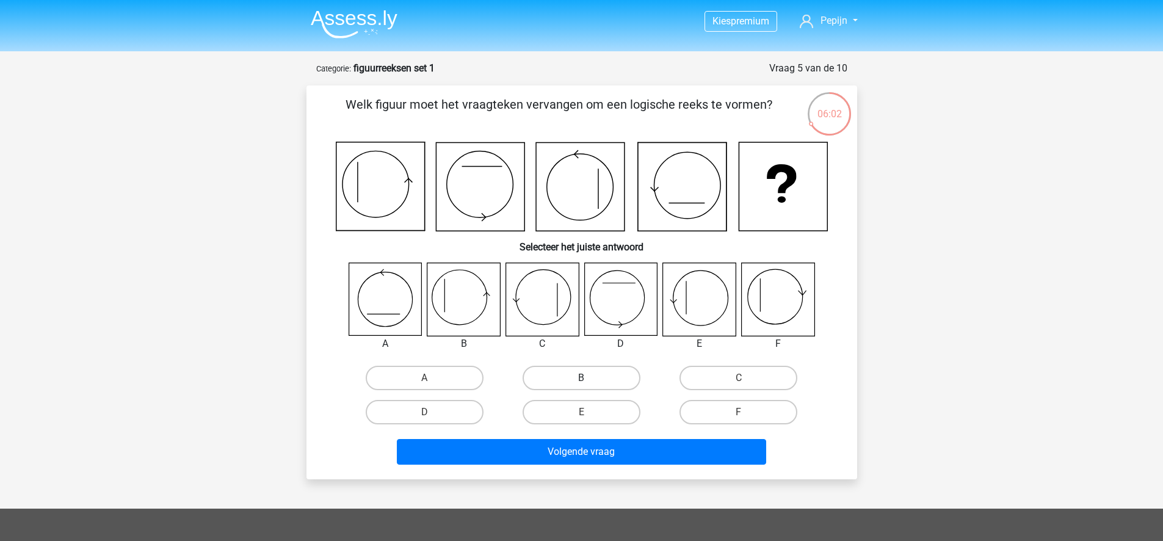
radio input "true"
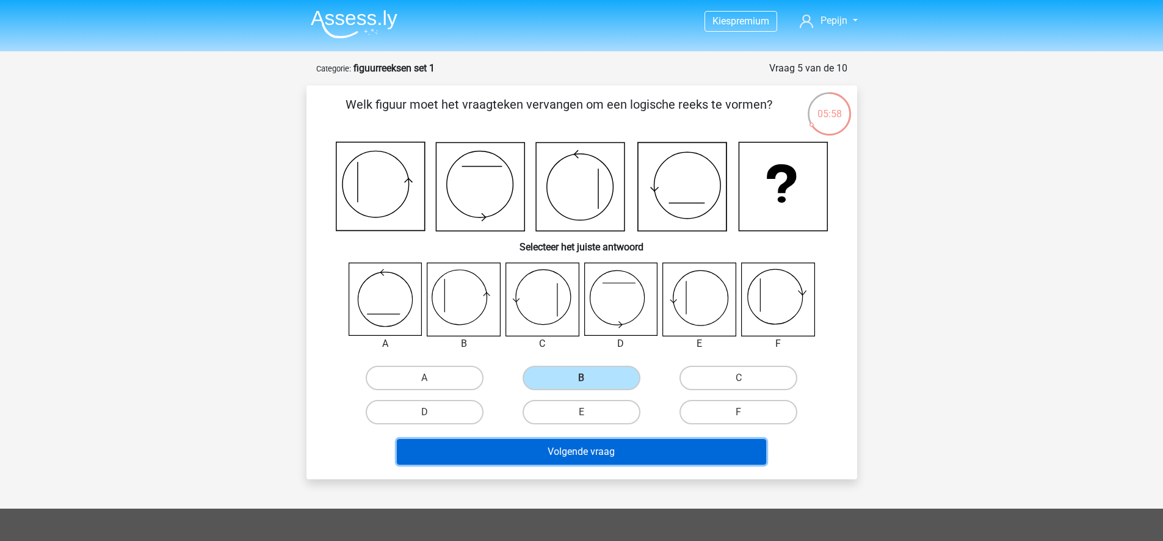
click at [617, 448] on button "Volgende vraag" at bounding box center [581, 452] width 369 height 26
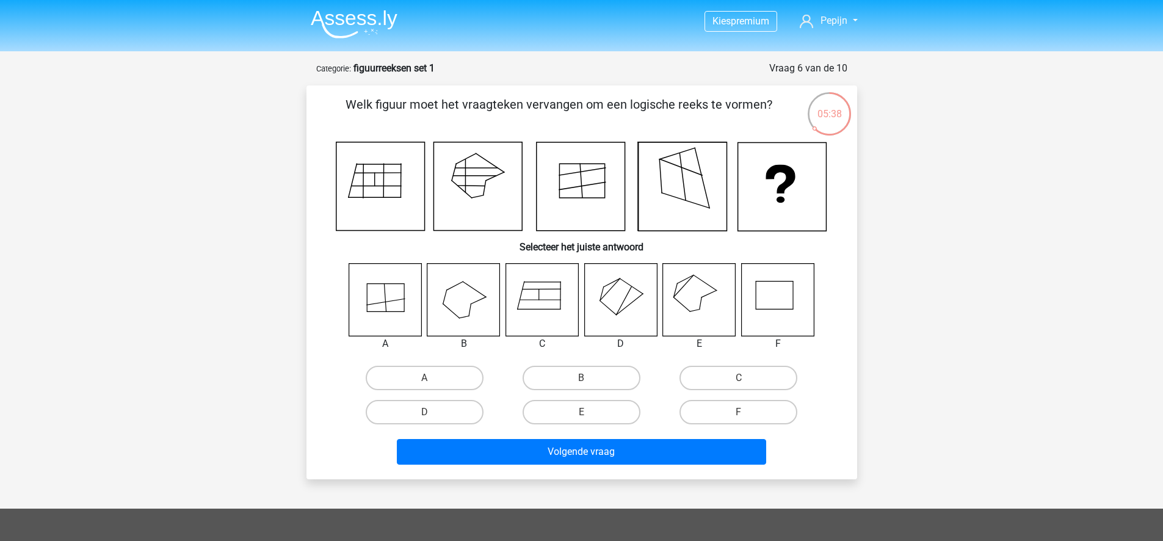
click at [695, 291] on icon at bounding box center [699, 299] width 73 height 73
click at [567, 405] on label "E" at bounding box center [582, 412] width 118 height 24
click at [581, 412] on input "E" at bounding box center [585, 416] width 8 height 8
radio input "true"
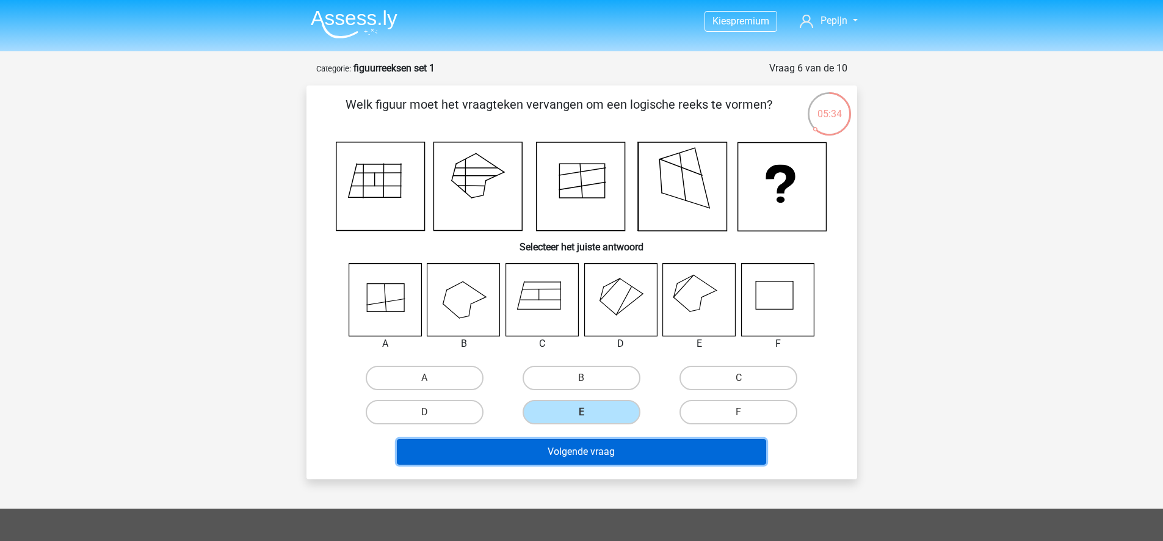
click at [654, 453] on button "Volgende vraag" at bounding box center [581, 452] width 369 height 26
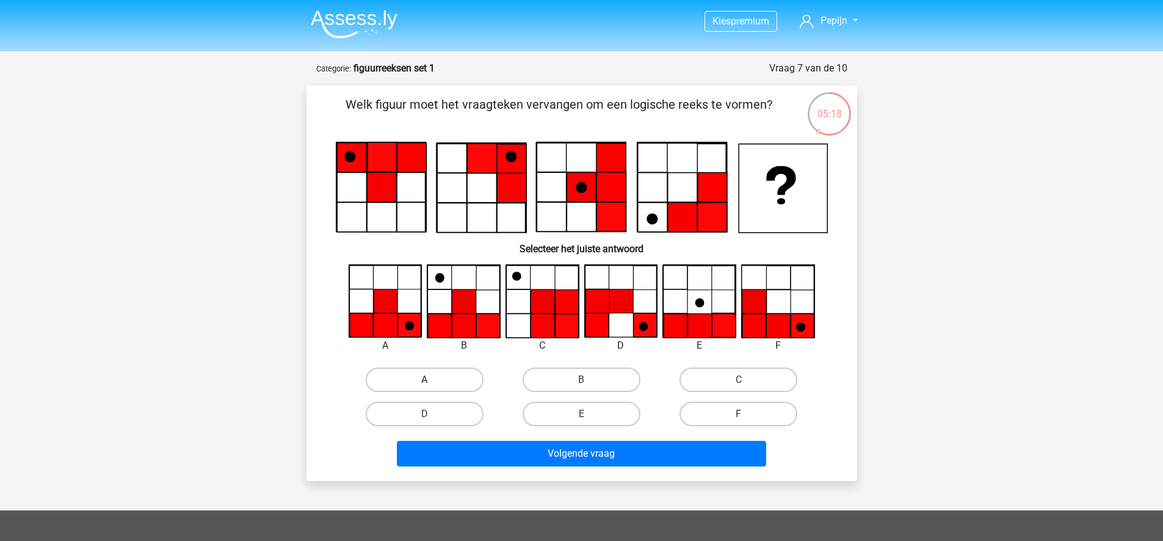
click at [416, 375] on label "A" at bounding box center [425, 380] width 118 height 24
click at [424, 380] on input "A" at bounding box center [428, 384] width 8 height 8
radio input "true"
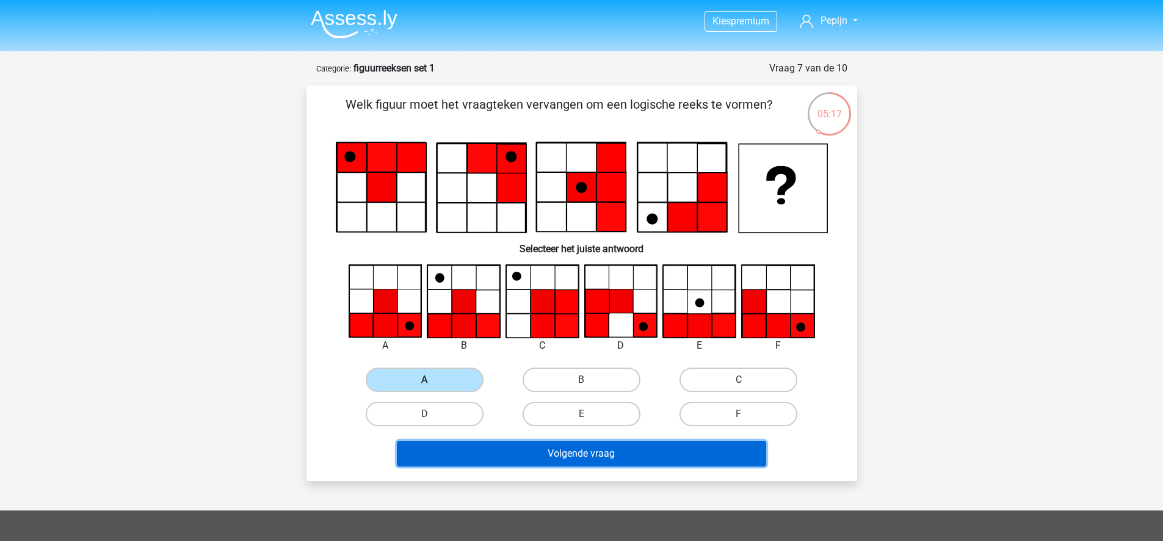
click at [623, 460] on button "Volgende vraag" at bounding box center [581, 454] width 369 height 26
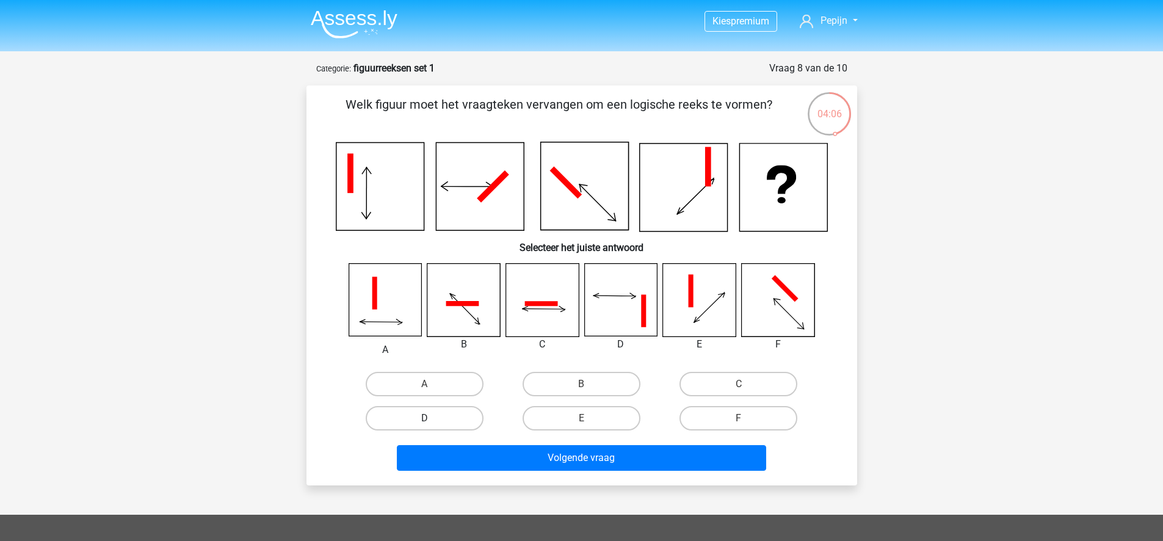
click at [438, 411] on label "D" at bounding box center [425, 418] width 118 height 24
click at [432, 418] on input "D" at bounding box center [428, 422] width 8 height 8
radio input "true"
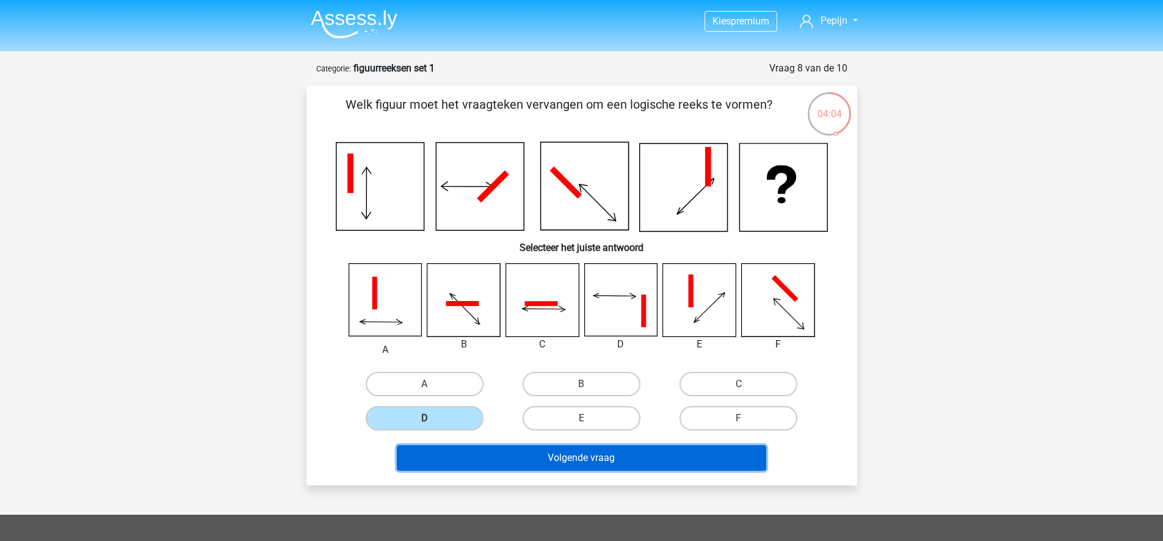
click at [645, 452] on button "Volgende vraag" at bounding box center [581, 458] width 369 height 26
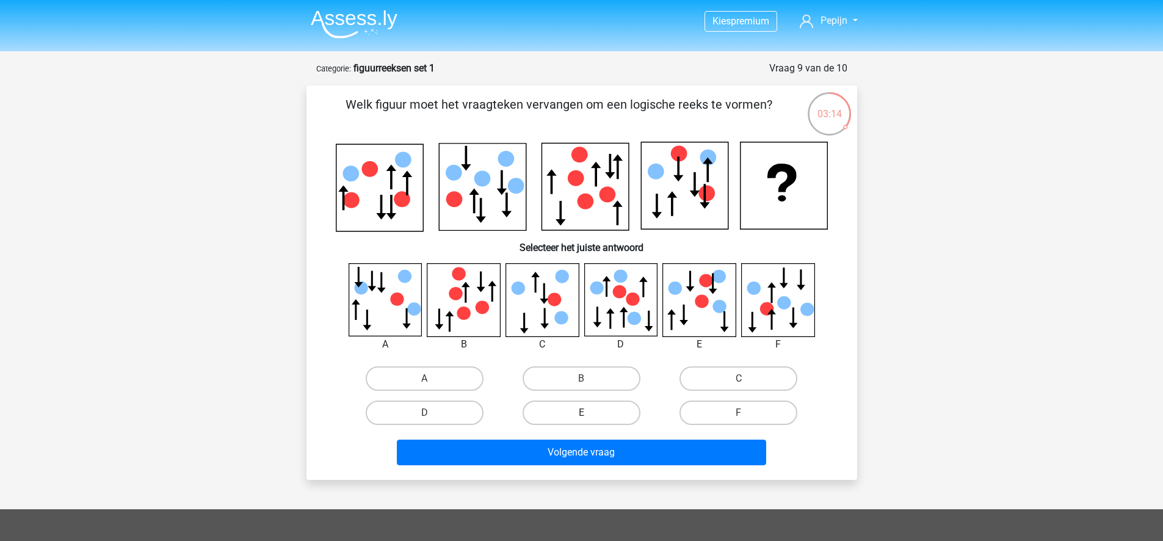
click at [557, 418] on label "E" at bounding box center [582, 413] width 118 height 24
click at [581, 418] on input "E" at bounding box center [585, 417] width 8 height 8
radio input "true"
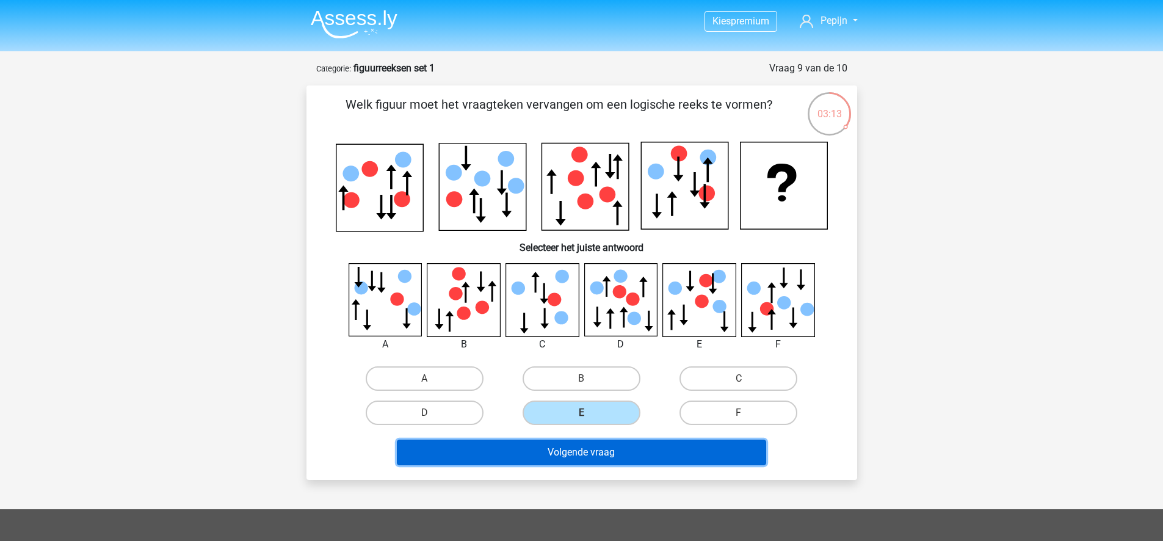
click at [581, 459] on button "Volgende vraag" at bounding box center [581, 453] width 369 height 26
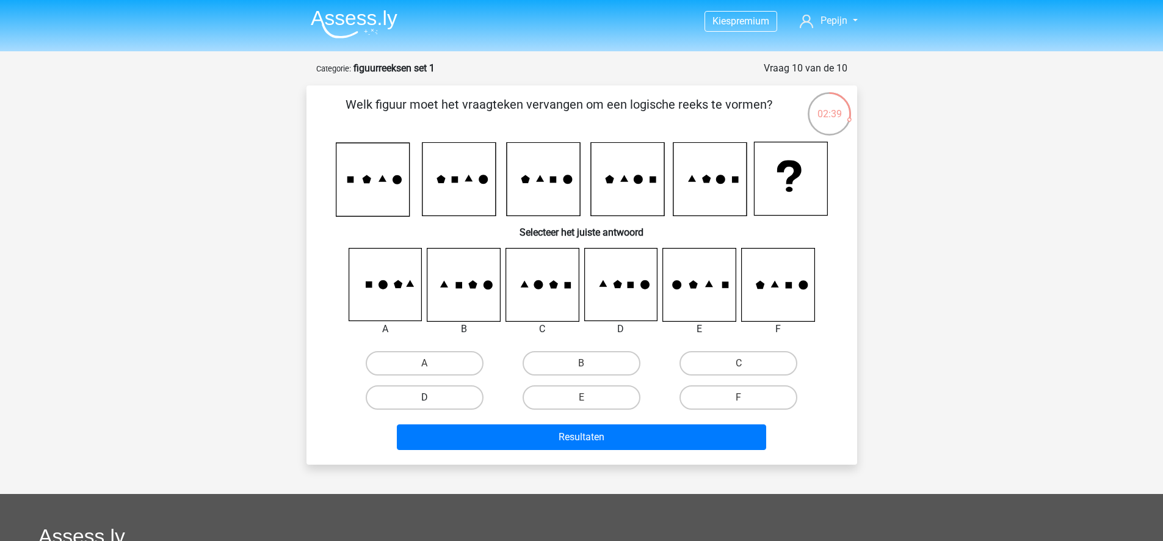
click at [472, 395] on label "D" at bounding box center [425, 397] width 118 height 24
click at [432, 397] on input "D" at bounding box center [428, 401] width 8 height 8
radio input "true"
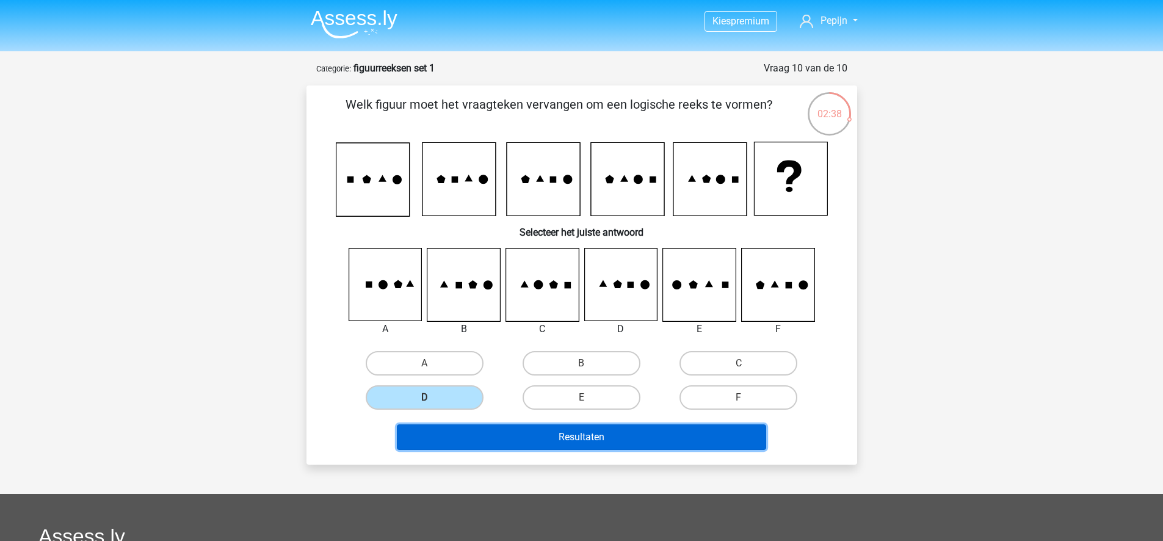
click at [601, 438] on button "Resultaten" at bounding box center [581, 437] width 369 height 26
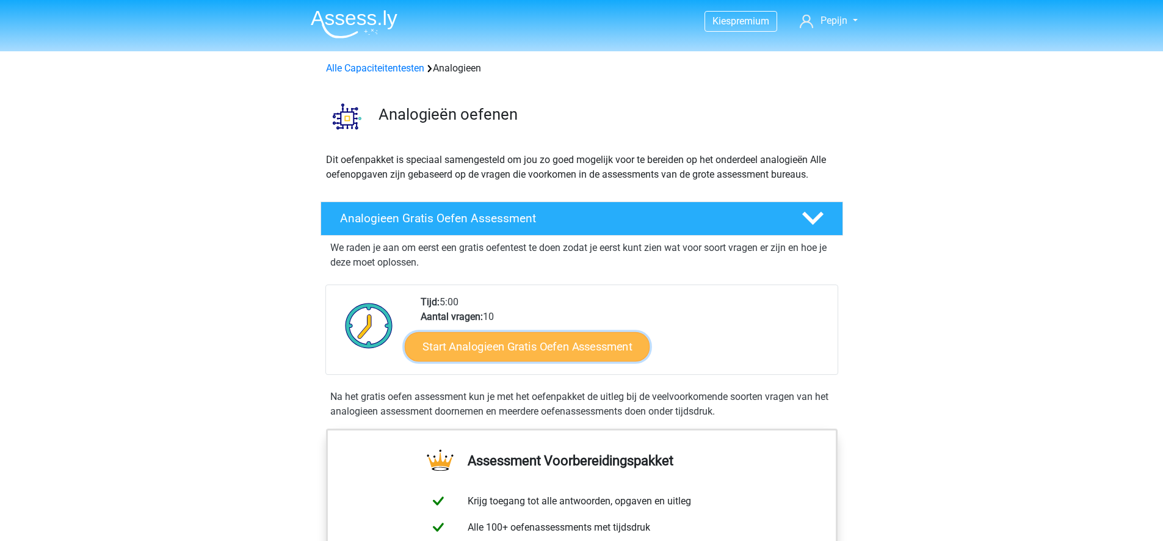
click at [553, 340] on link "Start Analogieen Gratis Oefen Assessment" at bounding box center [527, 346] width 245 height 29
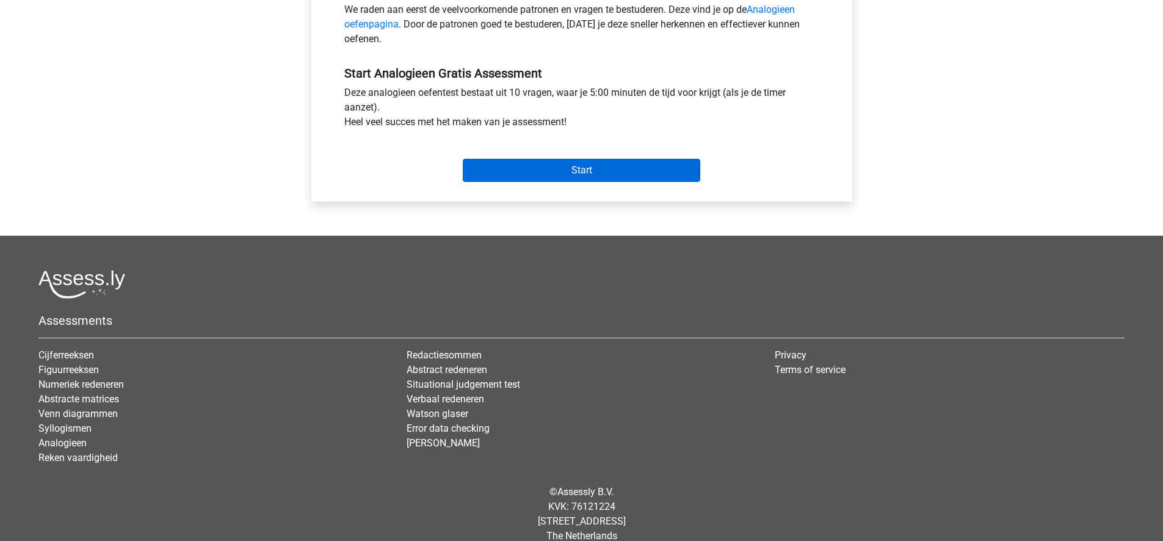
scroll to position [406, 0]
click at [558, 172] on input "Start" at bounding box center [582, 170] width 238 height 23
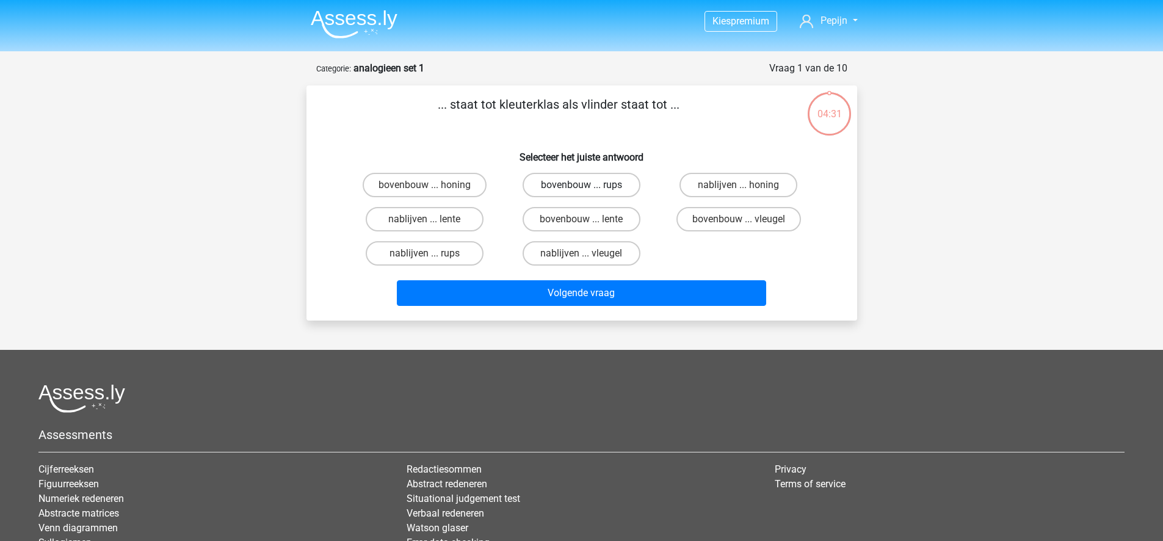
click at [607, 181] on label "bovenbouw ... rups" at bounding box center [582, 185] width 118 height 24
click at [589, 185] on input "bovenbouw ... rups" at bounding box center [585, 189] width 8 height 8
radio input "true"
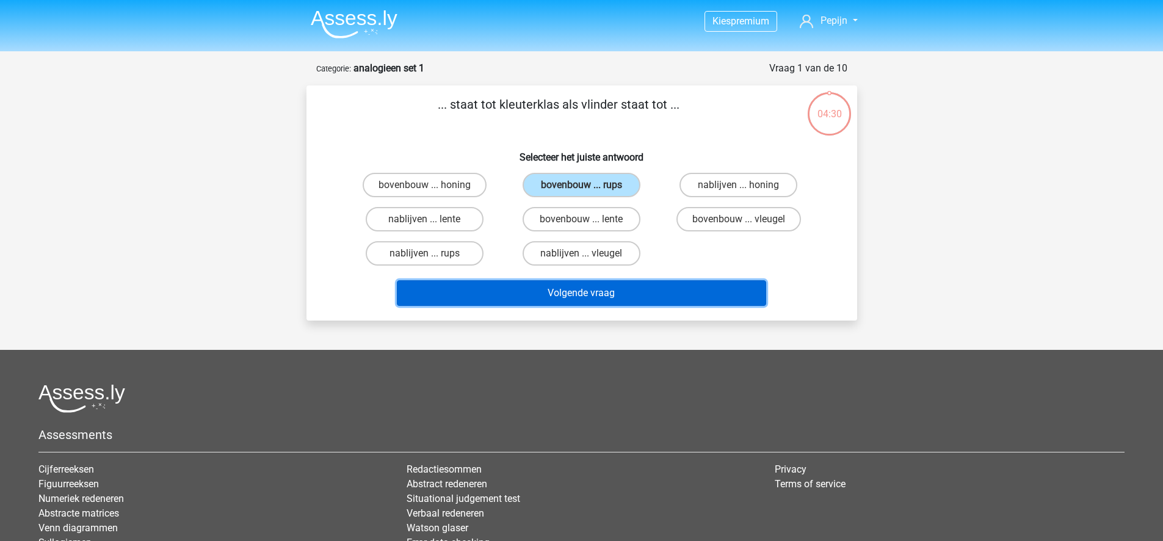
click at [656, 285] on button "Volgende vraag" at bounding box center [581, 293] width 369 height 26
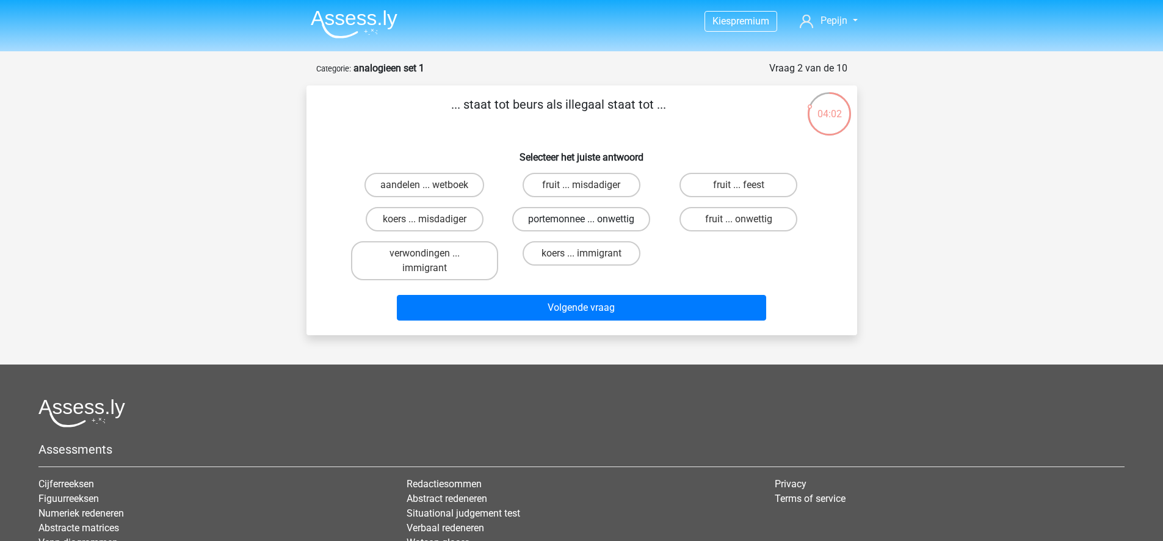
click at [597, 217] on label "portemonnee ... onwettig" at bounding box center [581, 219] width 138 height 24
click at [589, 219] on input "portemonnee ... onwettig" at bounding box center [585, 223] width 8 height 8
radio input "true"
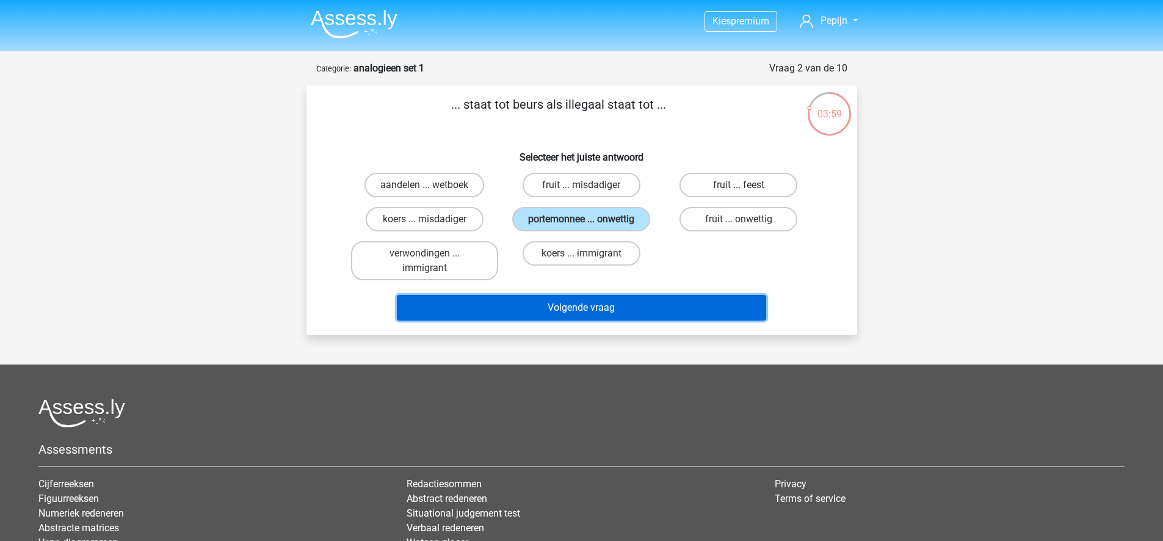
click at [717, 300] on button "Volgende vraag" at bounding box center [581, 308] width 369 height 26
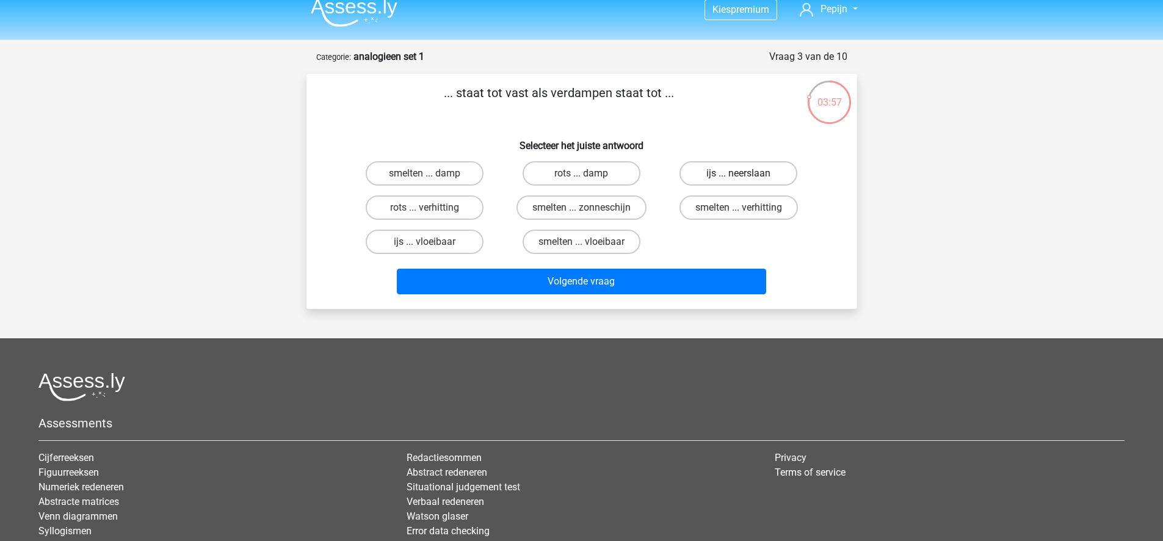
scroll to position [6, 0]
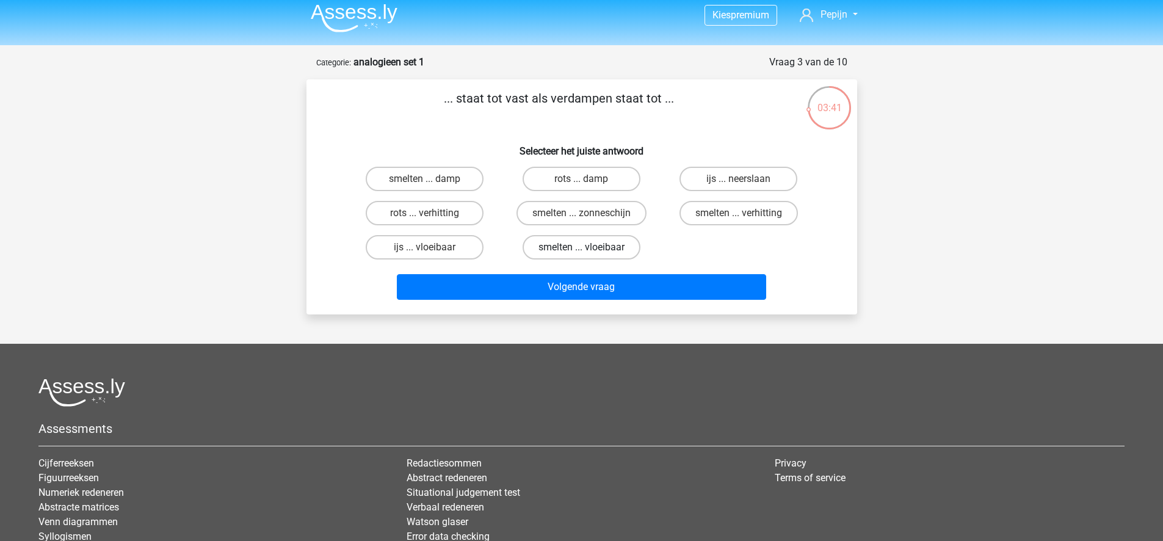
click at [593, 242] on label "smelten ... vloeibaar" at bounding box center [582, 247] width 118 height 24
click at [589, 247] on input "smelten ... vloeibaar" at bounding box center [585, 251] width 8 height 8
radio input "true"
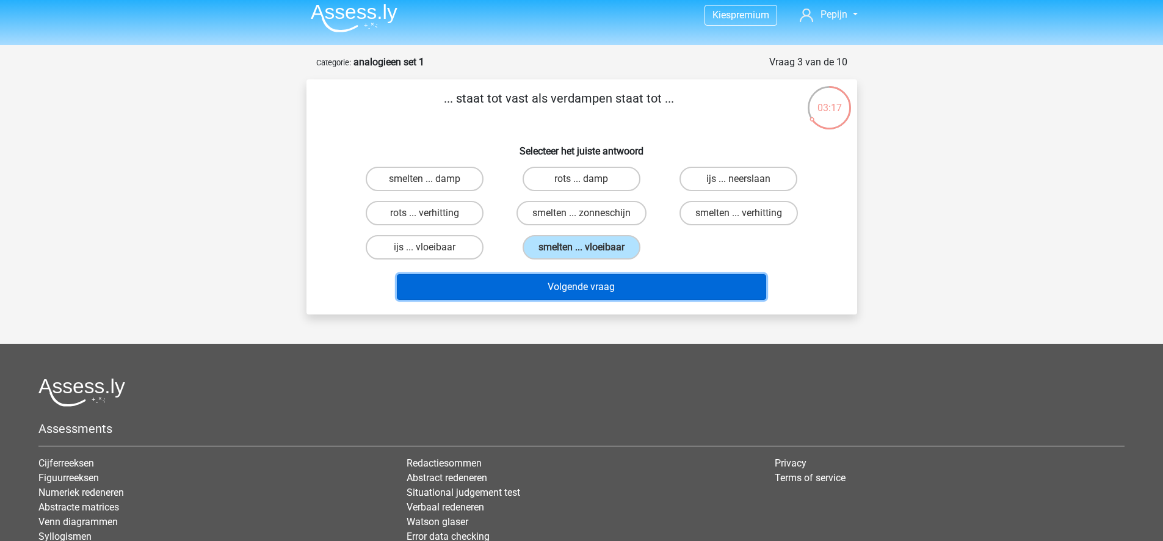
click at [675, 285] on button "Volgende vraag" at bounding box center [581, 287] width 369 height 26
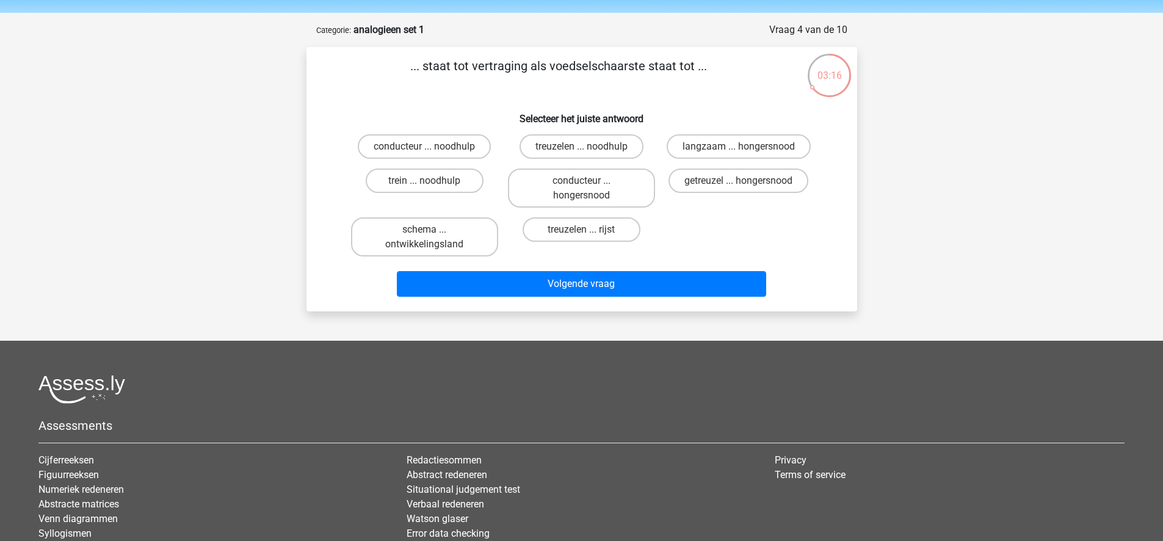
scroll to position [35, 0]
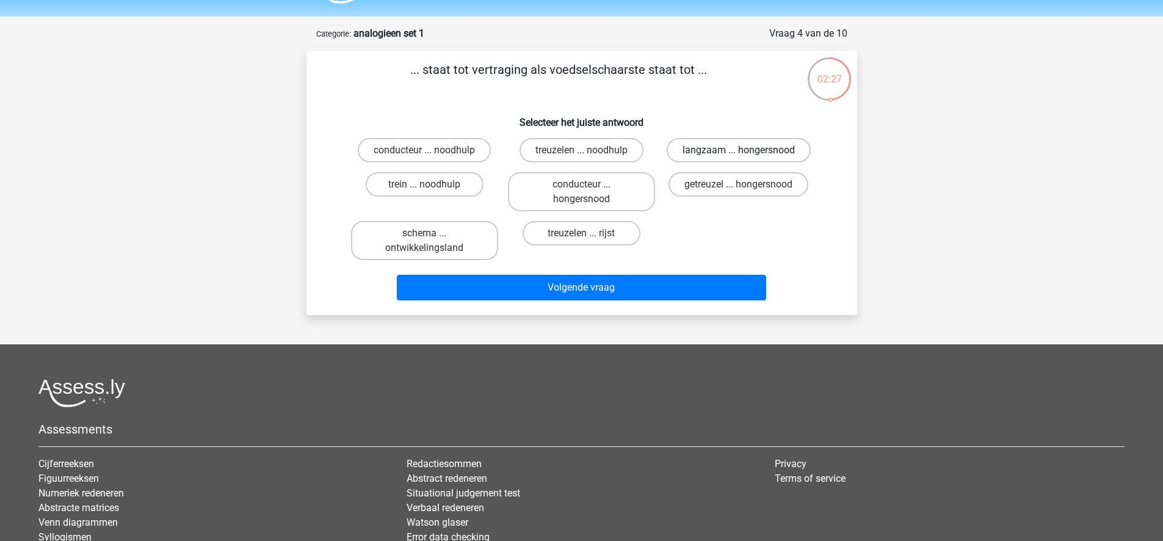
click at [702, 159] on label "langzaam ... hongersnood" at bounding box center [739, 150] width 144 height 24
click at [739, 158] on input "langzaam ... hongersnood" at bounding box center [743, 154] width 8 height 8
radio input "true"
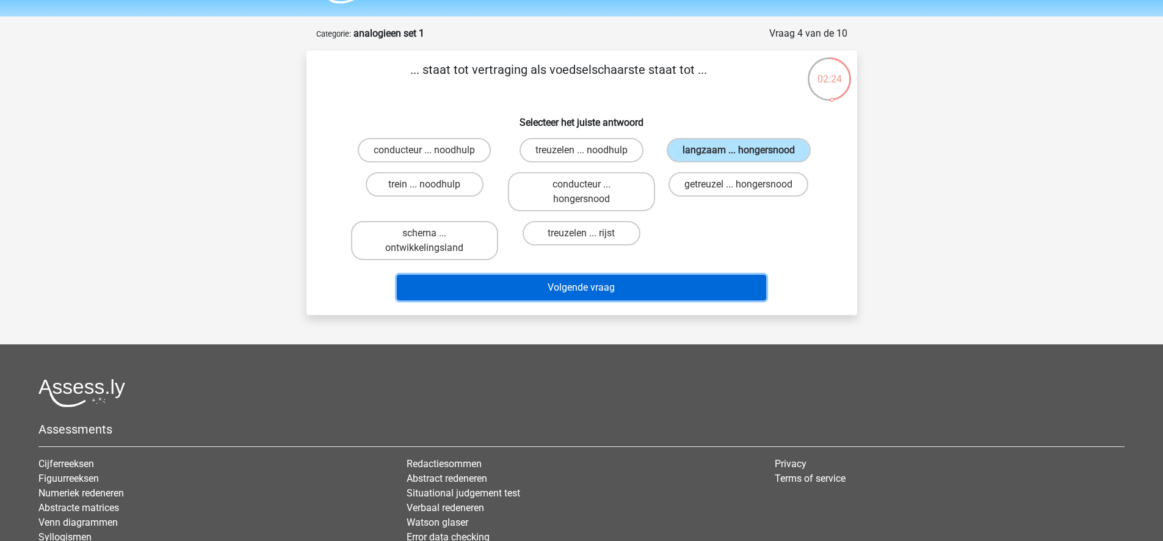
click at [669, 279] on button "Volgende vraag" at bounding box center [581, 288] width 369 height 26
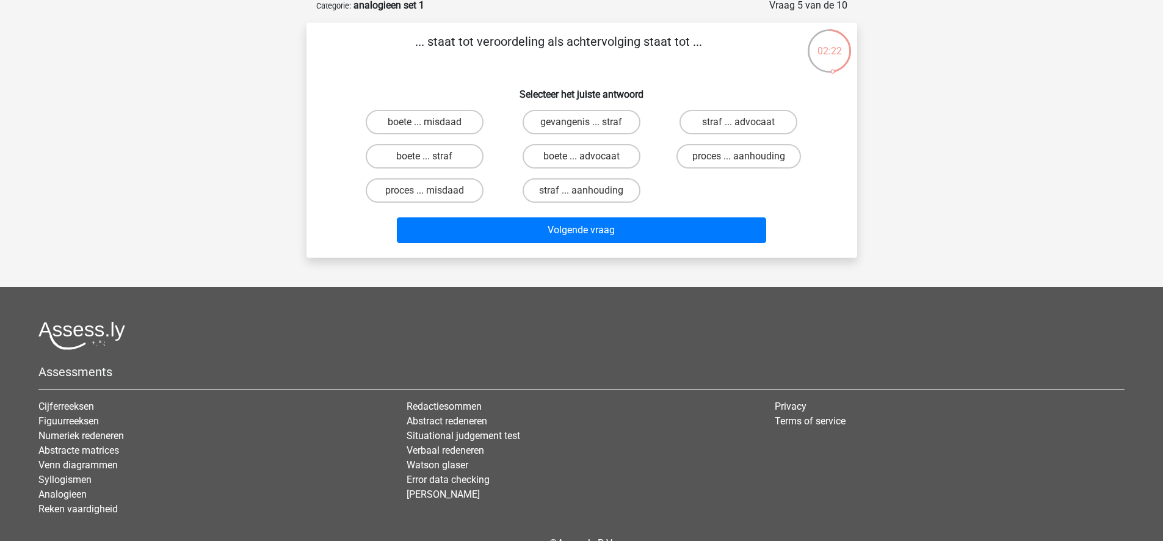
scroll to position [0, 0]
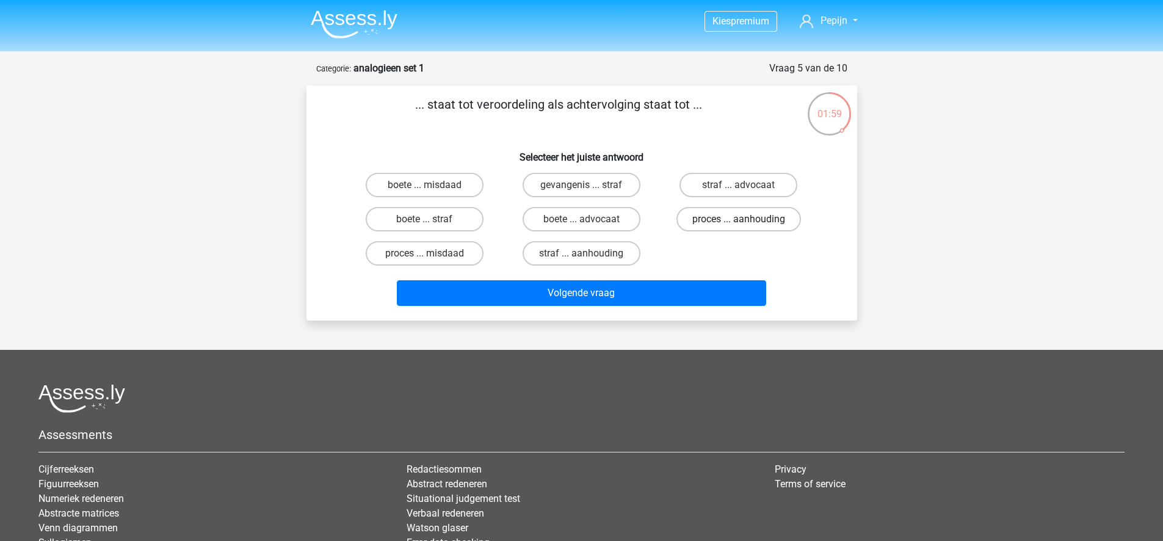
click at [736, 223] on label "proces ... aanhouding" at bounding box center [738, 219] width 125 height 24
click at [739, 223] on input "proces ... aanhouding" at bounding box center [743, 223] width 8 height 8
radio input "true"
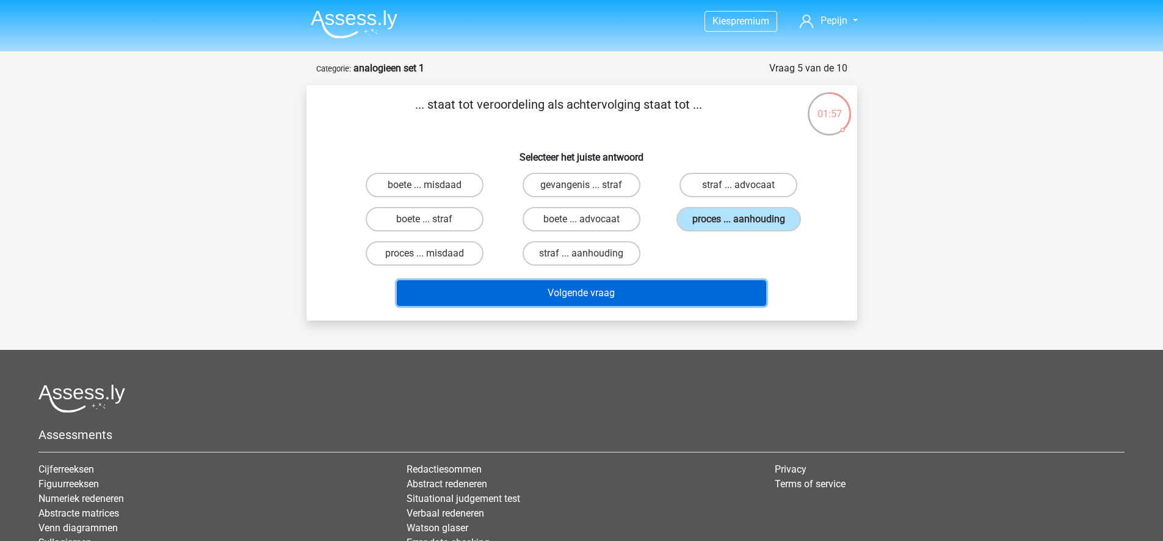
click at [706, 288] on button "Volgende vraag" at bounding box center [581, 293] width 369 height 26
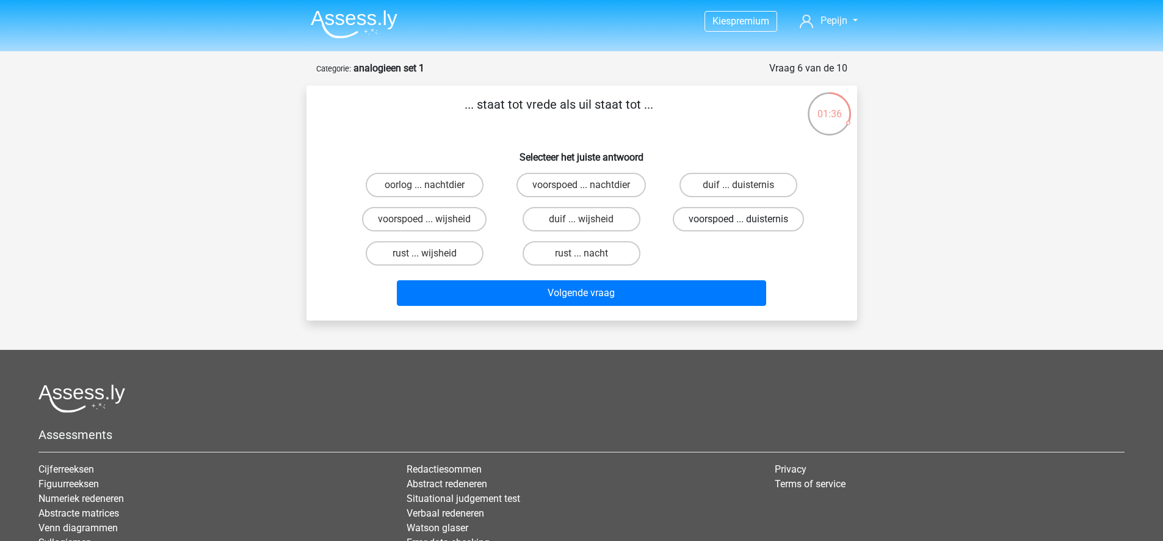
click at [756, 225] on label "voorspoed ... duisternis" at bounding box center [738, 219] width 131 height 24
click at [747, 225] on input "voorspoed ... duisternis" at bounding box center [743, 223] width 8 height 8
radio input "true"
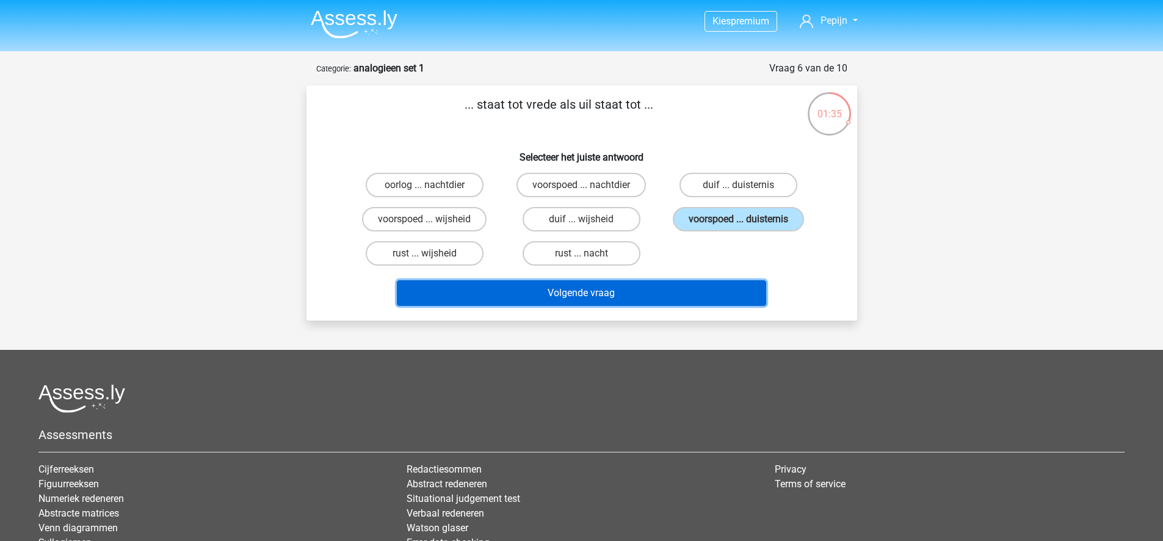
click at [683, 286] on button "Volgende vraag" at bounding box center [581, 293] width 369 height 26
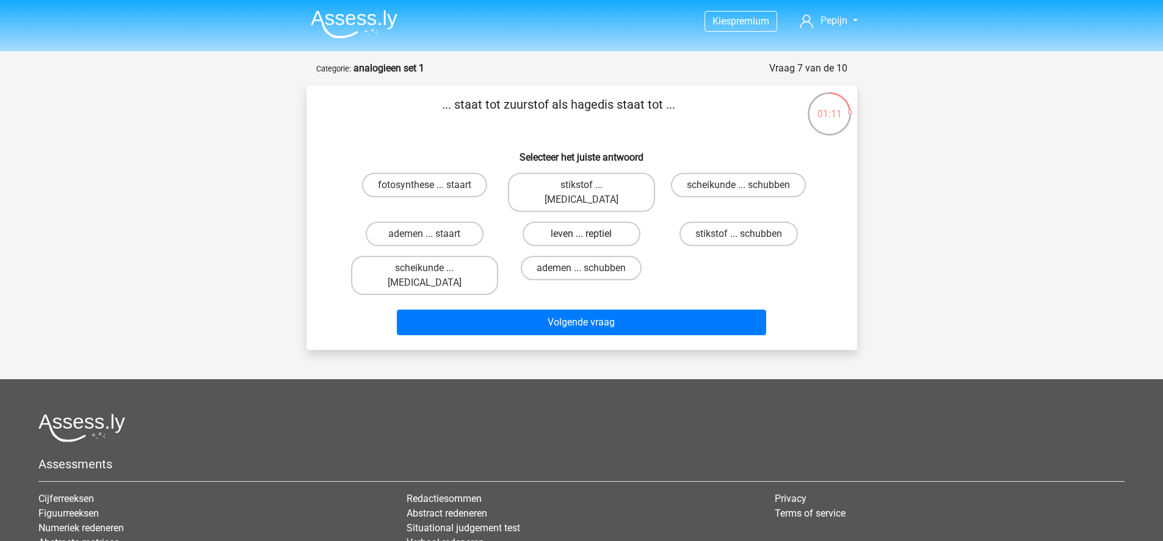
click at [604, 222] on label "leven ... reptiel" at bounding box center [582, 234] width 118 height 24
click at [589, 234] on input "leven ... reptiel" at bounding box center [585, 238] width 8 height 8
radio input "true"
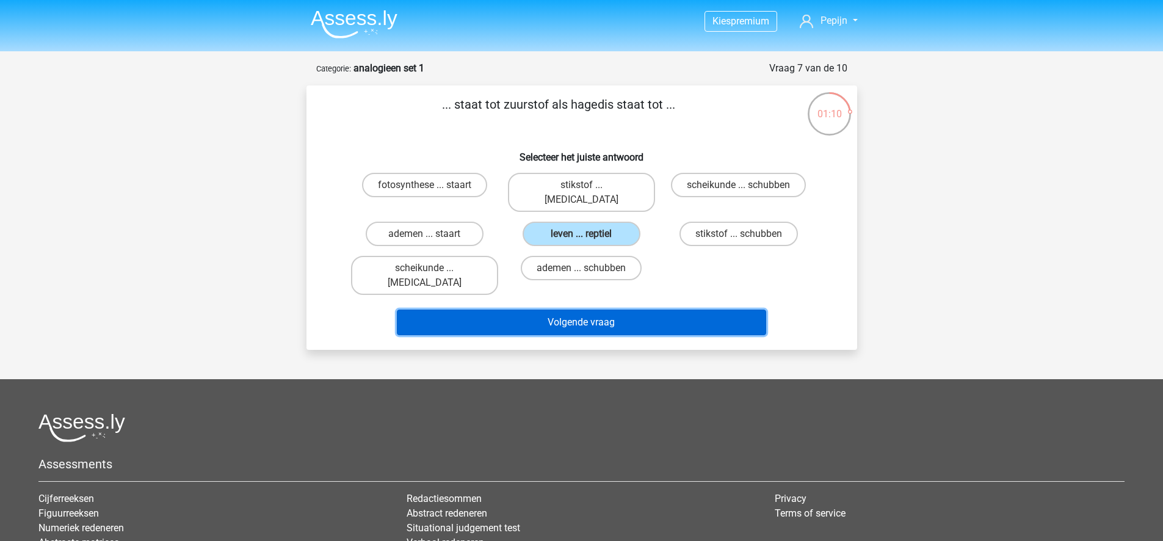
click at [623, 310] on button "Volgende vraag" at bounding box center [581, 323] width 369 height 26
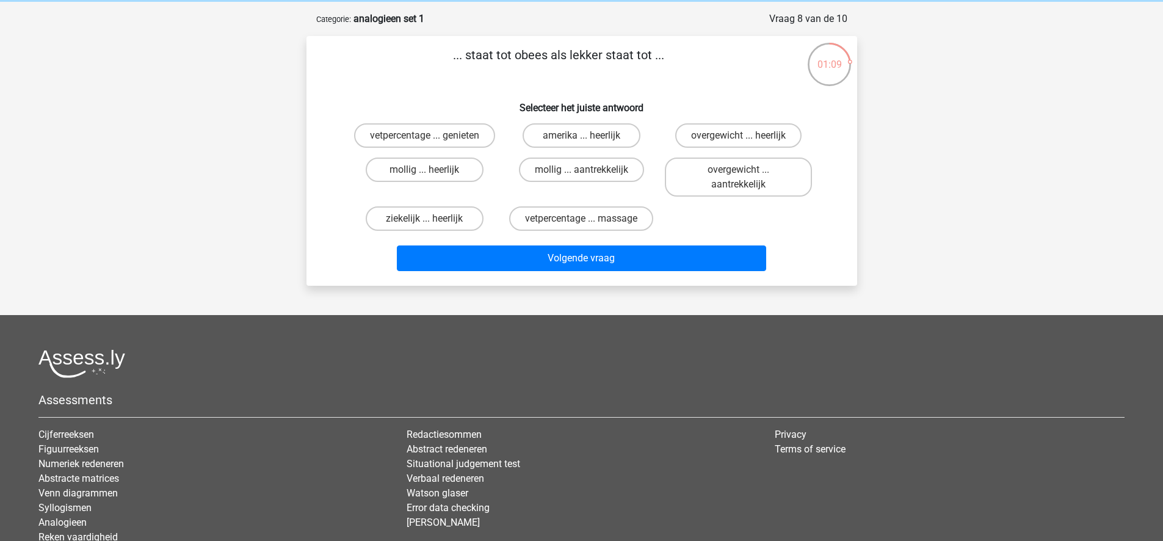
scroll to position [28, 0]
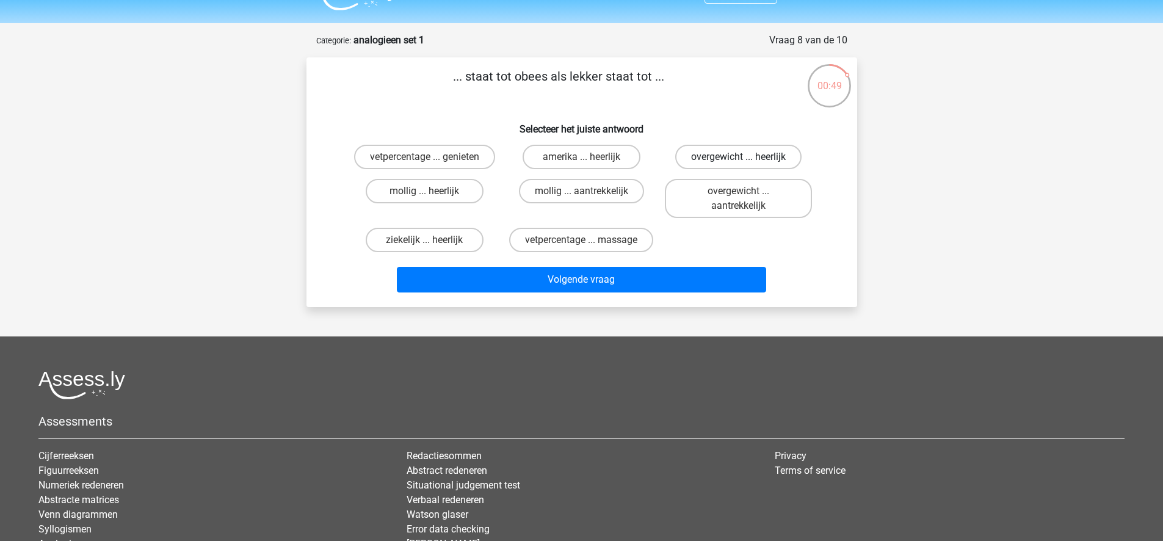
click at [730, 158] on label "overgewicht ... heerlijk" at bounding box center [738, 157] width 126 height 24
click at [739, 158] on input "overgewicht ... heerlijk" at bounding box center [743, 161] width 8 height 8
radio input "true"
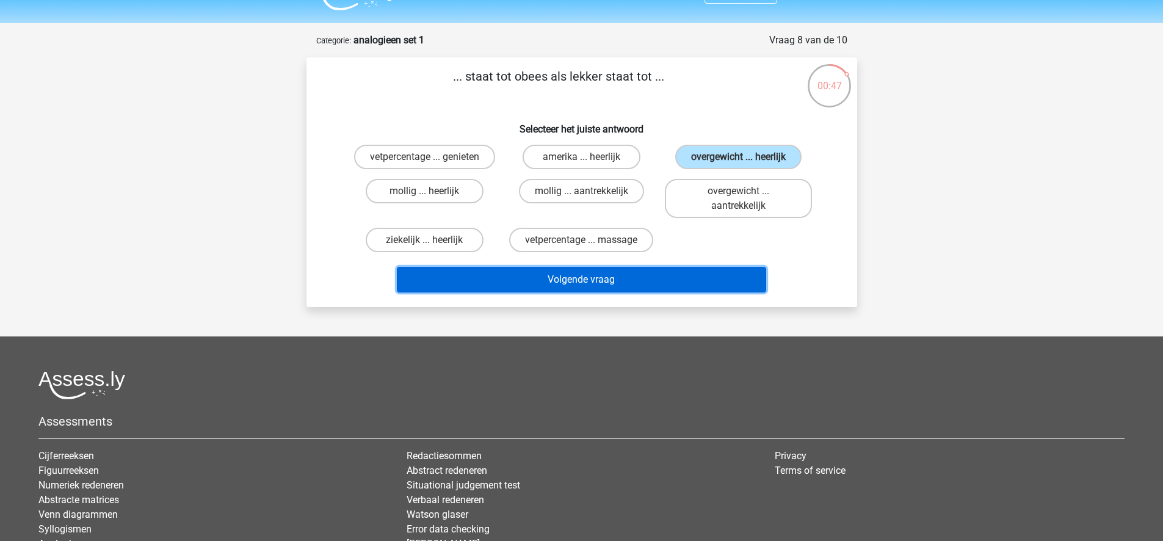
click at [678, 275] on button "Volgende vraag" at bounding box center [581, 280] width 369 height 26
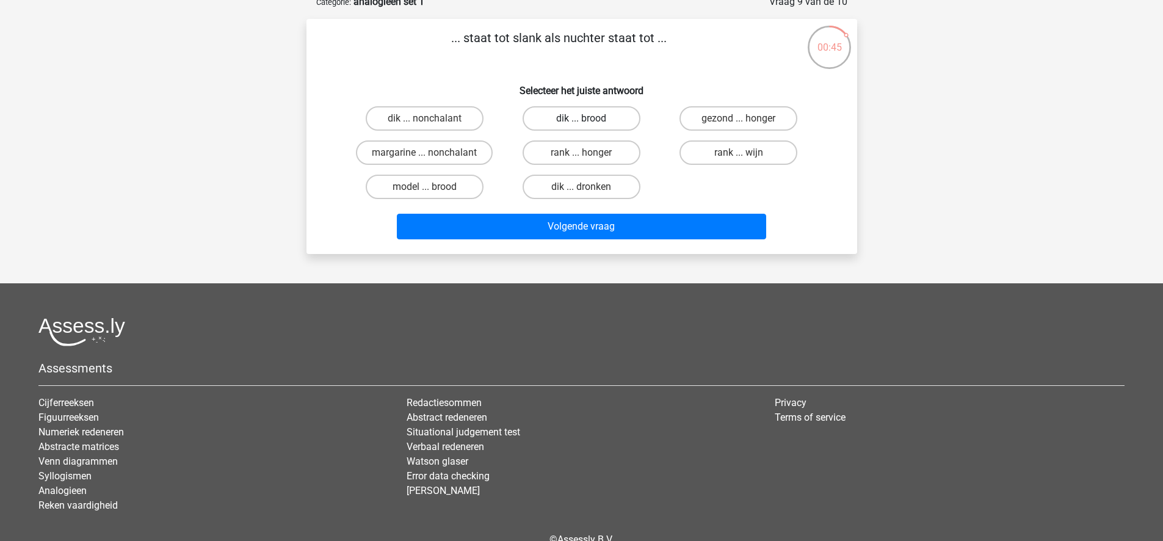
scroll to position [0, 0]
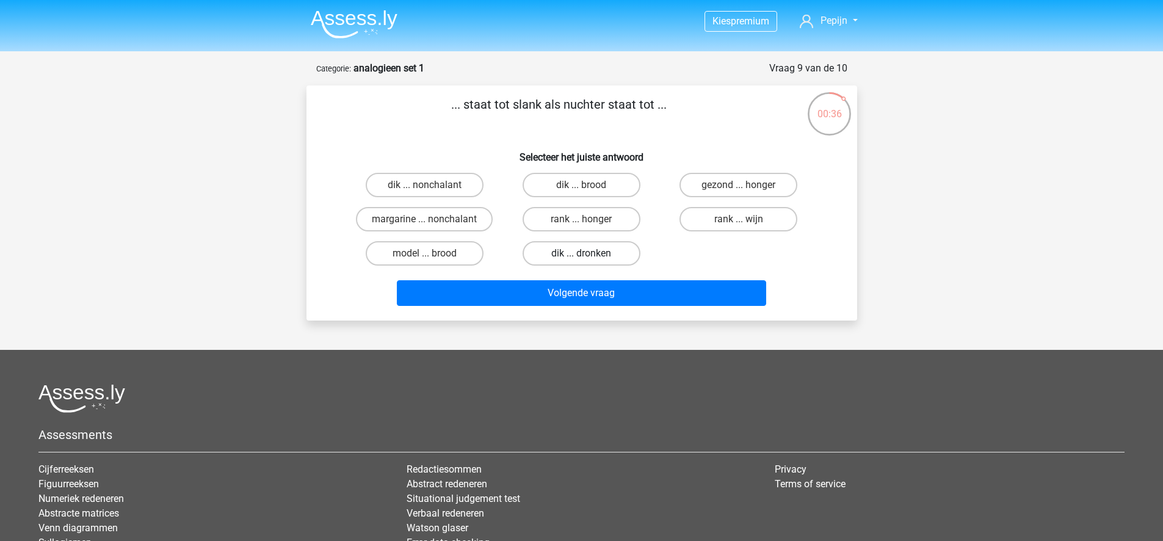
click at [608, 250] on label "dik ... dronken" at bounding box center [582, 253] width 118 height 24
click at [589, 253] on input "dik ... dronken" at bounding box center [585, 257] width 8 height 8
radio input "true"
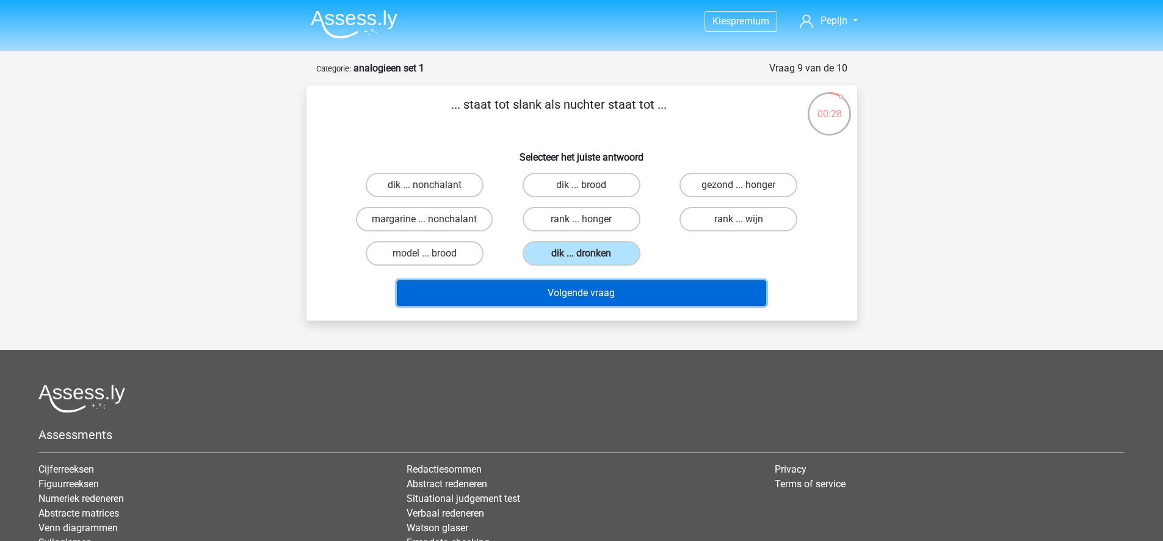
click at [667, 288] on button "Volgende vraag" at bounding box center [581, 293] width 369 height 26
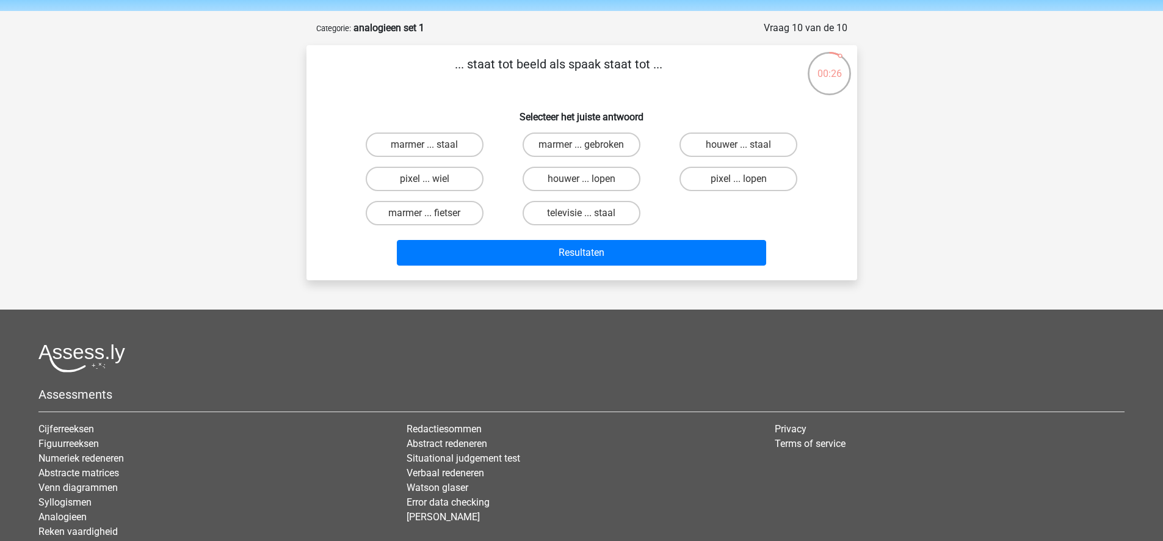
scroll to position [31, 0]
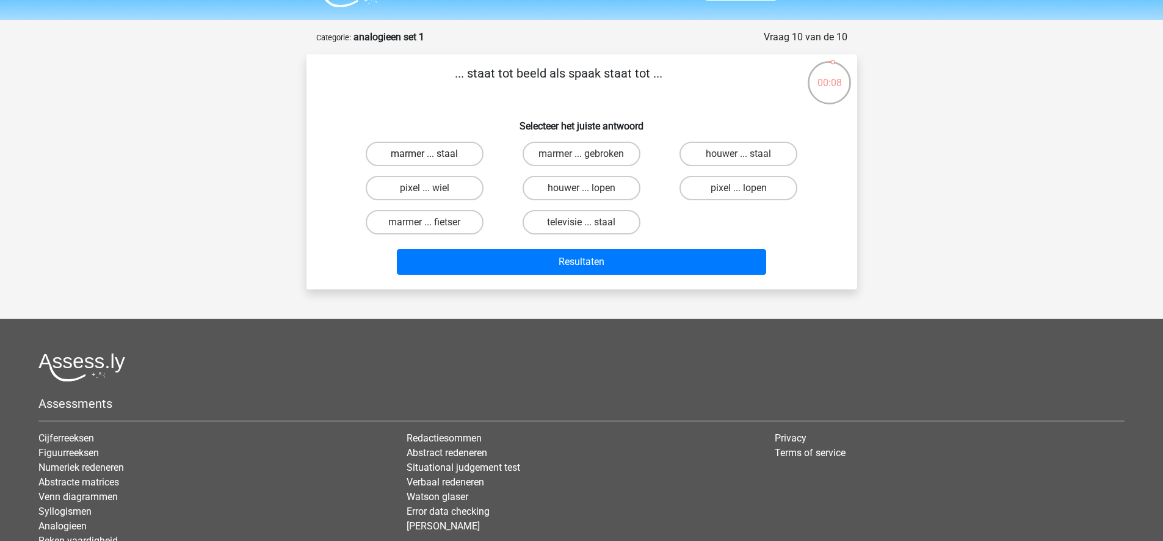
click at [459, 152] on label "marmer ... staal" at bounding box center [425, 154] width 118 height 24
click at [432, 154] on input "marmer ... staal" at bounding box center [428, 158] width 8 height 8
radio input "true"
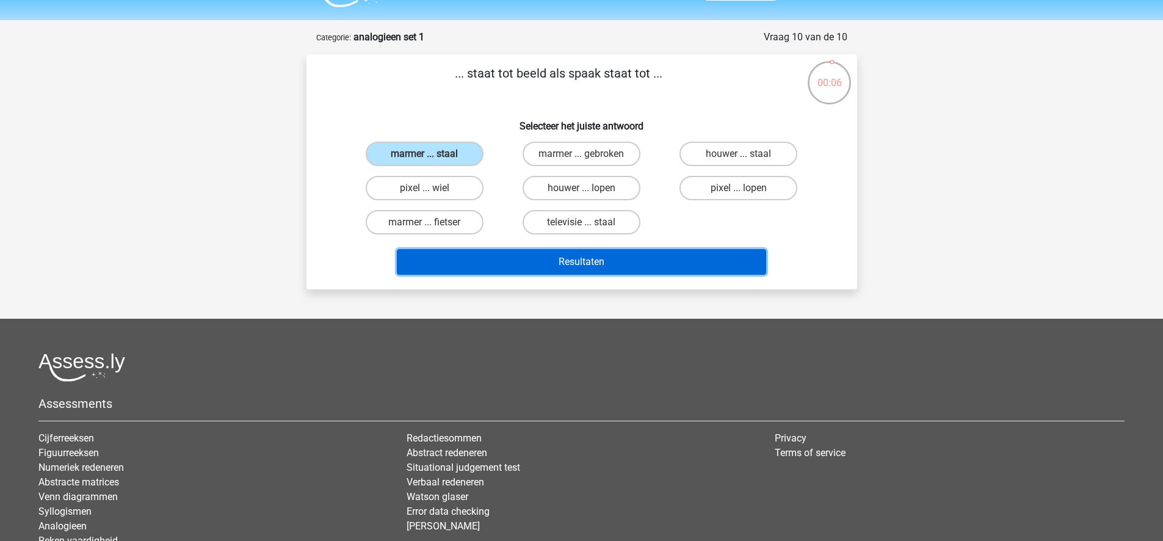
click at [630, 255] on button "Resultaten" at bounding box center [581, 262] width 369 height 26
